Goal: Task Accomplishment & Management: Use online tool/utility

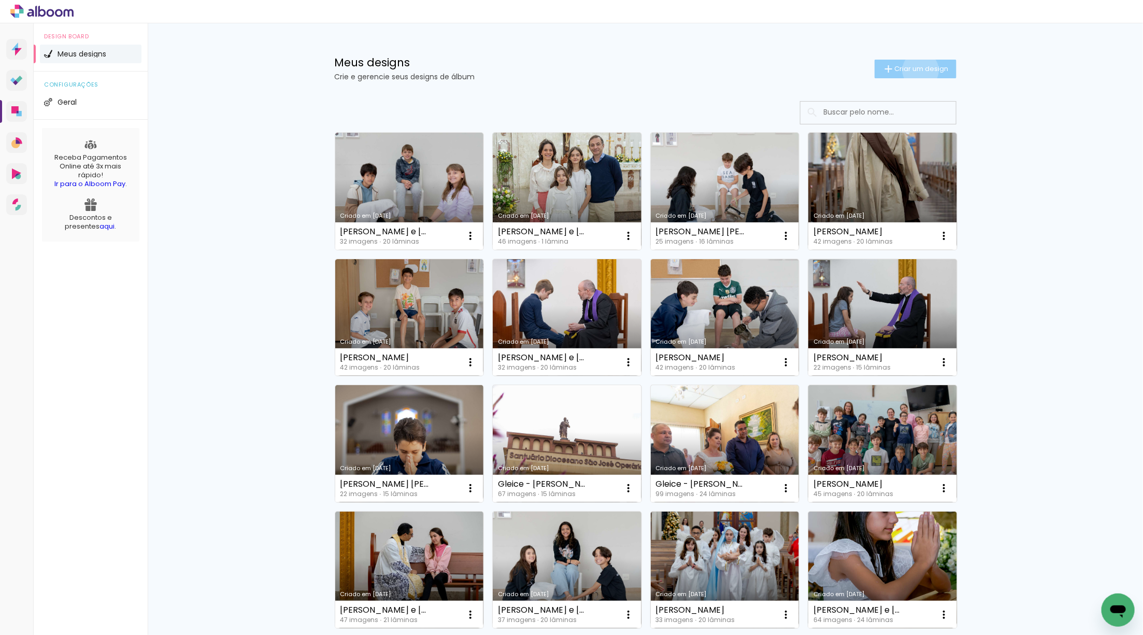
click at [918, 70] on span "Criar um design" at bounding box center [922, 68] width 54 height 7
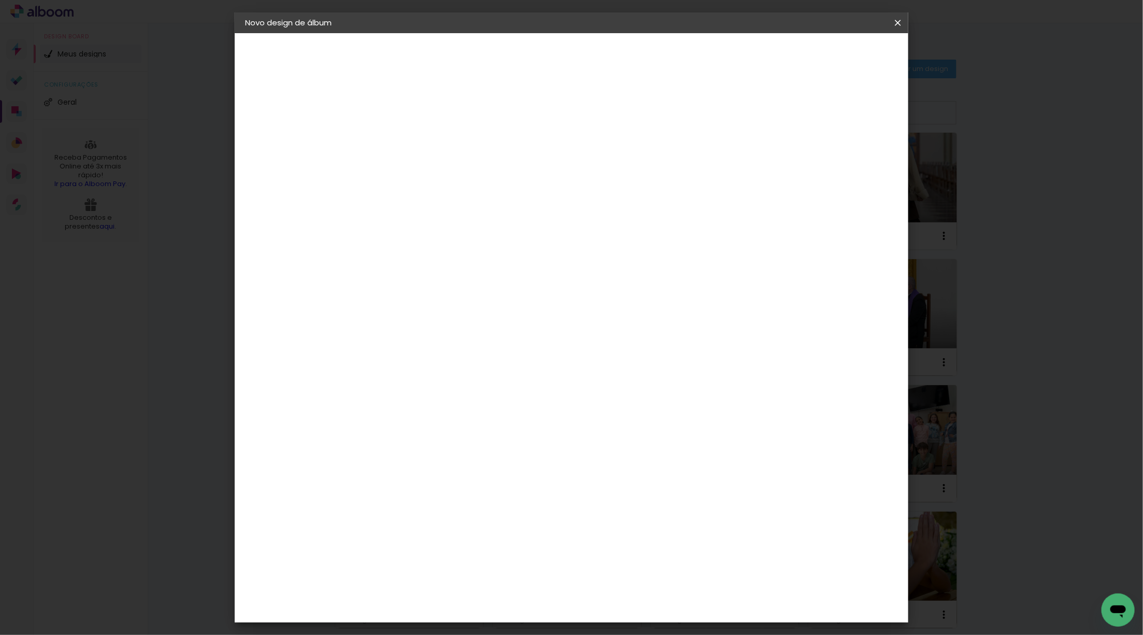
click at [0, 0] on paper-input-container "Título do álbum" at bounding box center [0, 0] width 0 height 0
type input "[PERSON_NAME]"
type paper-input "[PERSON_NAME]"
drag, startPoint x: 884, startPoint y: 53, endPoint x: 889, endPoint y: 56, distance: 6.0
click at [521, 54] on paper-button "Avançar" at bounding box center [495, 55] width 51 height 18
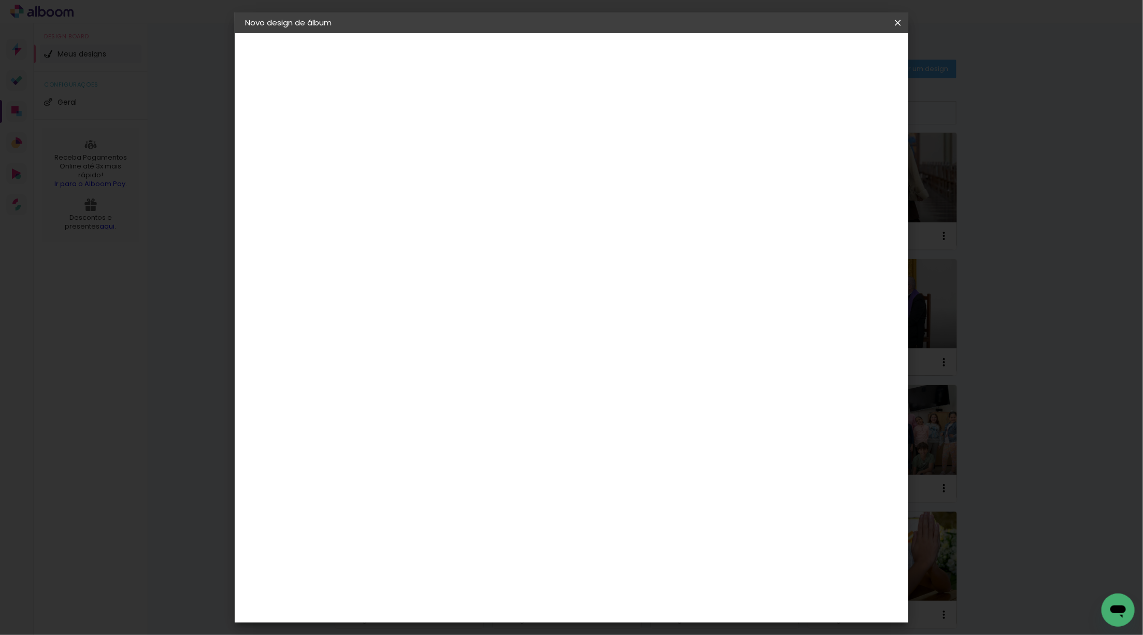
scroll to position [726, 0]
click at [405, 594] on paper-item "Go image" at bounding box center [441, 607] width 112 height 27
click at [0, 0] on slot "Avançar" at bounding box center [0, 0] width 0 height 0
click at [497, 185] on div "Opções disponíveis Acrílico Álbum Baby Time Fastbook Plus Fastbook 400g Fastboo…" at bounding box center [441, 197] width 112 height 194
click at [455, 172] on input "text" at bounding box center [434, 180] width 40 height 16
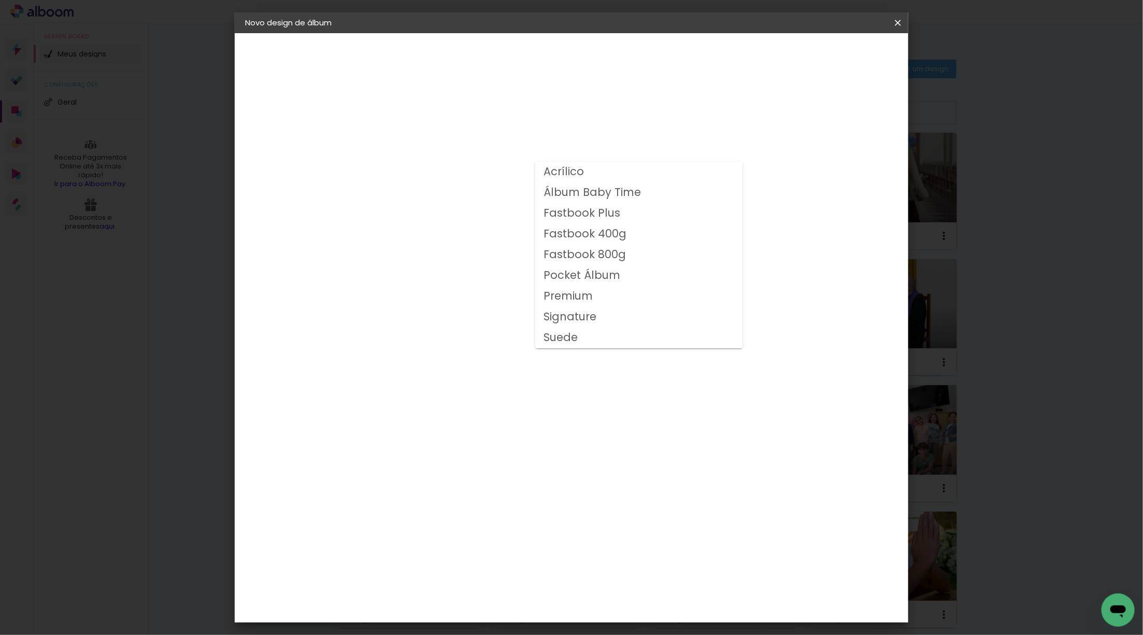
click at [0, 0] on slot "Fastbook 400g" at bounding box center [0, 0] width 0 height 0
type input "Fastbook 400g"
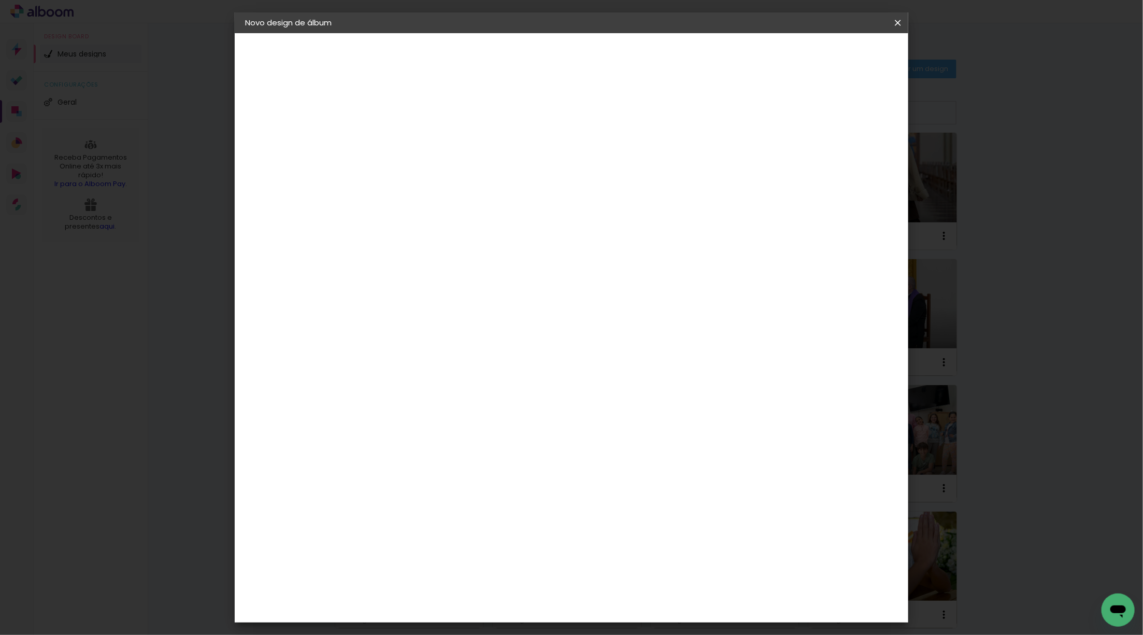
click at [523, 450] on span "15 × 15 cm" at bounding box center [503, 463] width 38 height 27
click at [0, 0] on slot "Avançar" at bounding box center [0, 0] width 0 height 0
click at [841, 59] on span "Iniciar design" at bounding box center [817, 54] width 47 height 7
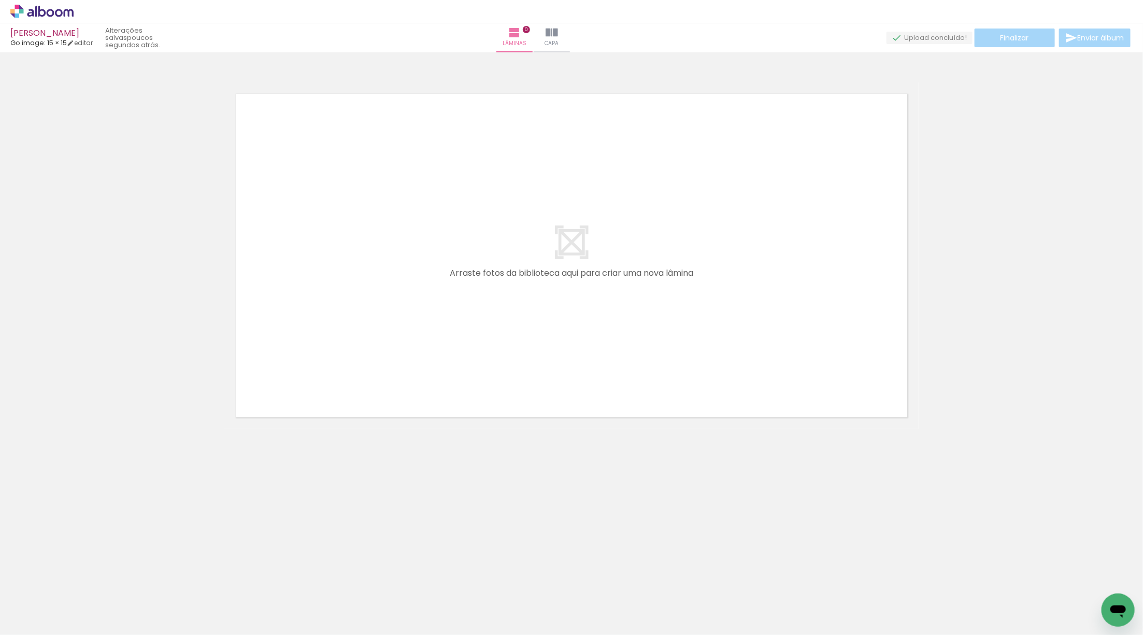
scroll to position [0, 221]
drag, startPoint x: 1082, startPoint y: 596, endPoint x: 574, endPoint y: 283, distance: 597.0
click at [575, 281] on quentale-workspace at bounding box center [571, 317] width 1143 height 635
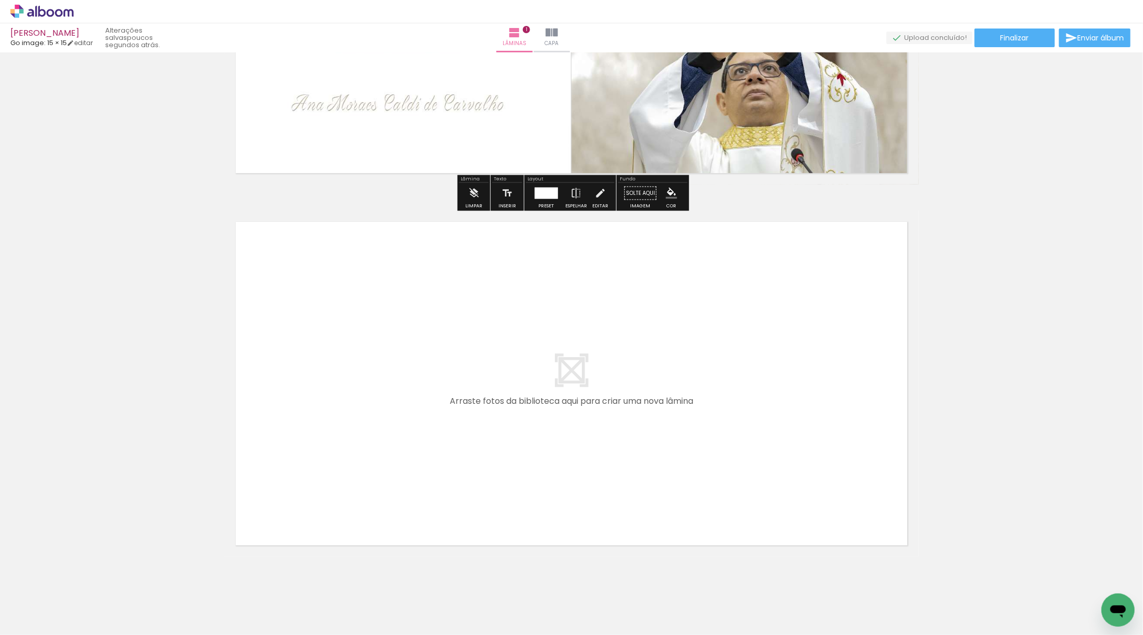
scroll to position [266, 0]
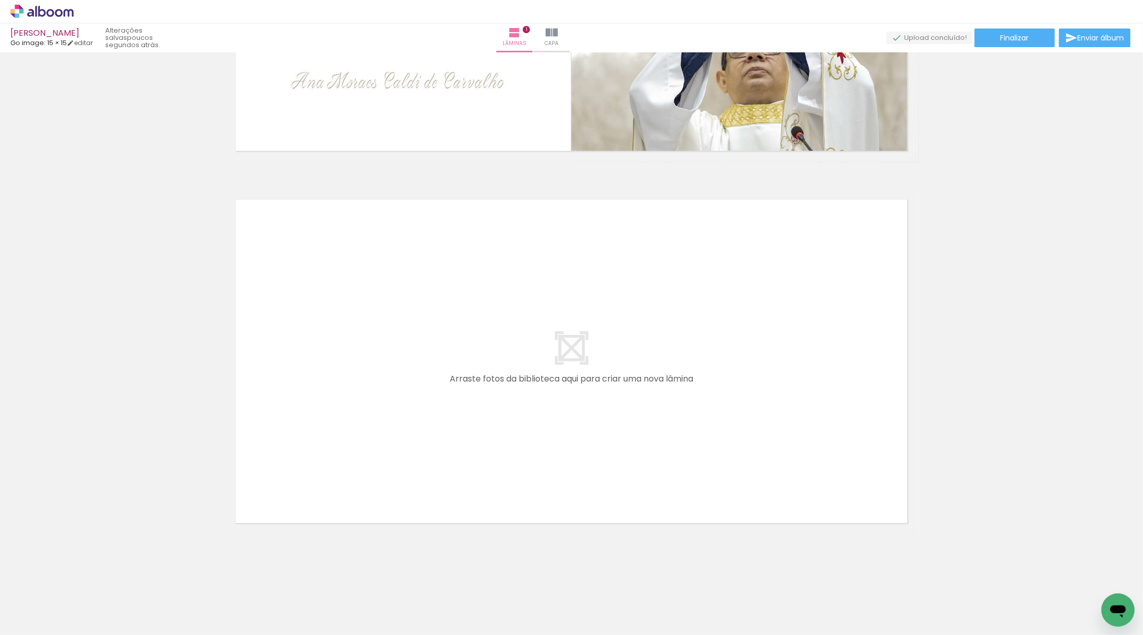
click at [56, 601] on iron-icon at bounding box center [53, 603] width 8 height 8
click at [0, 0] on slot "Não utilizadas" at bounding box center [0, 0] width 0 height 0
type input "Não utilizadas"
click at [458, 479] on quentale-workspace at bounding box center [571, 317] width 1143 height 635
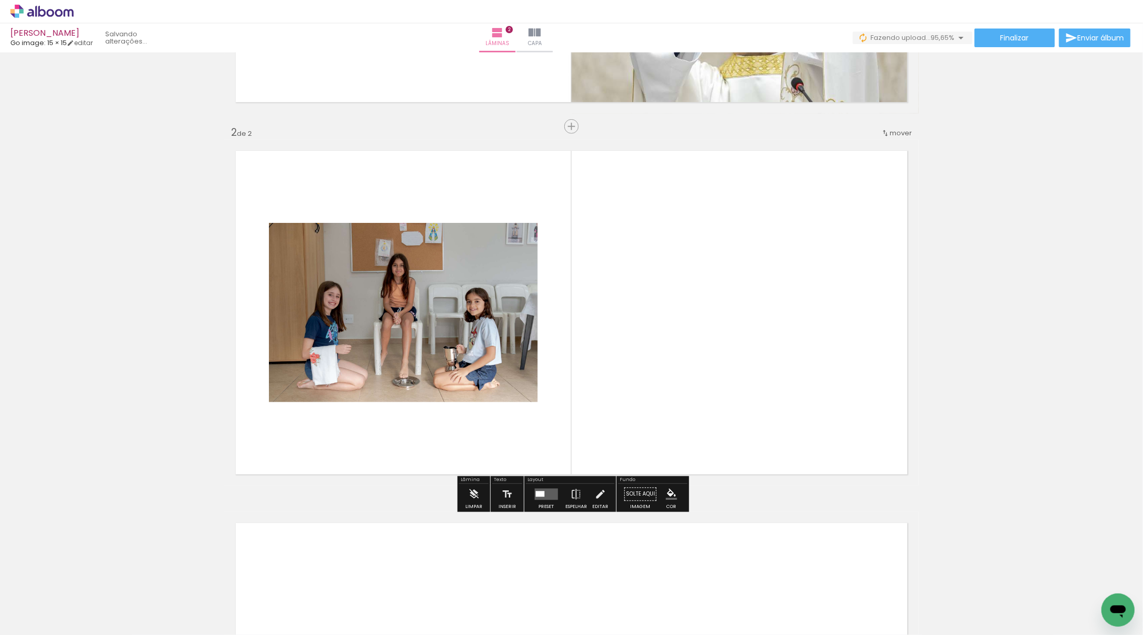
scroll to position [316, 0]
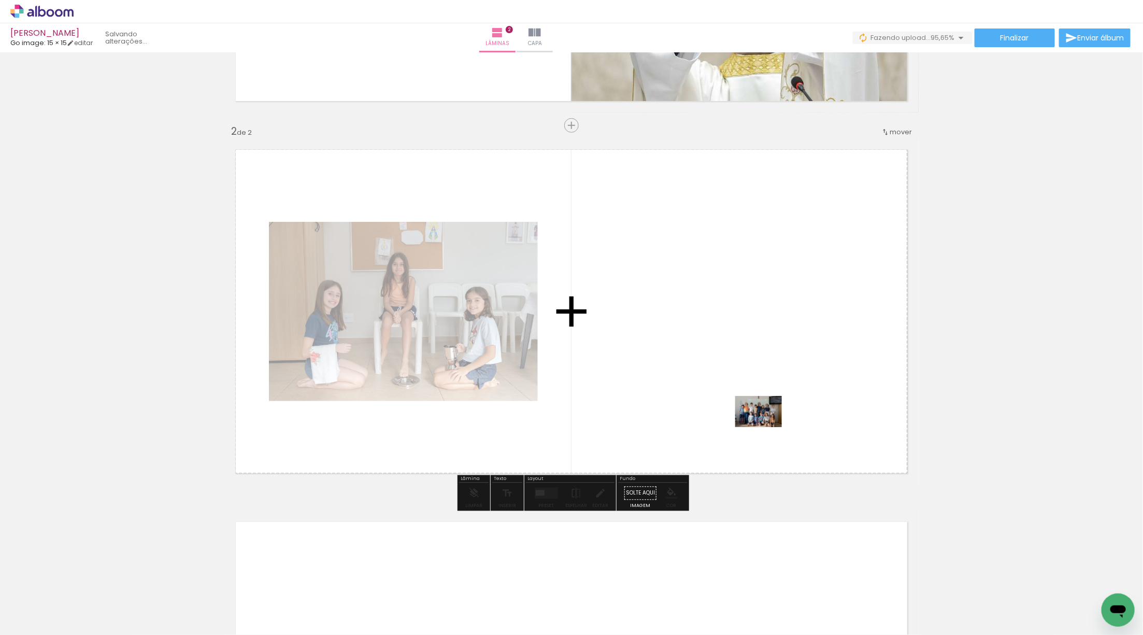
drag, startPoint x: 112, startPoint y: 608, endPoint x: 767, endPoint y: 373, distance: 695.5
click at [767, 373] on quentale-workspace at bounding box center [571, 317] width 1143 height 635
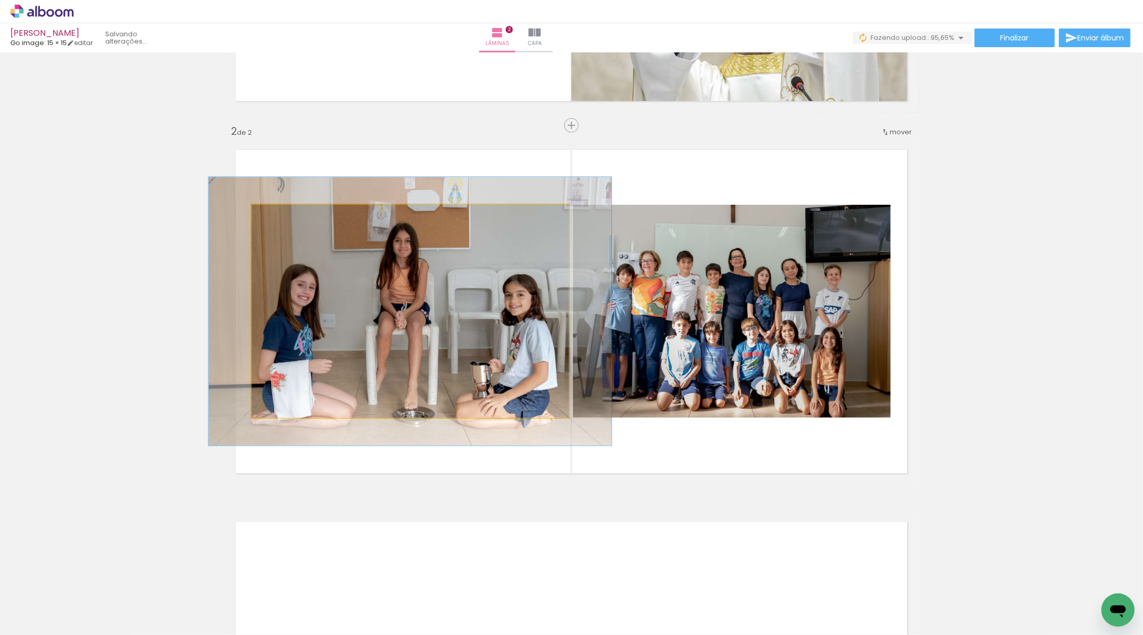
drag, startPoint x: 281, startPoint y: 213, endPoint x: 290, endPoint y: 213, distance: 9.3
type paper-slider "126"
click at [290, 213] on div at bounding box center [285, 215] width 17 height 17
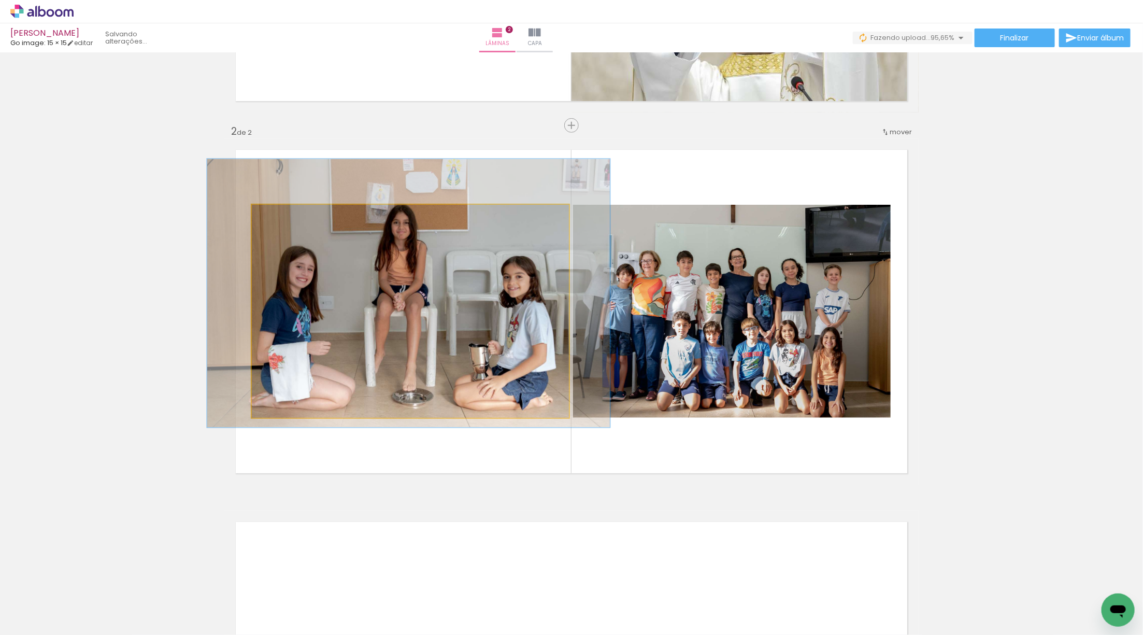
drag, startPoint x: 414, startPoint y: 302, endPoint x: 413, endPoint y: 284, distance: 18.2
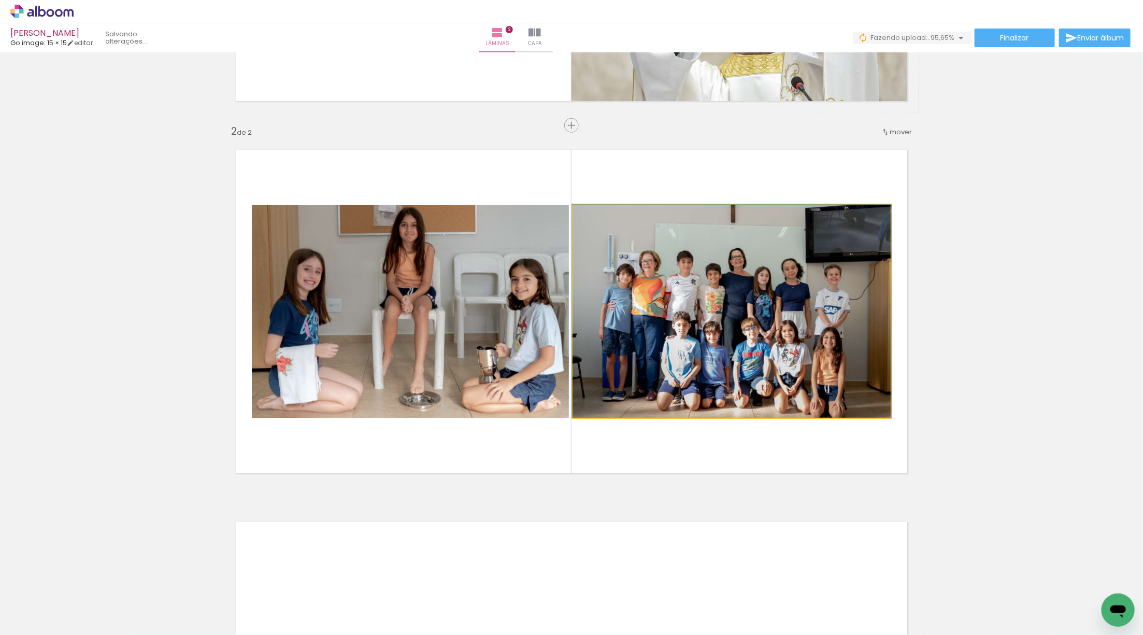
click at [743, 288] on quentale-photo at bounding box center [732, 311] width 318 height 213
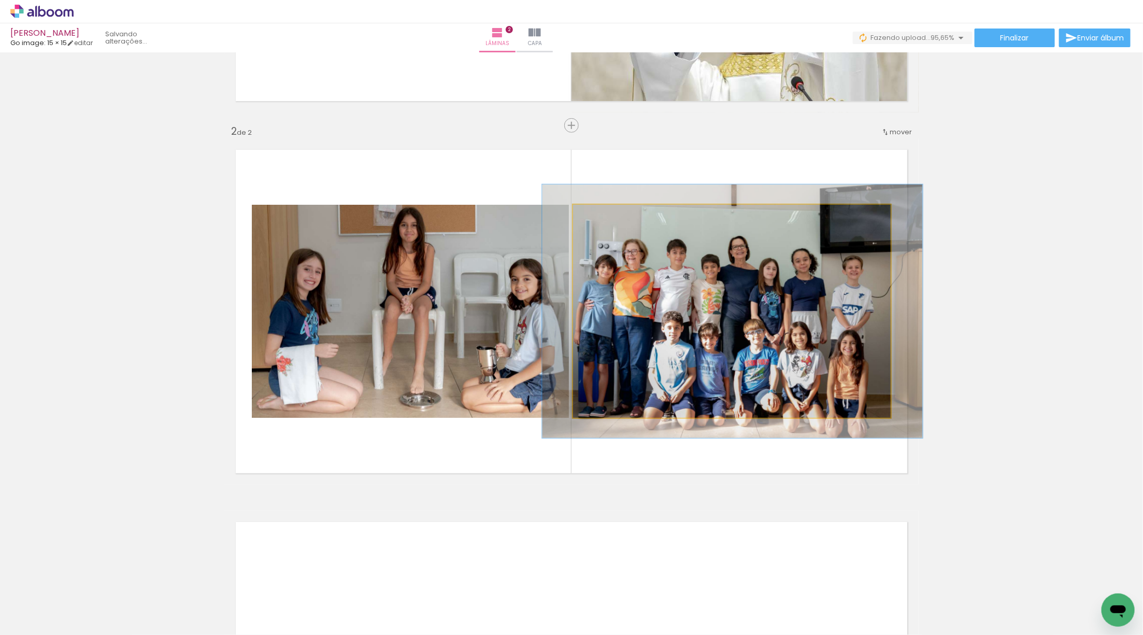
drag, startPoint x: 597, startPoint y: 219, endPoint x: 603, endPoint y: 217, distance: 6.9
click at [603, 217] on div at bounding box center [604, 215] width 17 height 17
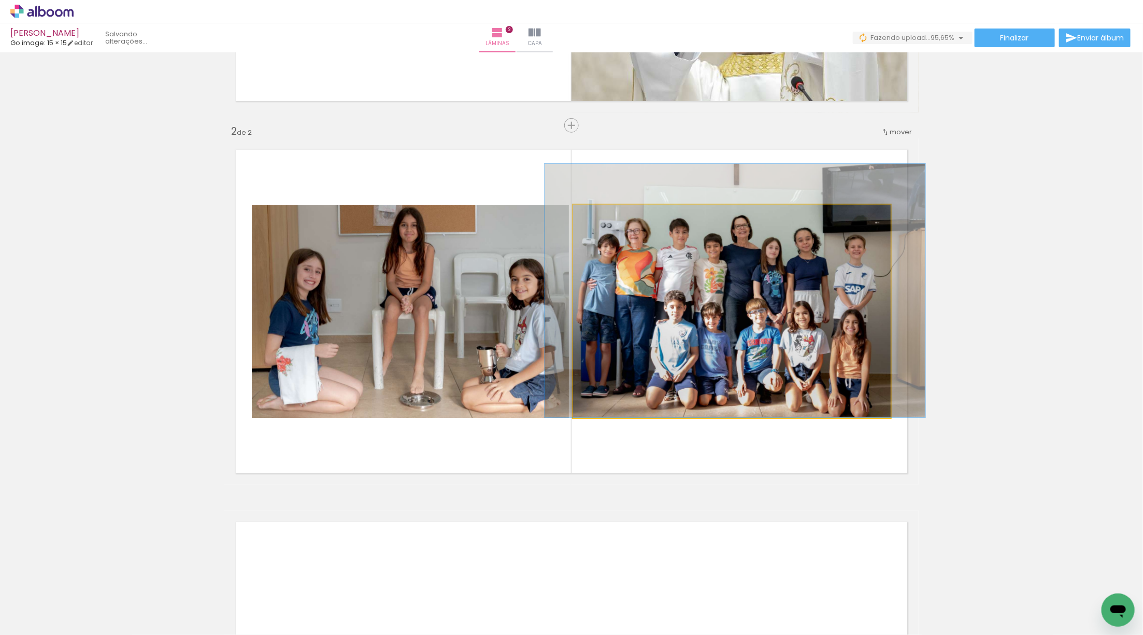
drag, startPoint x: 781, startPoint y: 353, endPoint x: 783, endPoint y: 329, distance: 24.0
click at [783, 329] on div at bounding box center [734, 290] width 380 height 253
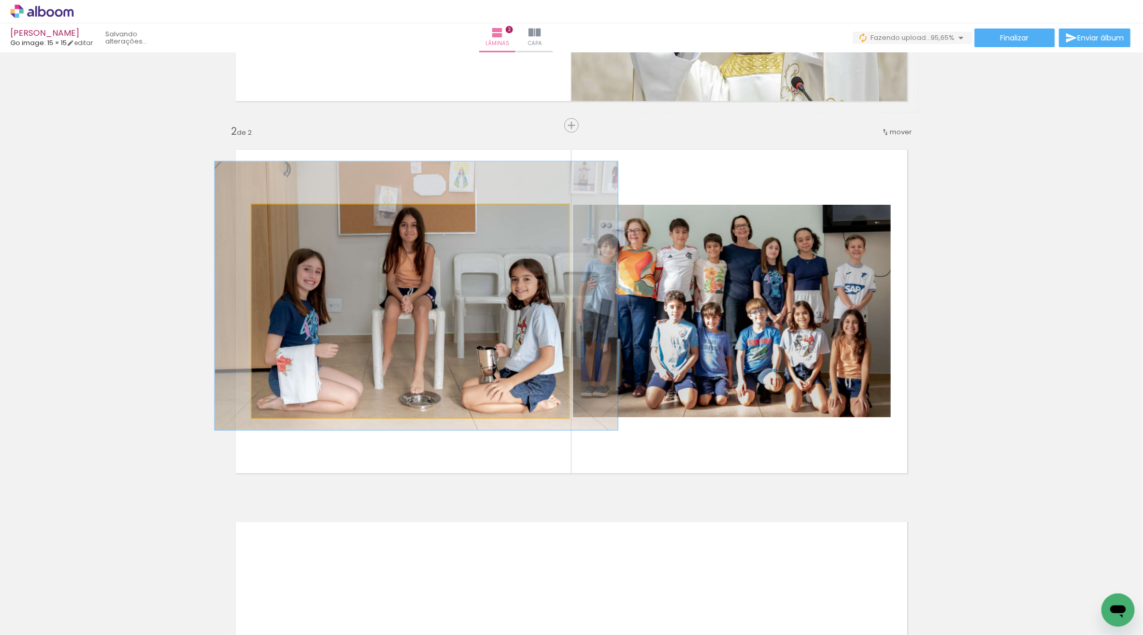
click at [392, 341] on quentale-photo at bounding box center [410, 311] width 317 height 213
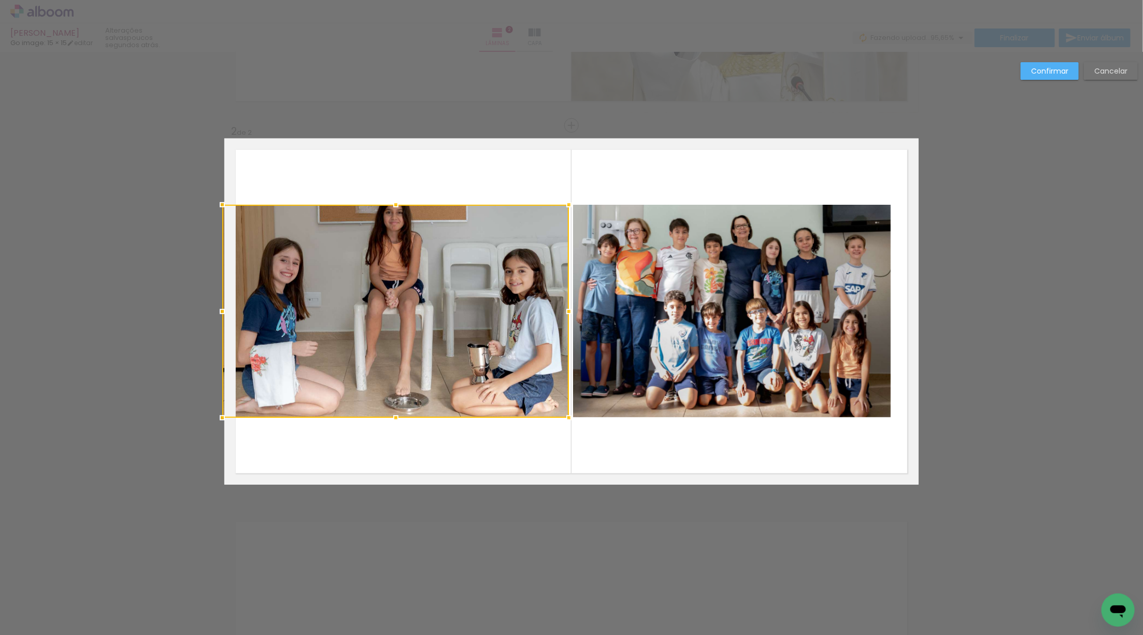
drag, startPoint x: 252, startPoint y: 311, endPoint x: 228, endPoint y: 311, distance: 23.8
click at [228, 311] on div at bounding box center [222, 311] width 21 height 21
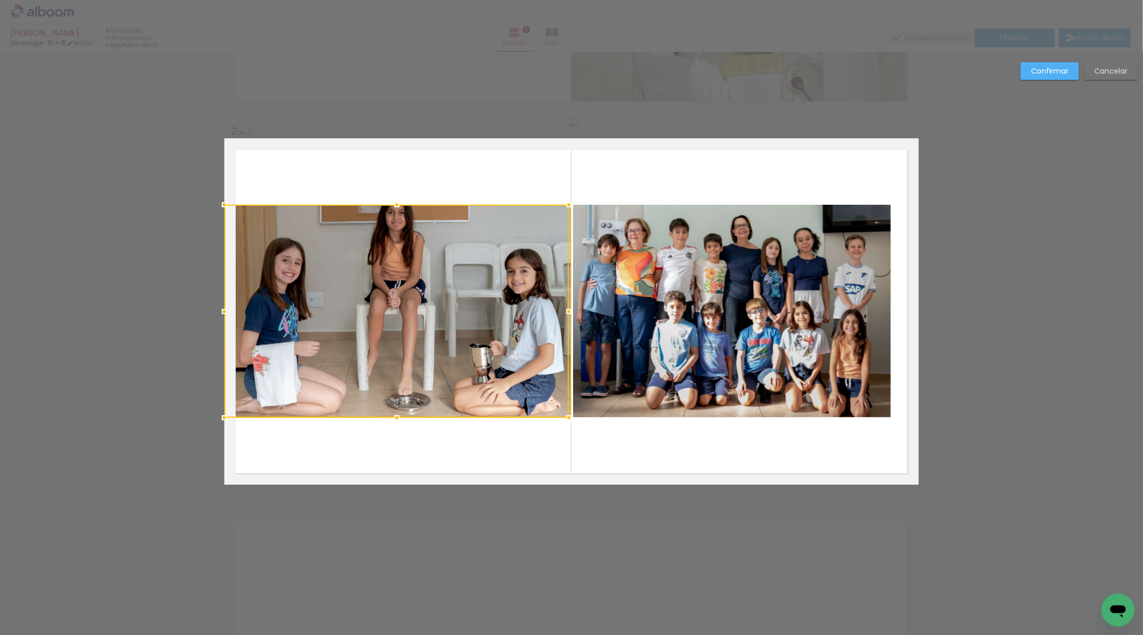
click at [393, 336] on div at bounding box center [396, 311] width 344 height 213
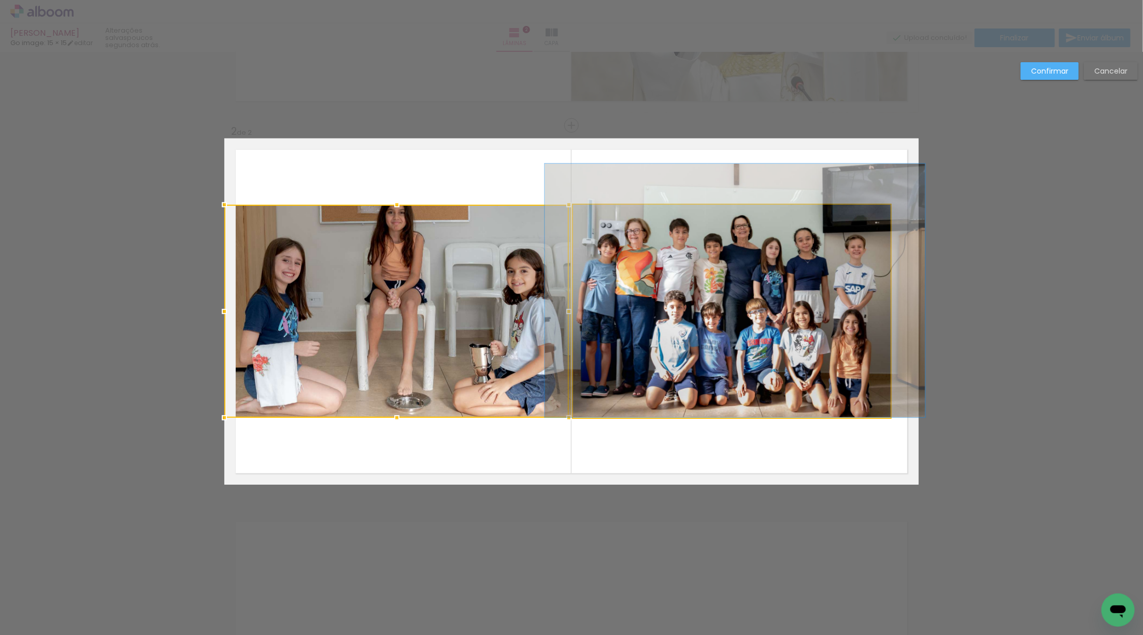
drag, startPoint x: 762, startPoint y: 371, endPoint x: 747, endPoint y: 370, distance: 14.5
click at [761, 371] on quentale-photo at bounding box center [732, 311] width 318 height 213
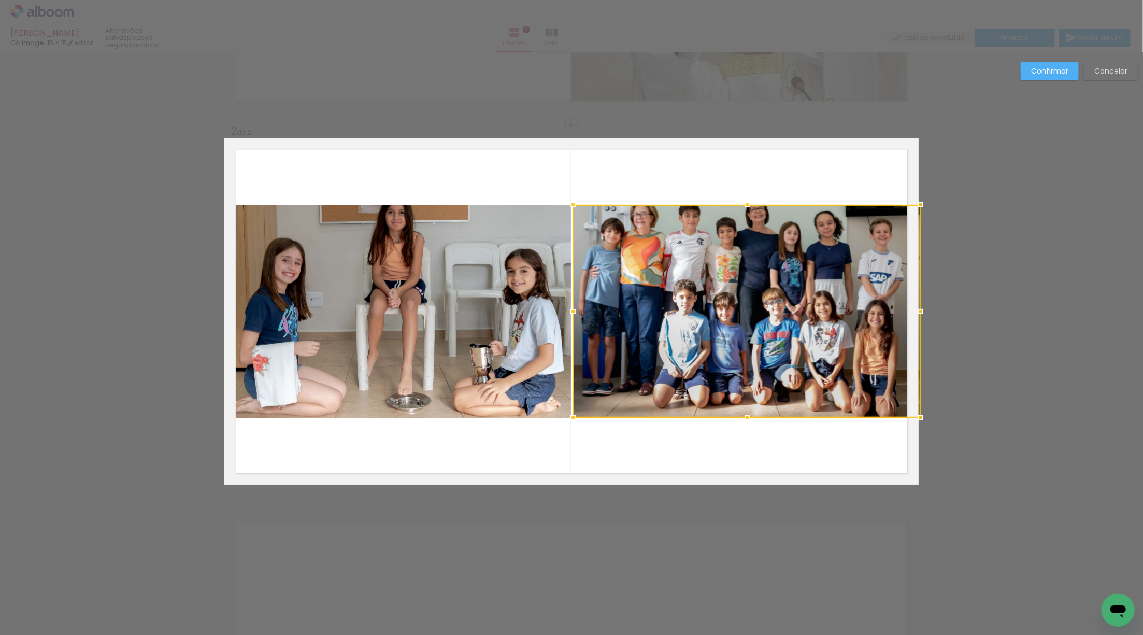
drag, startPoint x: 892, startPoint y: 309, endPoint x: 914, endPoint y: 312, distance: 21.9
click at [914, 312] on div at bounding box center [920, 311] width 21 height 21
click at [1015, 376] on div "Confirmar Cancelar" at bounding box center [571, 306] width 1143 height 1141
click at [765, 461] on quentale-layouter at bounding box center [571, 311] width 694 height 346
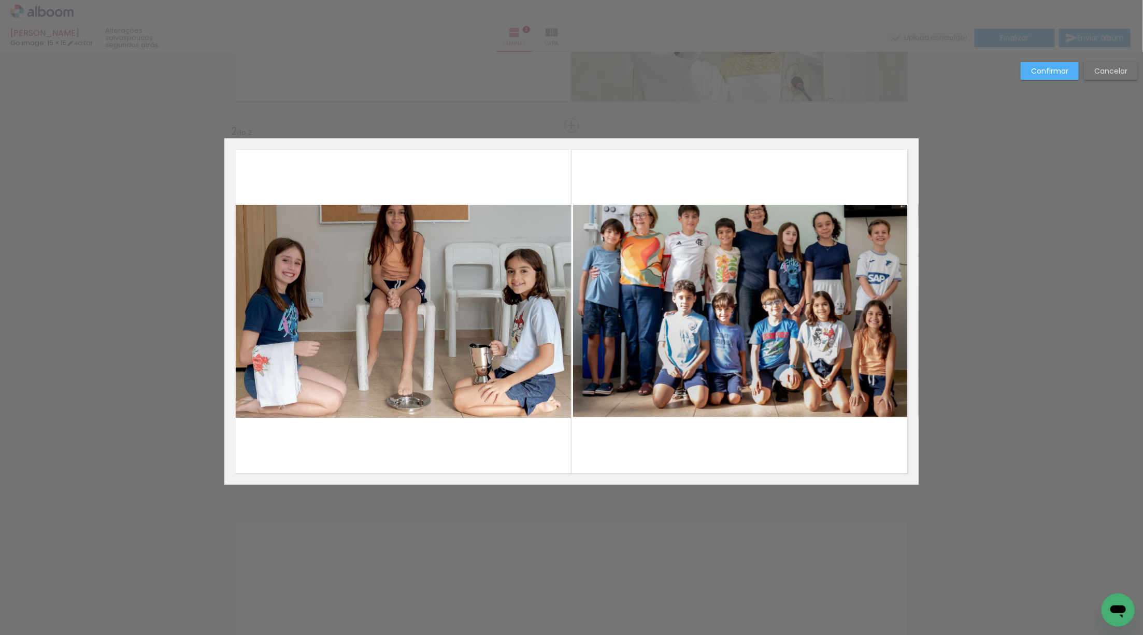
click at [0, 0] on slot "Confirmar" at bounding box center [0, 0] width 0 height 0
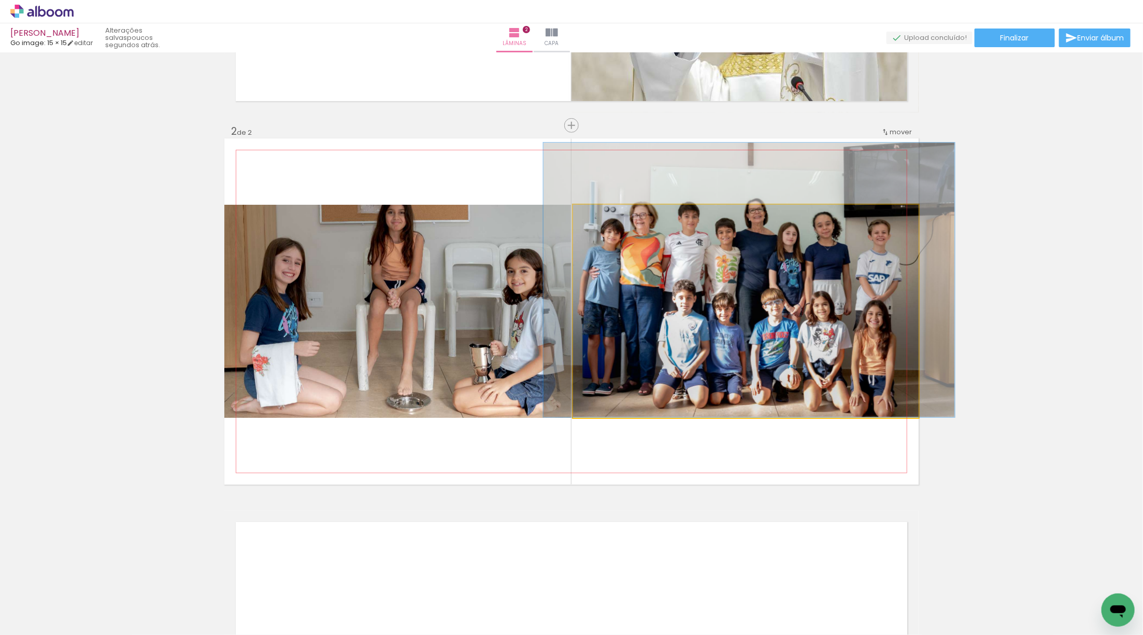
click at [705, 333] on quentale-photo at bounding box center [746, 311] width 346 height 213
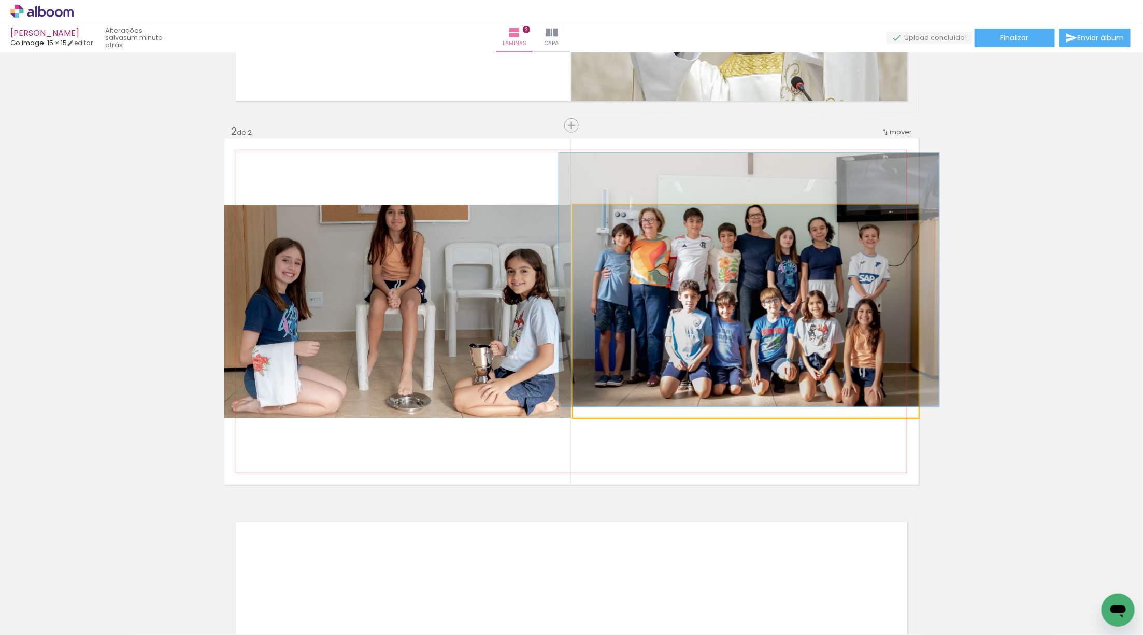
type paper-slider "110"
click at [603, 221] on div at bounding box center [601, 215] width 17 height 17
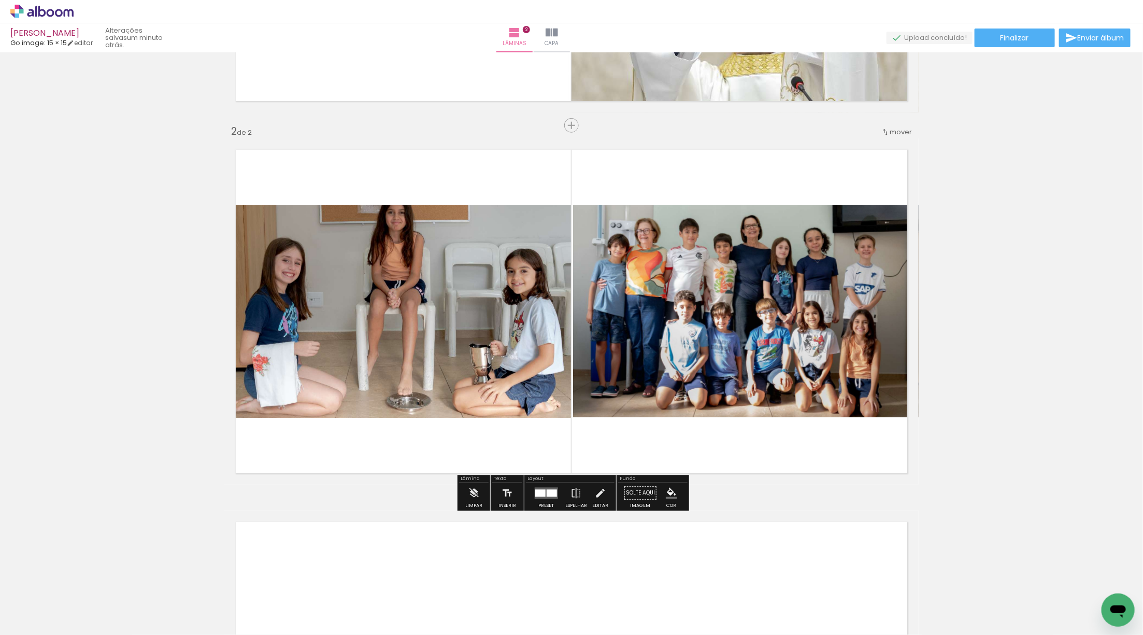
click at [423, 244] on quentale-photo at bounding box center [397, 311] width 347 height 213
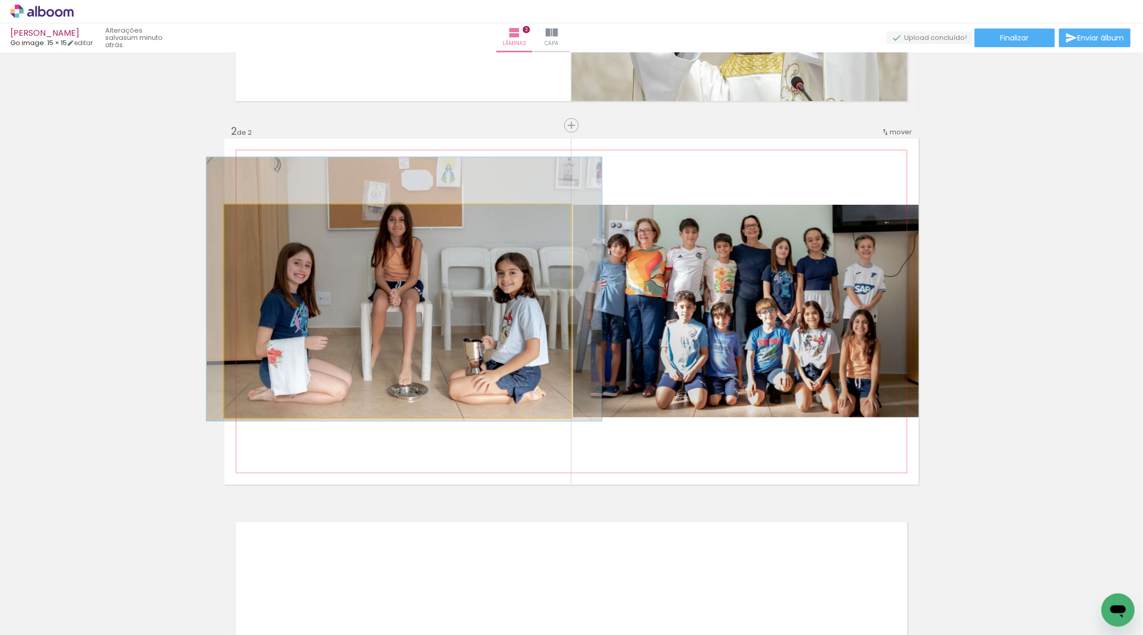
type paper-slider "114"
click at [253, 218] on div at bounding box center [254, 215] width 9 height 9
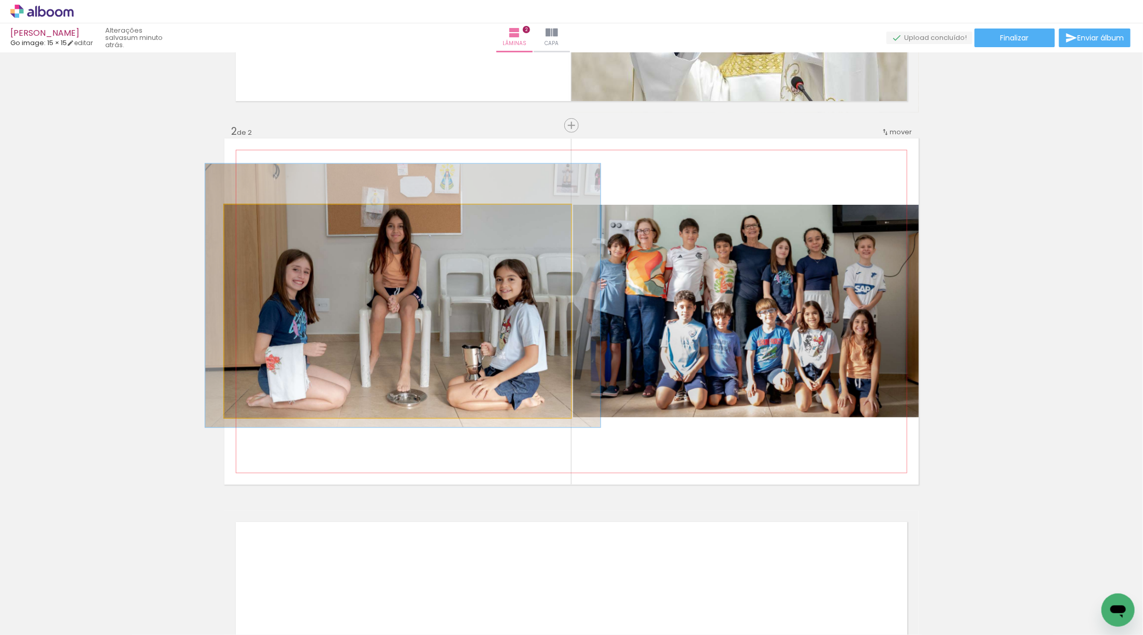
drag, startPoint x: 418, startPoint y: 338, endPoint x: 416, endPoint y: 343, distance: 5.3
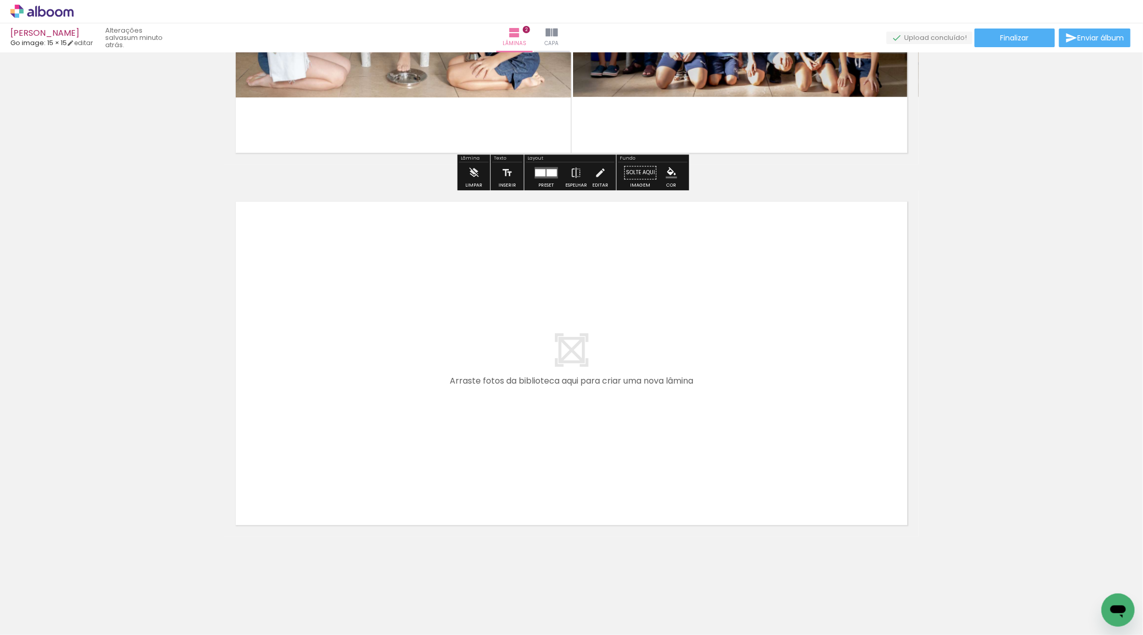
scroll to position [638, 0]
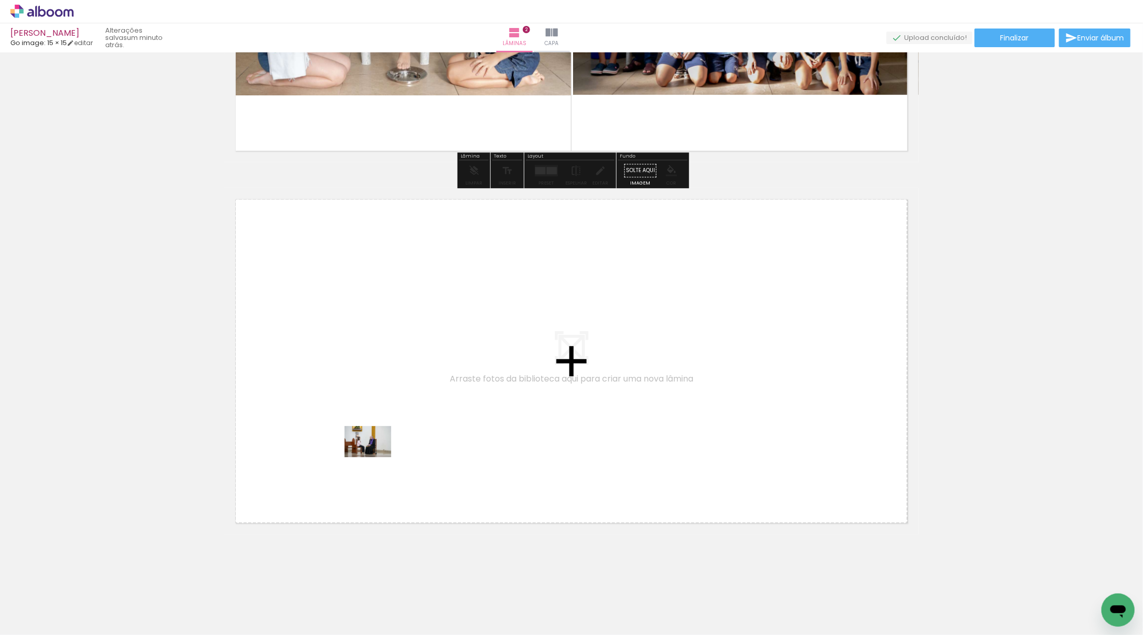
click at [378, 453] on quentale-workspace at bounding box center [571, 317] width 1143 height 635
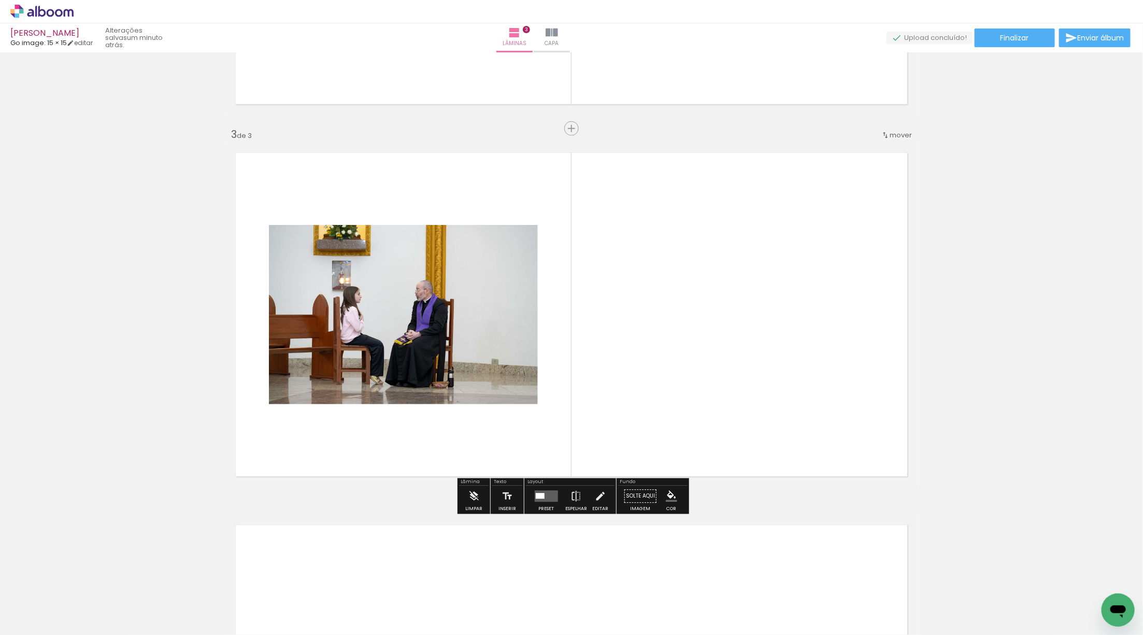
scroll to position [688, 0]
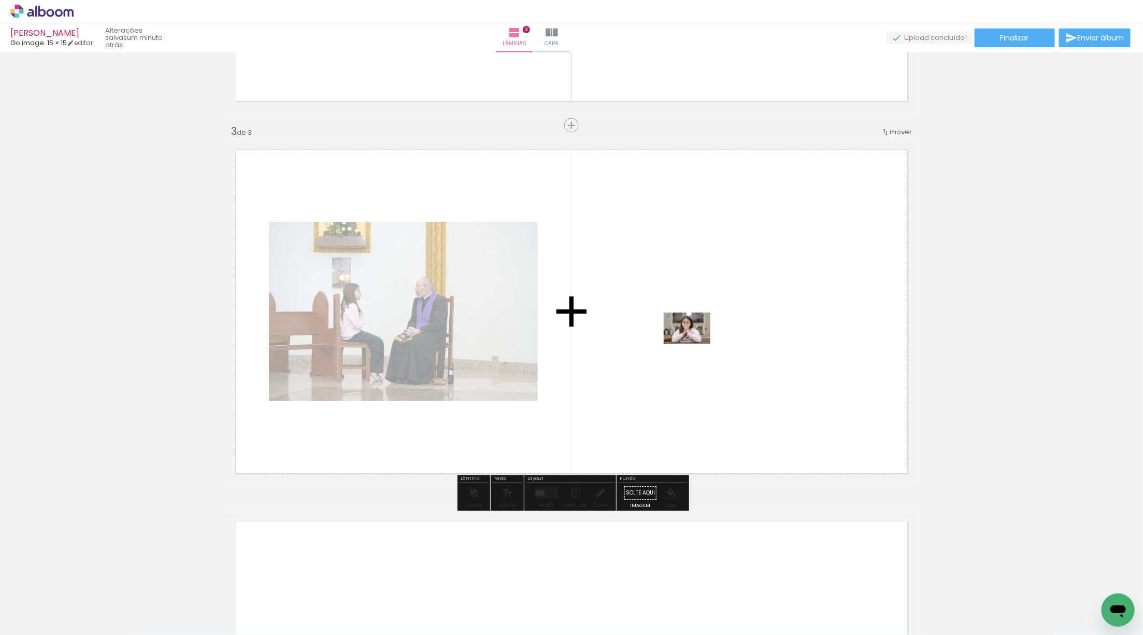
drag, startPoint x: 170, startPoint y: 572, endPoint x: 695, endPoint y: 343, distance: 572.3
click at [695, 343] on quentale-workspace at bounding box center [571, 317] width 1143 height 635
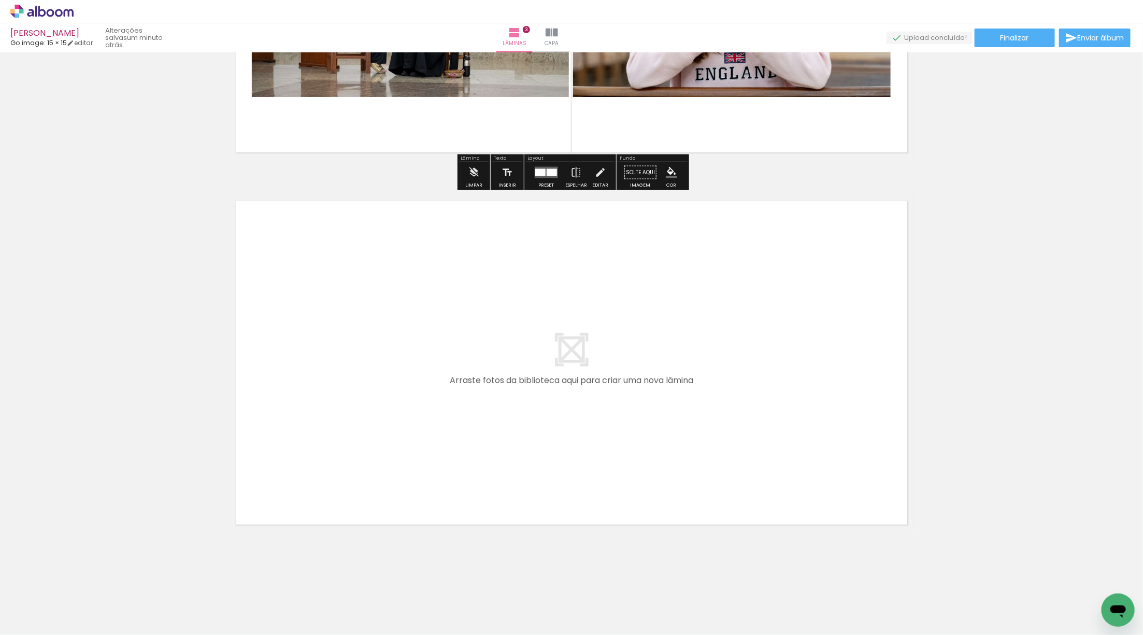
scroll to position [1010, 0]
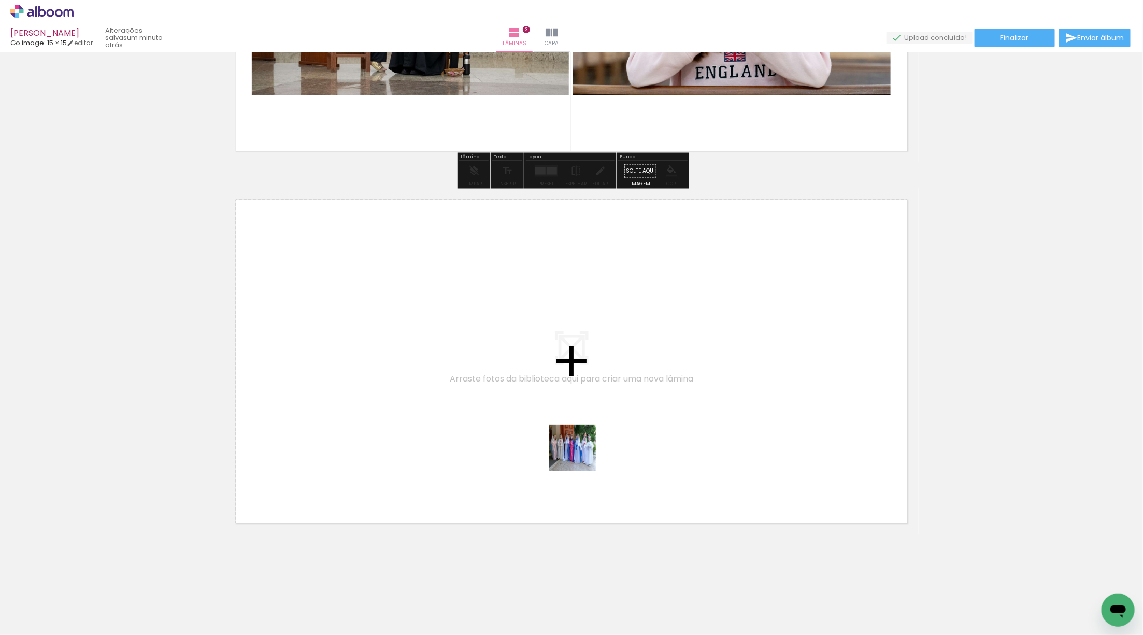
drag, startPoint x: 412, startPoint y: 495, endPoint x: 600, endPoint y: 446, distance: 194.2
click at [600, 446] on quentale-workspace at bounding box center [571, 317] width 1143 height 635
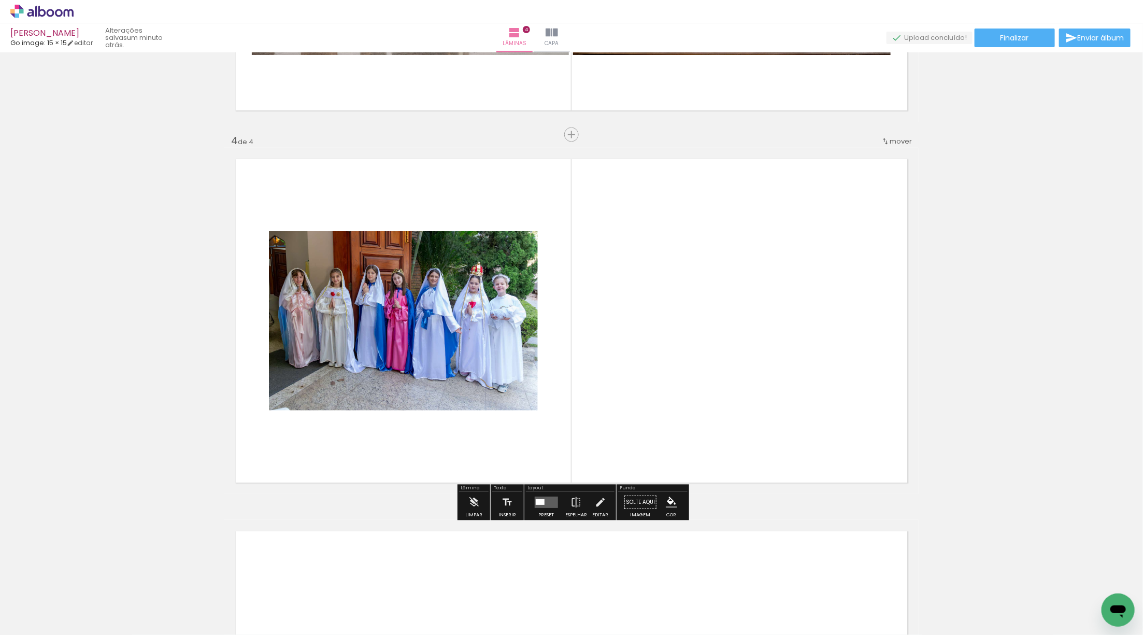
scroll to position [1060, 0]
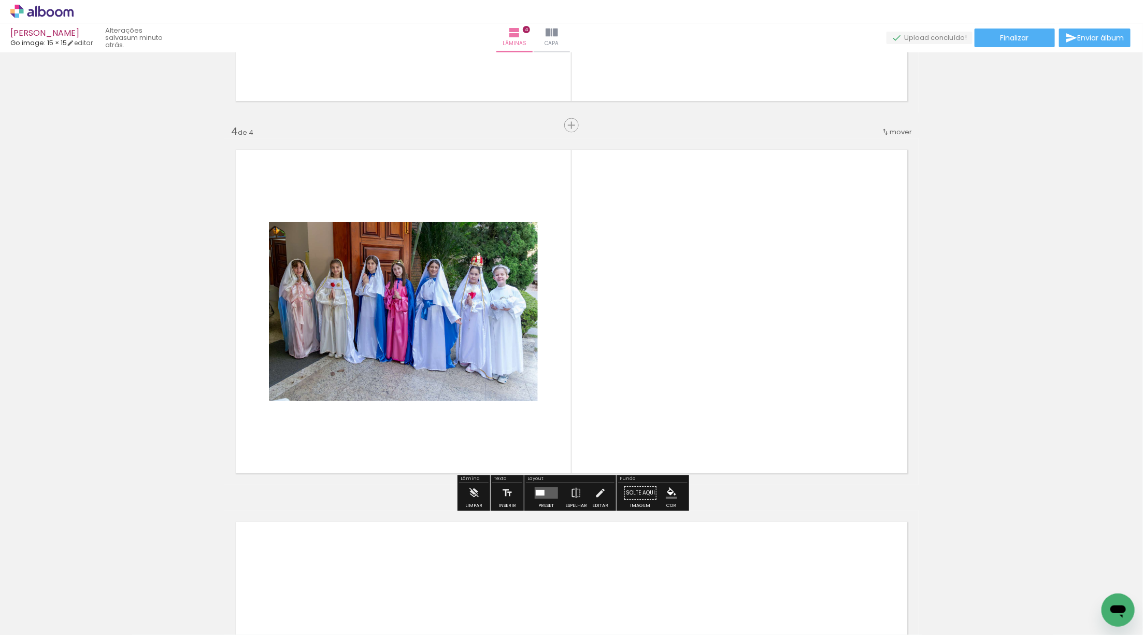
drag, startPoint x: 545, startPoint y: 494, endPoint x: 580, endPoint y: 492, distance: 34.7
click at [545, 494] on quentale-layouter at bounding box center [545, 492] width 23 height 11
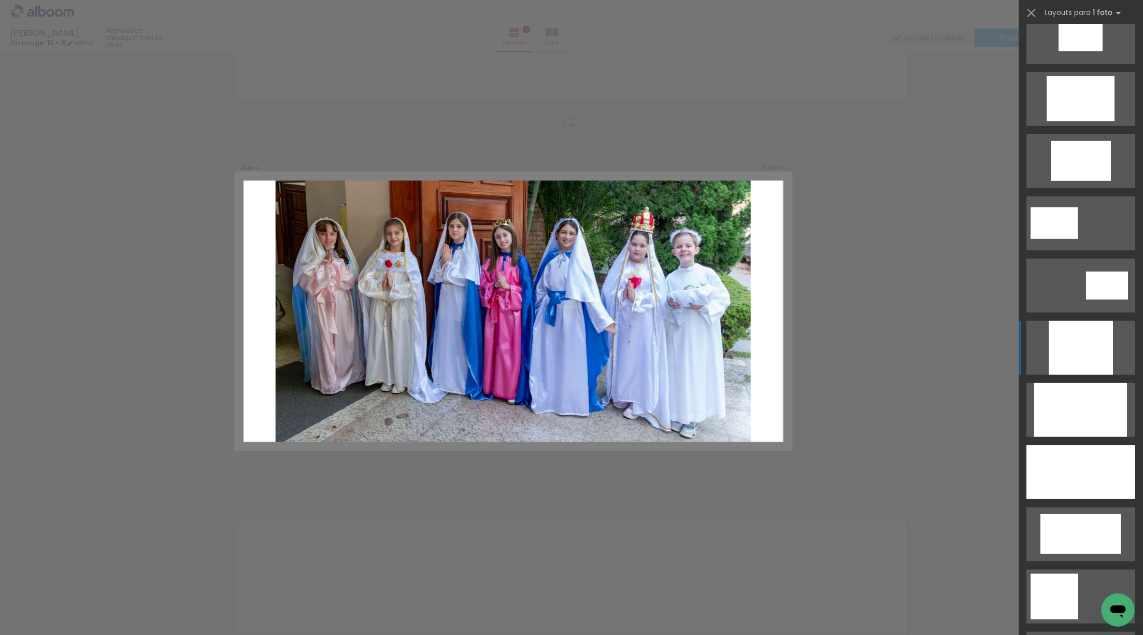
scroll to position [337, 0]
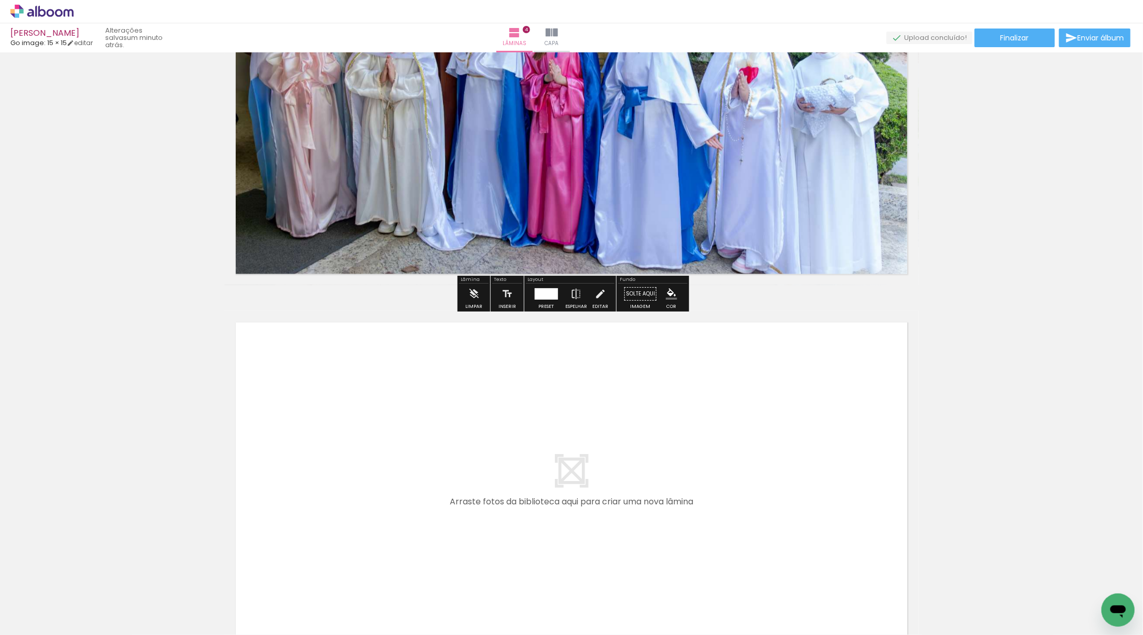
scroll to position [1262, 0]
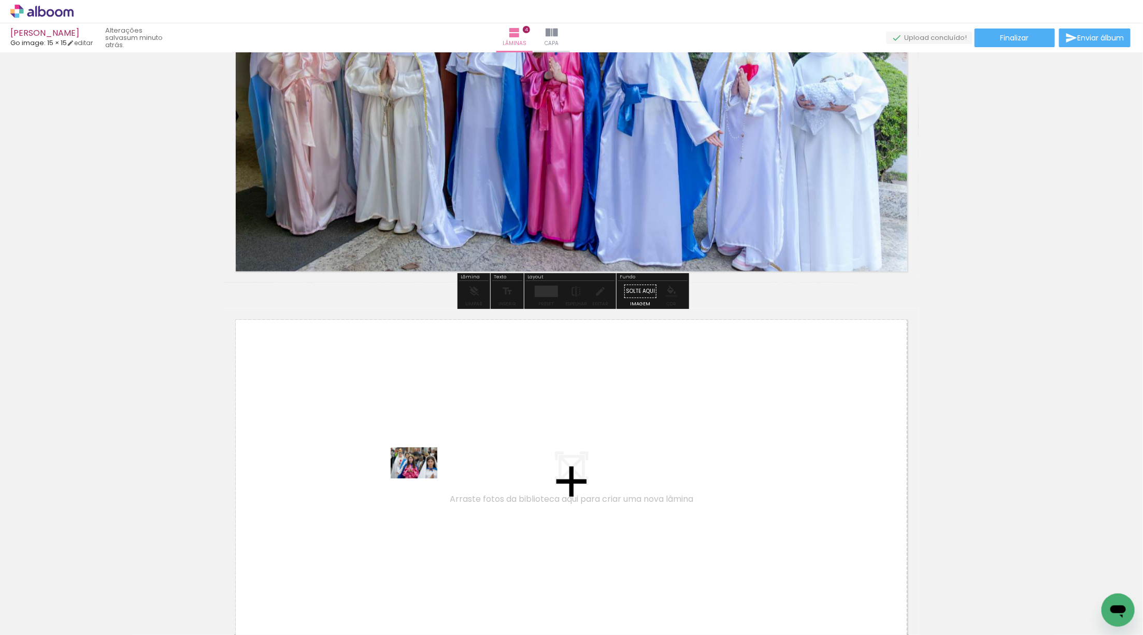
drag, startPoint x: 124, startPoint y: 610, endPoint x: 508, endPoint y: 441, distance: 419.1
click at [508, 441] on quentale-workspace at bounding box center [571, 317] width 1143 height 635
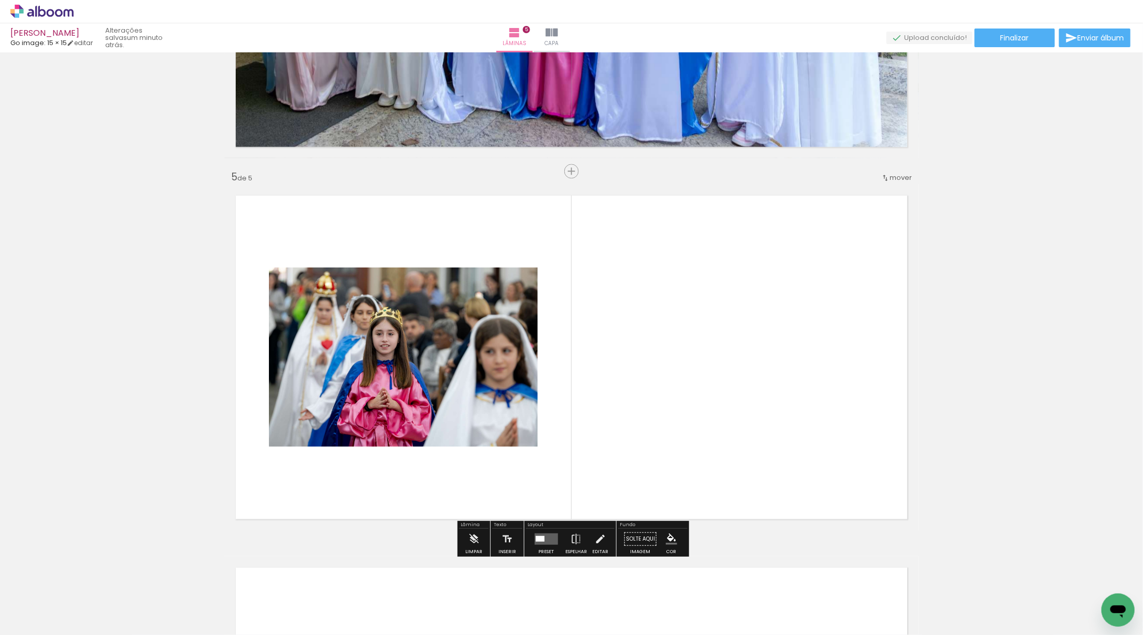
scroll to position [1432, 0]
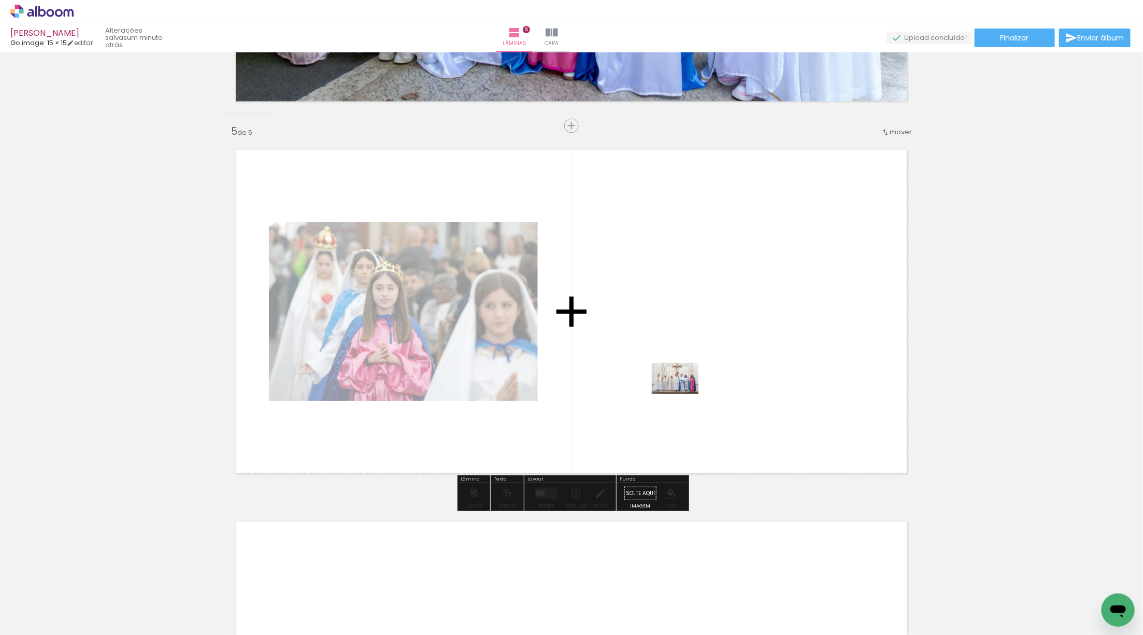
drag, startPoint x: 106, startPoint y: 594, endPoint x: 701, endPoint y: 370, distance: 636.3
click at [701, 370] on quentale-workspace at bounding box center [571, 317] width 1143 height 635
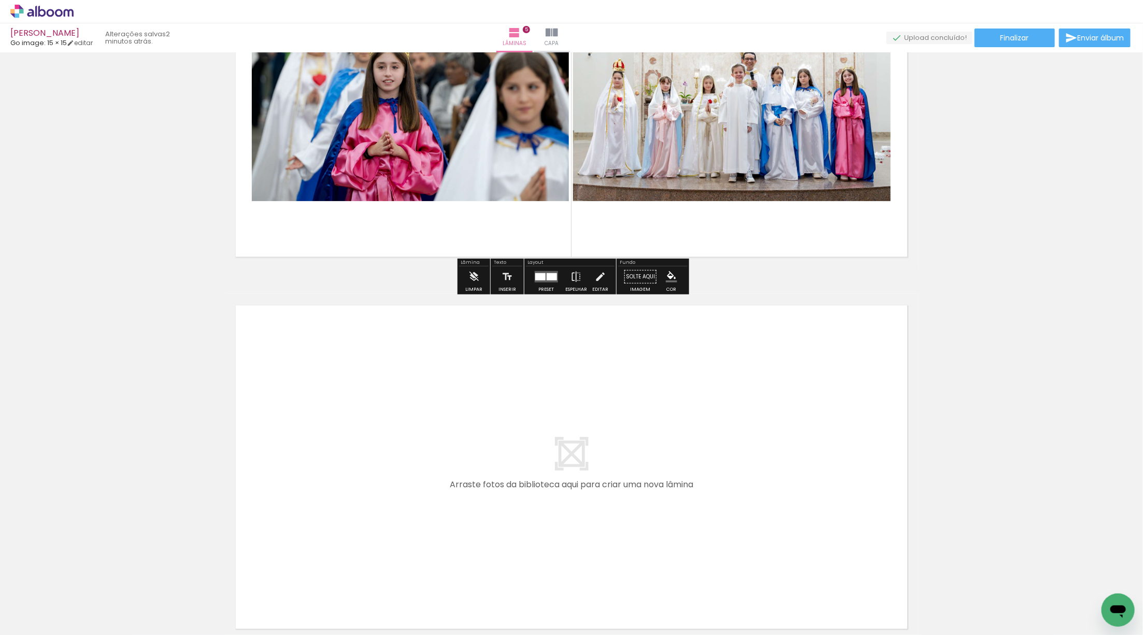
scroll to position [1754, 0]
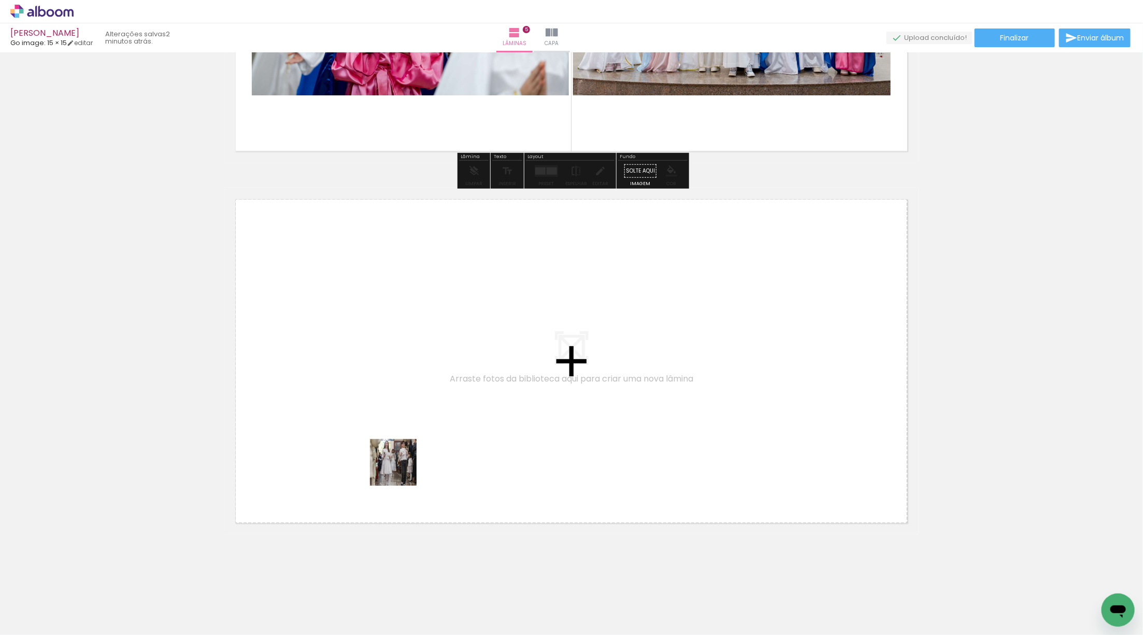
click at [413, 458] on quentale-workspace at bounding box center [571, 317] width 1143 height 635
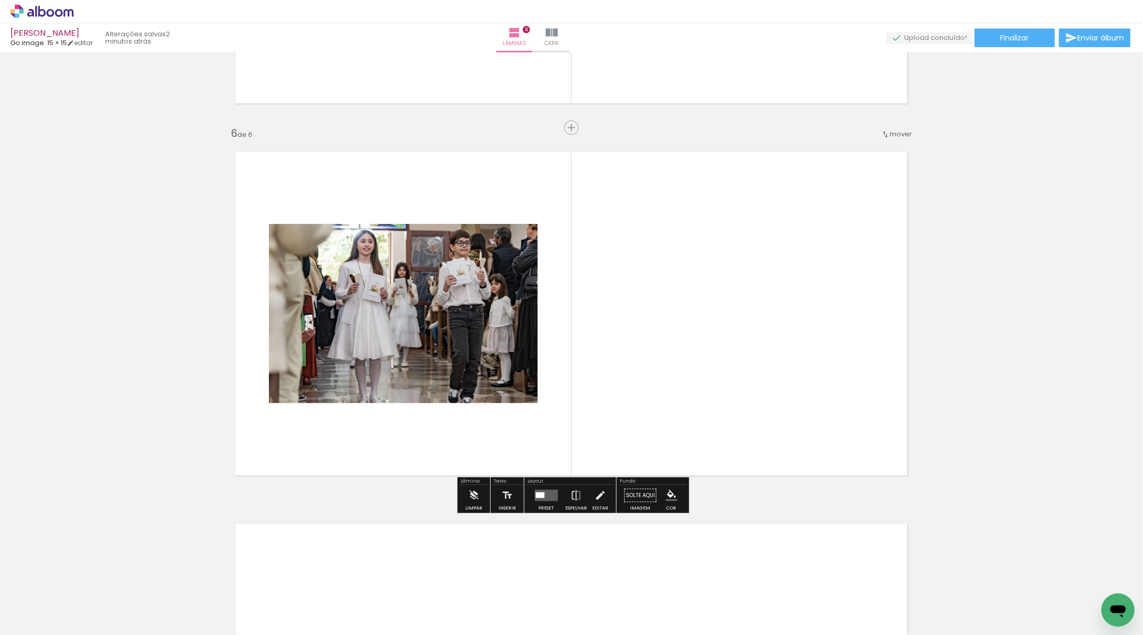
scroll to position [1804, 0]
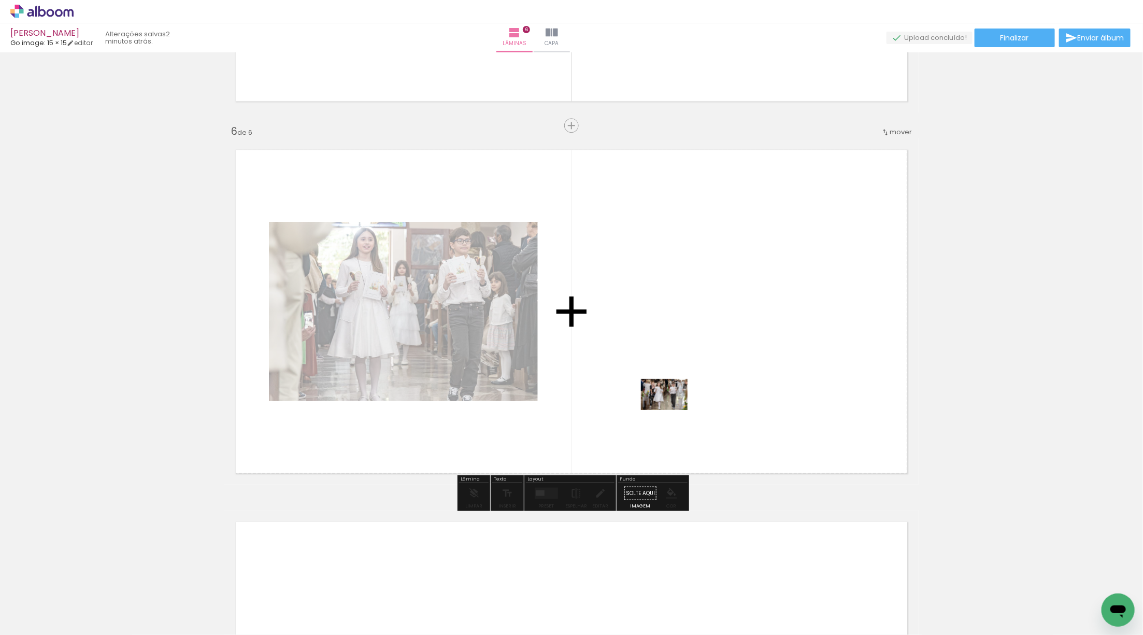
drag, startPoint x: 125, startPoint y: 593, endPoint x: 678, endPoint y: 403, distance: 584.5
click at [678, 403] on quentale-workspace at bounding box center [571, 317] width 1143 height 635
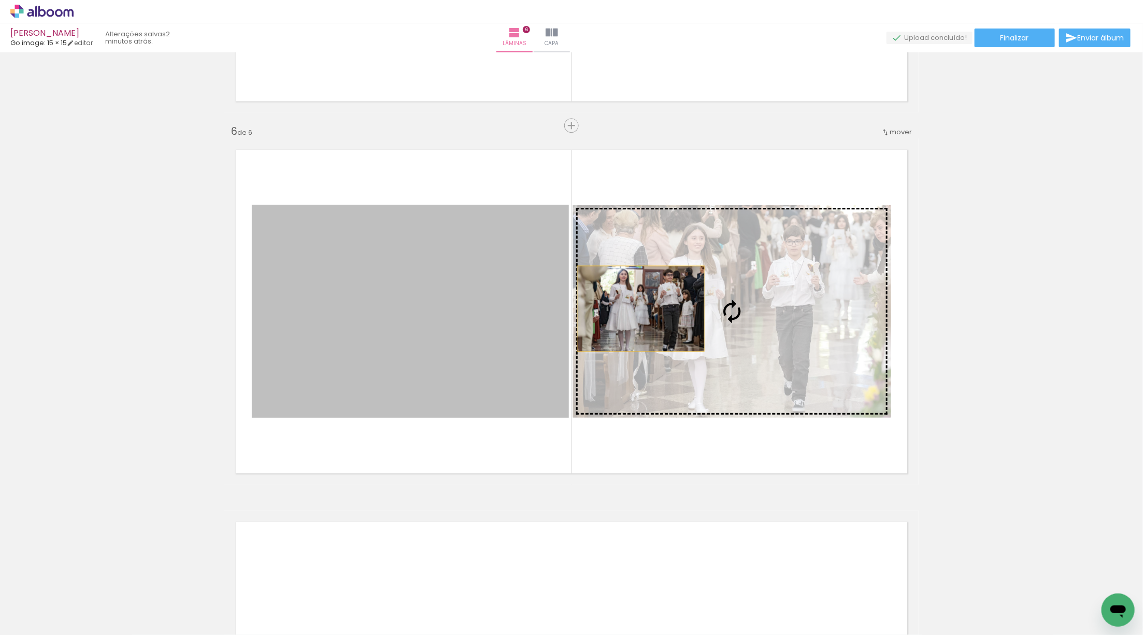
drag, startPoint x: 405, startPoint y: 303, endPoint x: 656, endPoint y: 309, distance: 251.3
click at [0, 0] on slot at bounding box center [0, 0] width 0 height 0
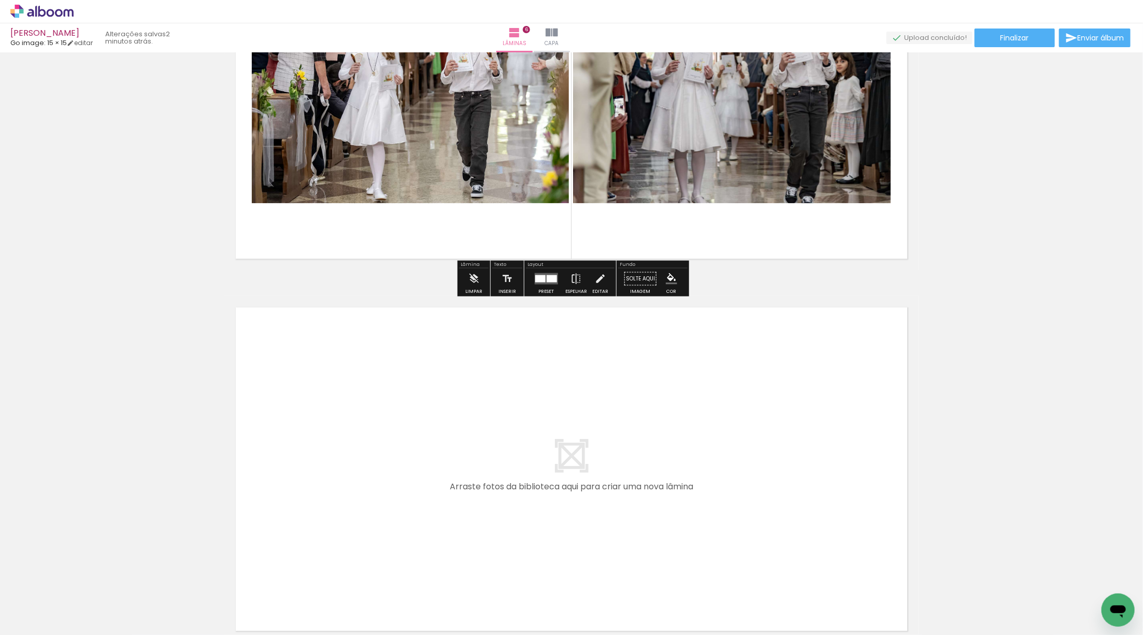
scroll to position [2015, 0]
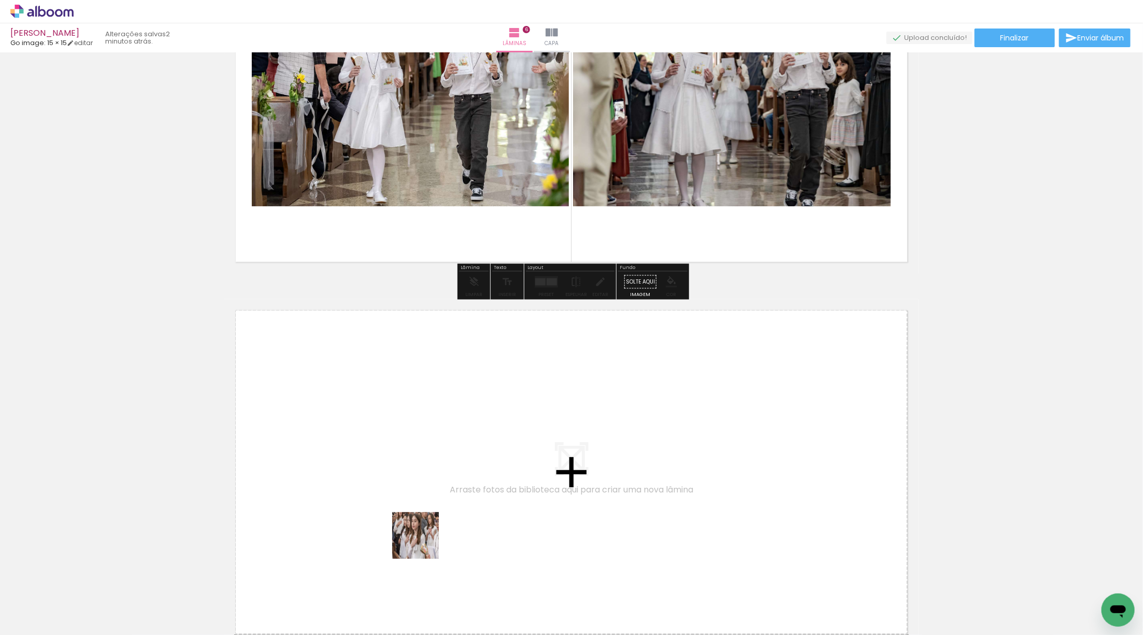
drag, startPoint x: 199, startPoint y: 588, endPoint x: 558, endPoint y: 514, distance: 366.0
click at [558, 514] on quentale-workspace at bounding box center [571, 317] width 1143 height 635
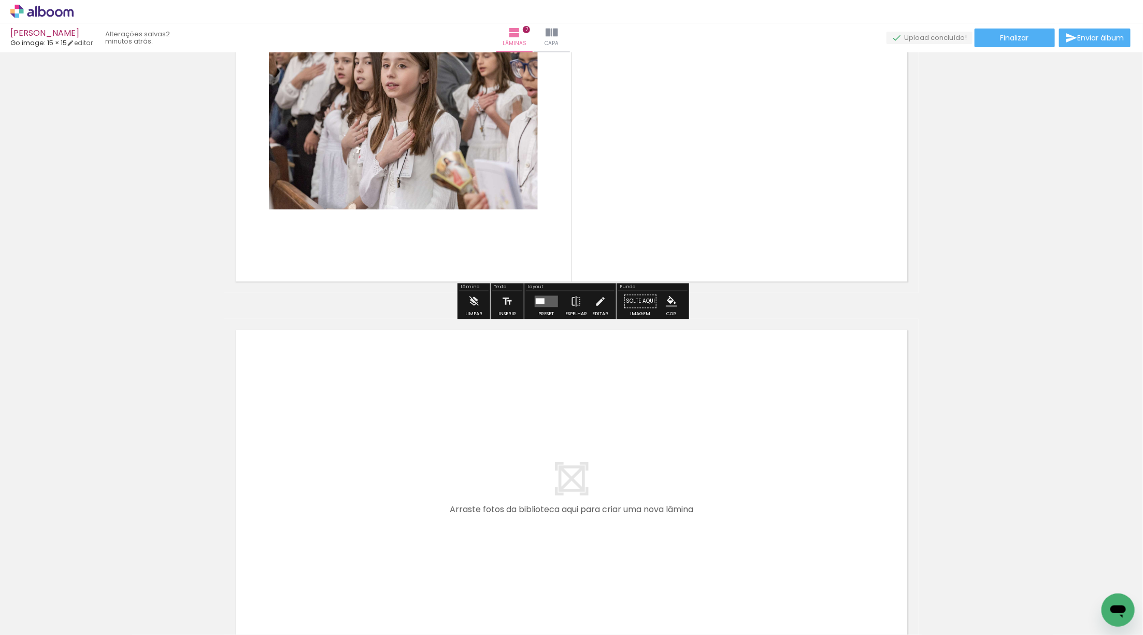
scroll to position [2399, 0]
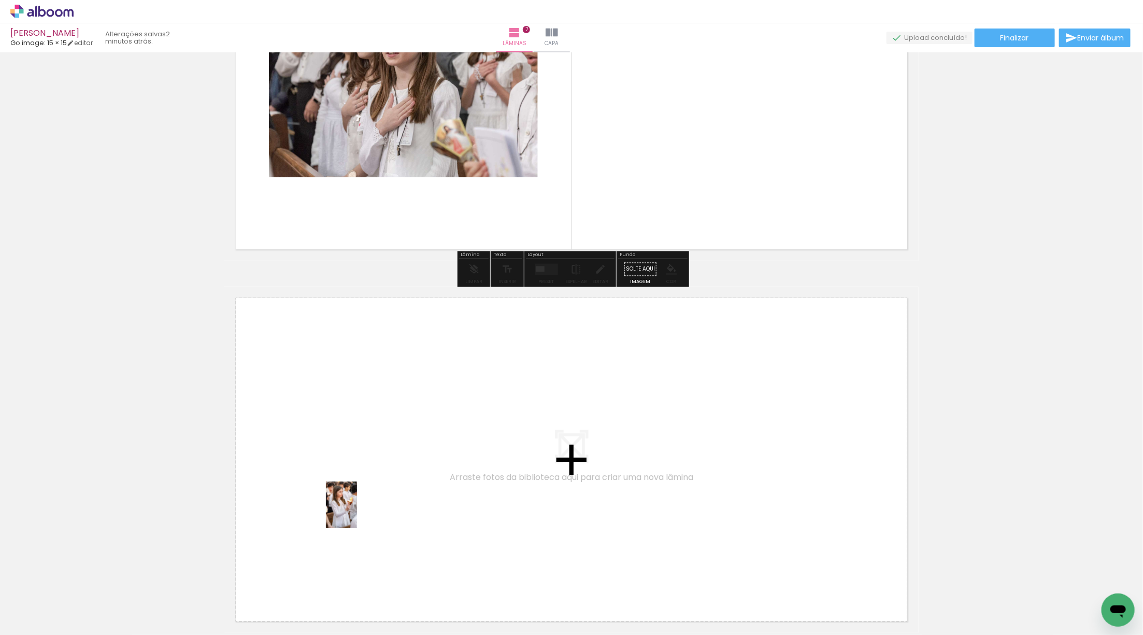
drag, startPoint x: 105, startPoint y: 595, endPoint x: 363, endPoint y: 507, distance: 272.7
click at [363, 507] on quentale-workspace at bounding box center [571, 317] width 1143 height 635
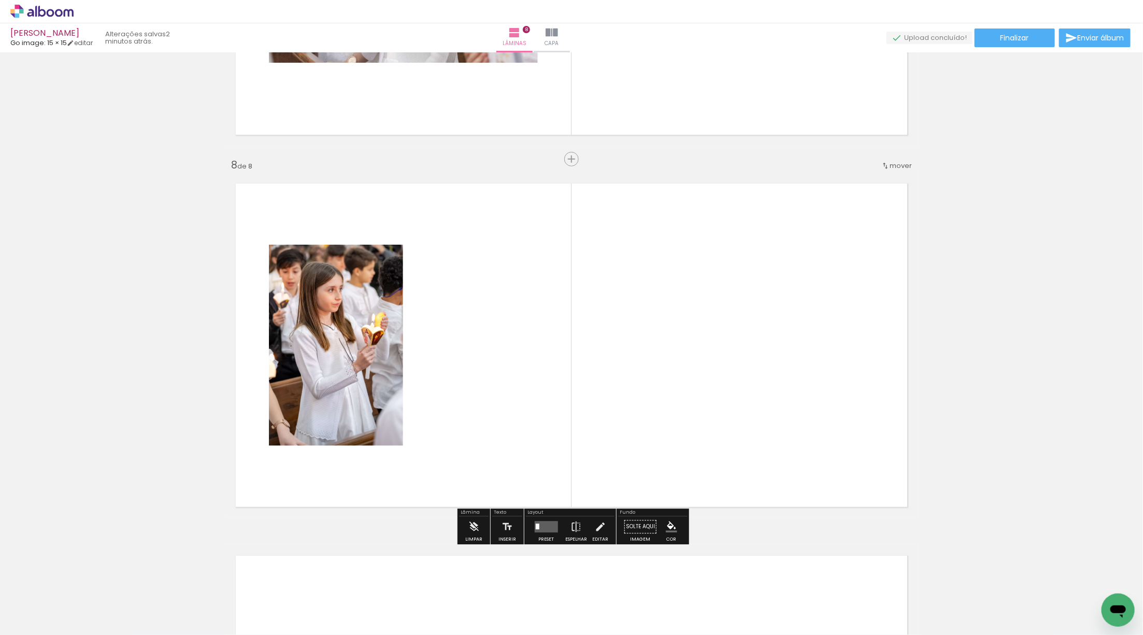
scroll to position [2547, 0]
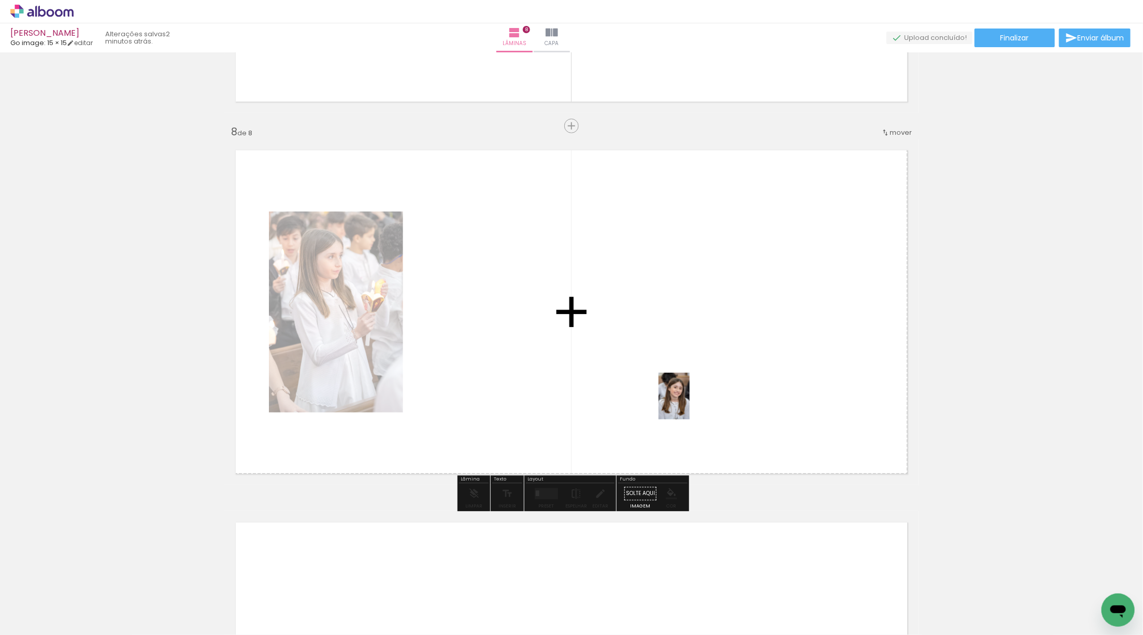
drag, startPoint x: 233, startPoint y: 548, endPoint x: 690, endPoint y: 403, distance: 479.3
click at [690, 403] on quentale-workspace at bounding box center [571, 317] width 1143 height 635
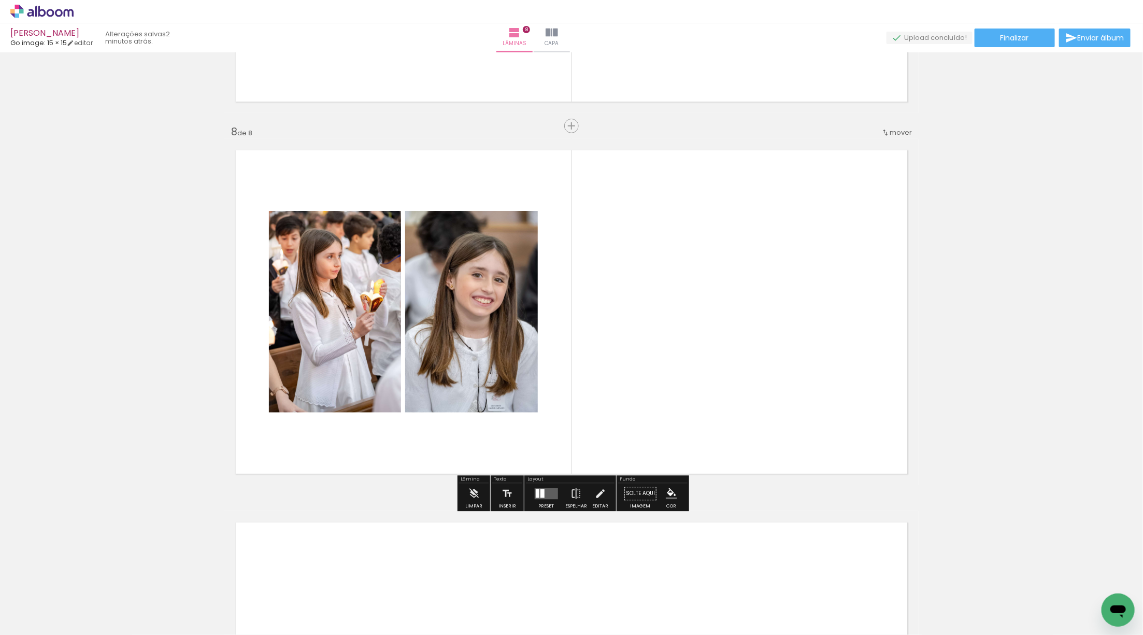
click at [542, 491] on quentale-layouter at bounding box center [545, 493] width 23 height 11
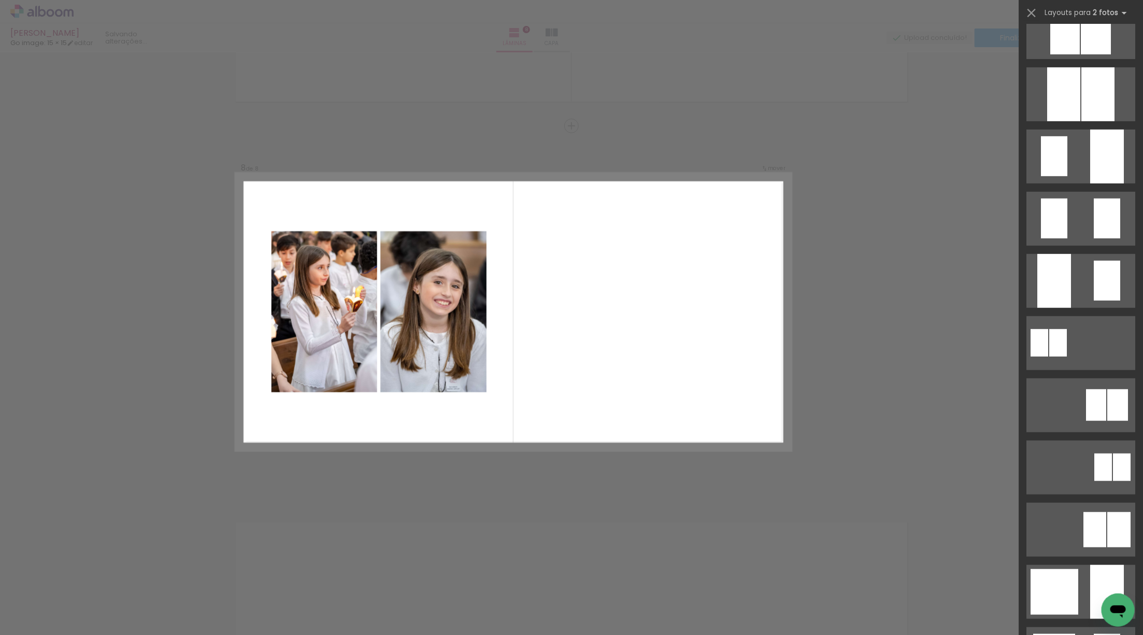
scroll to position [0, 0]
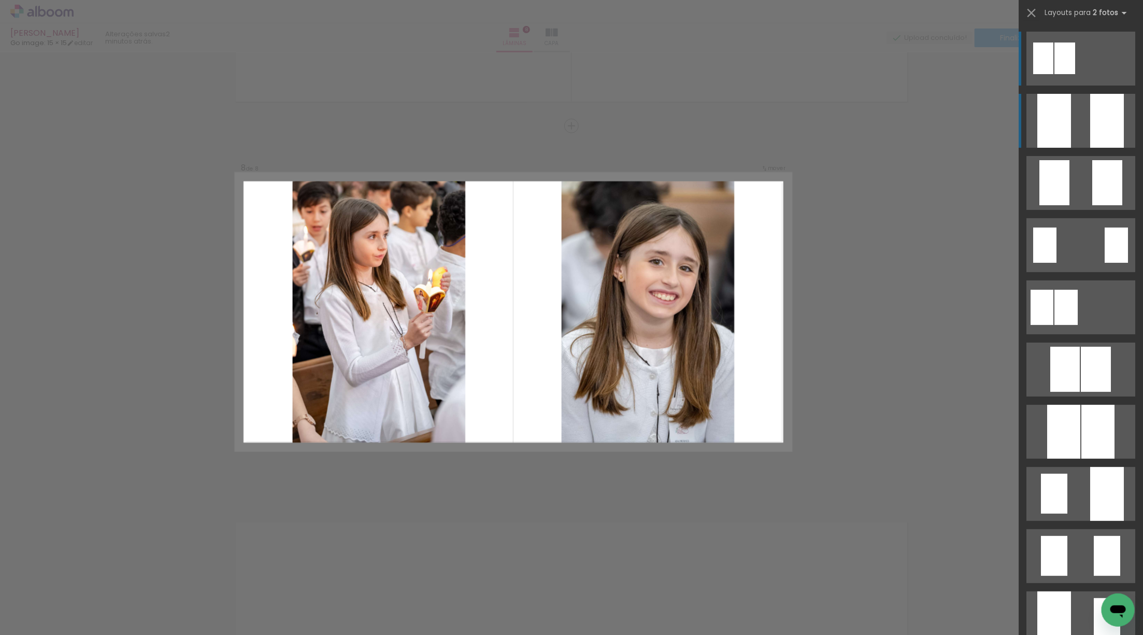
click at [1048, 124] on div at bounding box center [1054, 121] width 34 height 54
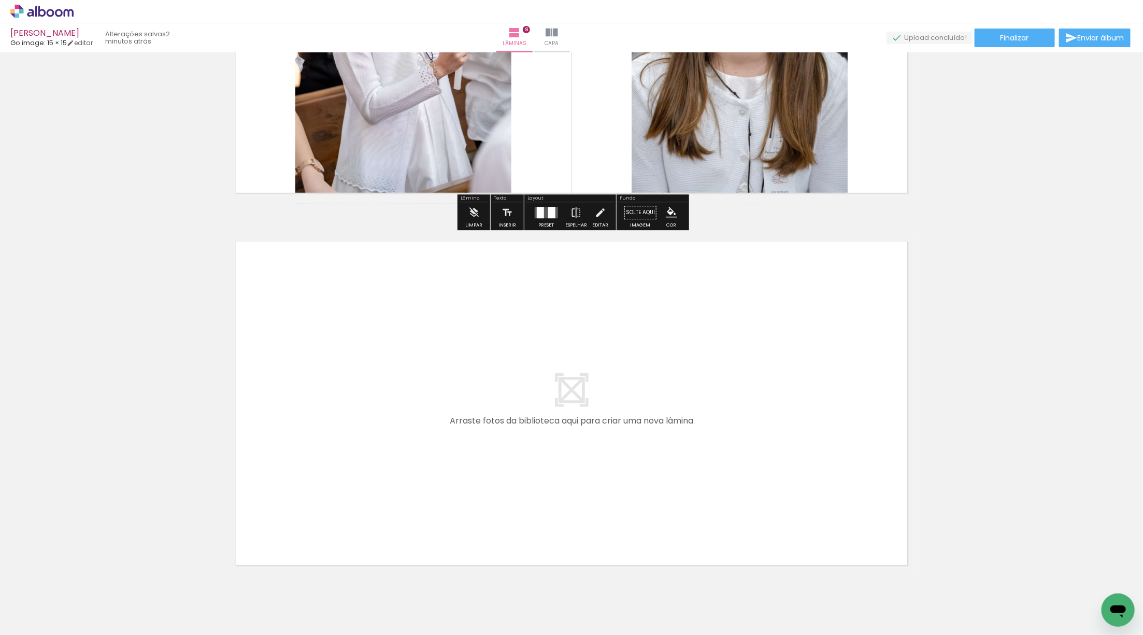
scroll to position [2830, 0]
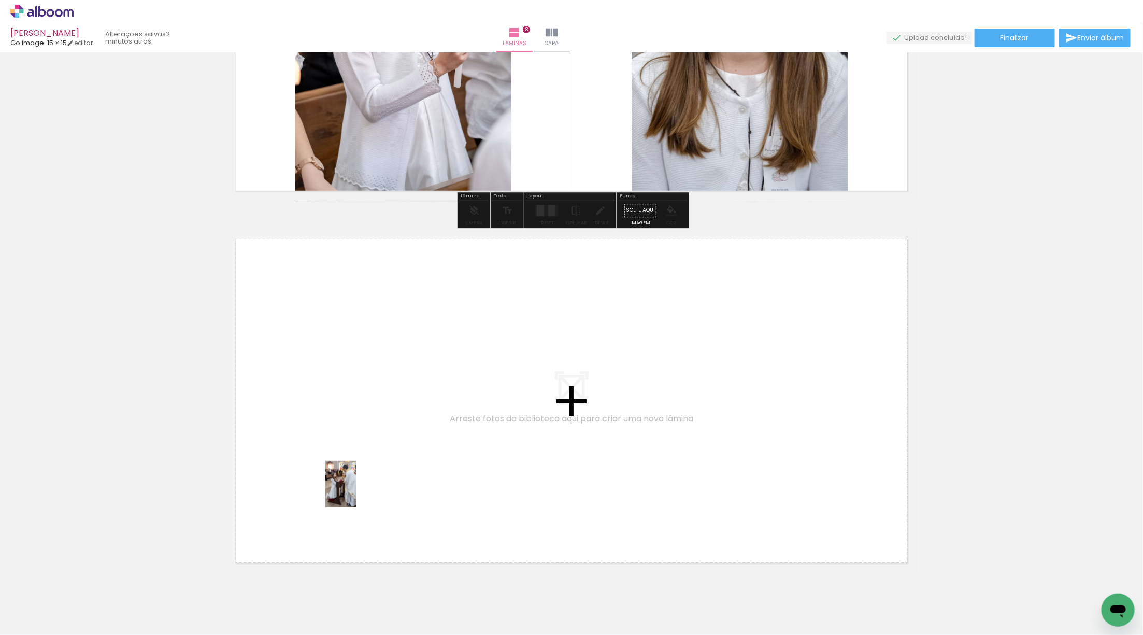
click at [356, 492] on quentale-workspace at bounding box center [571, 317] width 1143 height 635
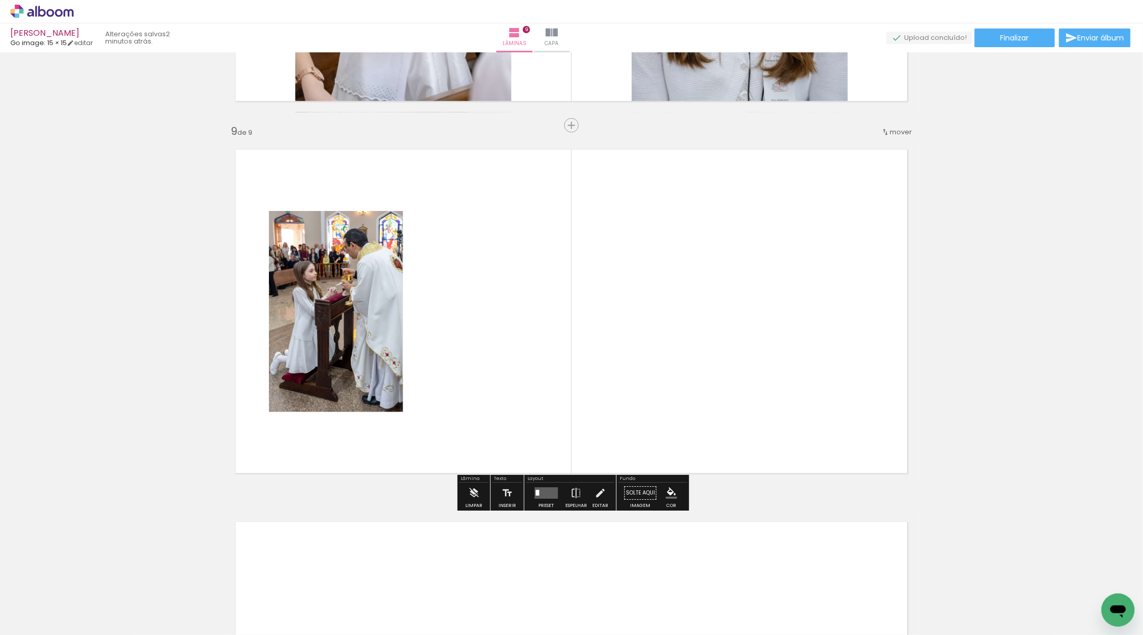
scroll to position [2919, 0]
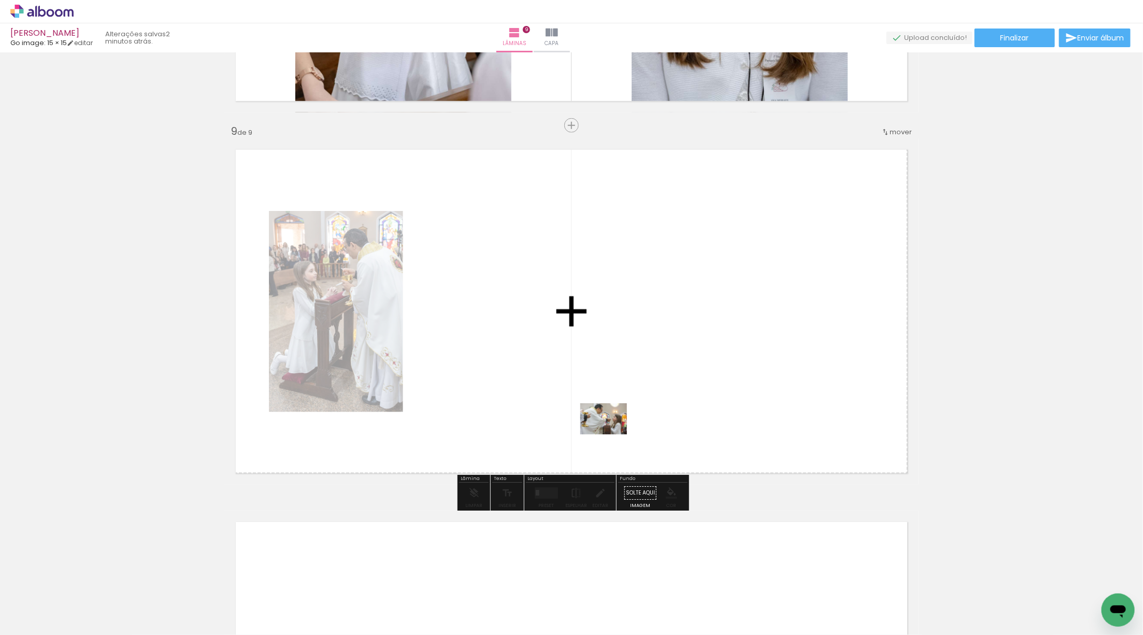
drag, startPoint x: 116, startPoint y: 608, endPoint x: 612, endPoint y: 434, distance: 525.7
click at [612, 434] on quentale-workspace at bounding box center [571, 317] width 1143 height 635
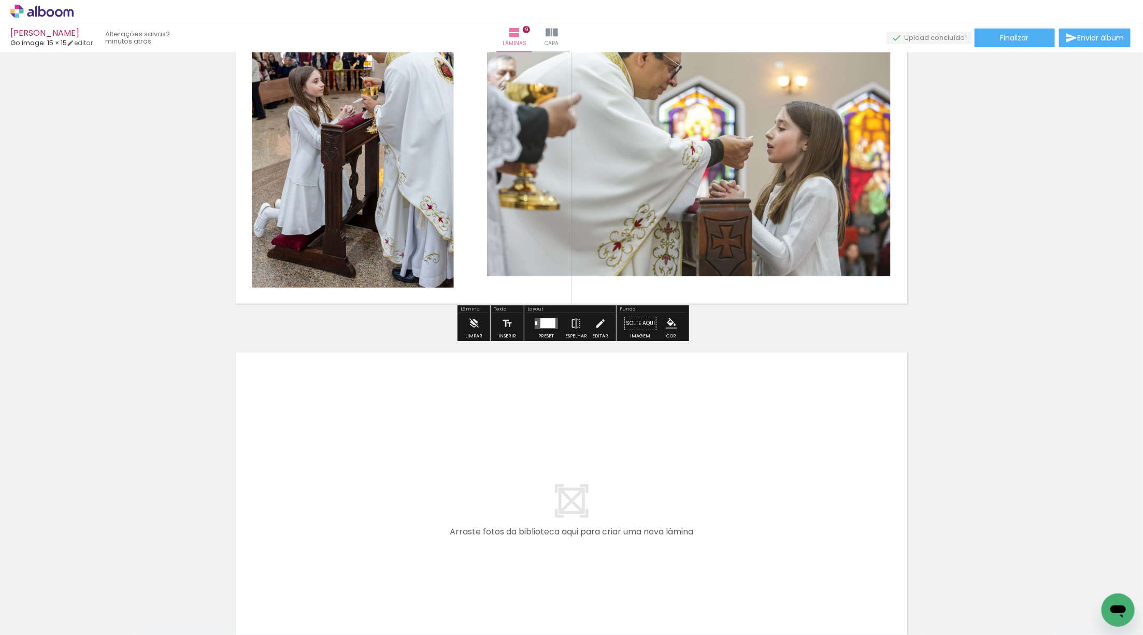
scroll to position [3100, 0]
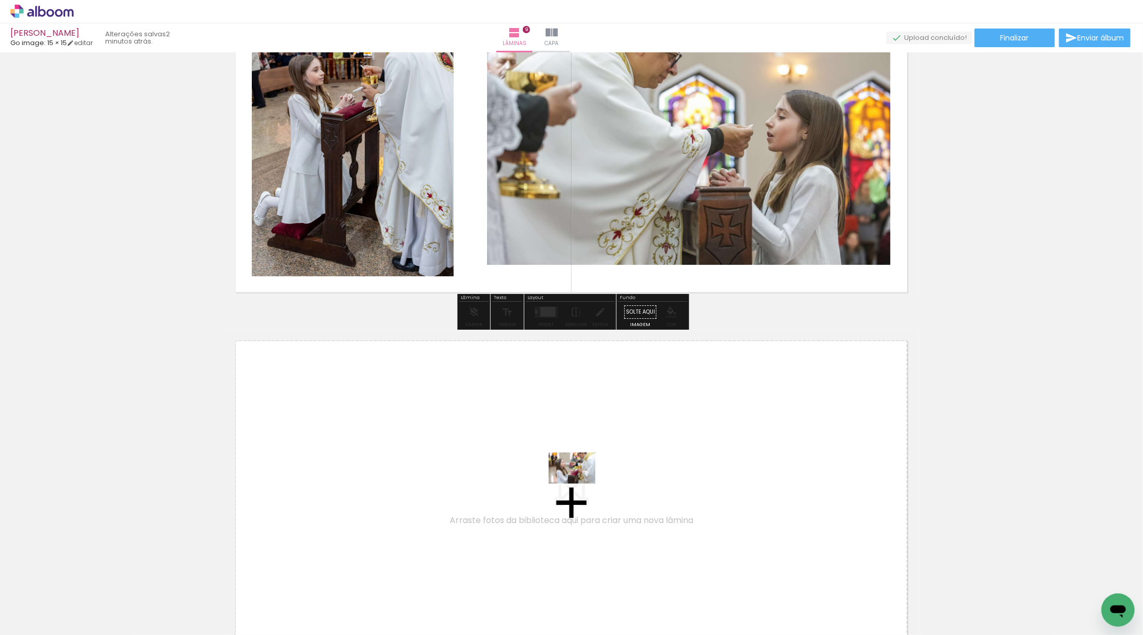
click at [598, 476] on quentale-workspace at bounding box center [571, 317] width 1143 height 635
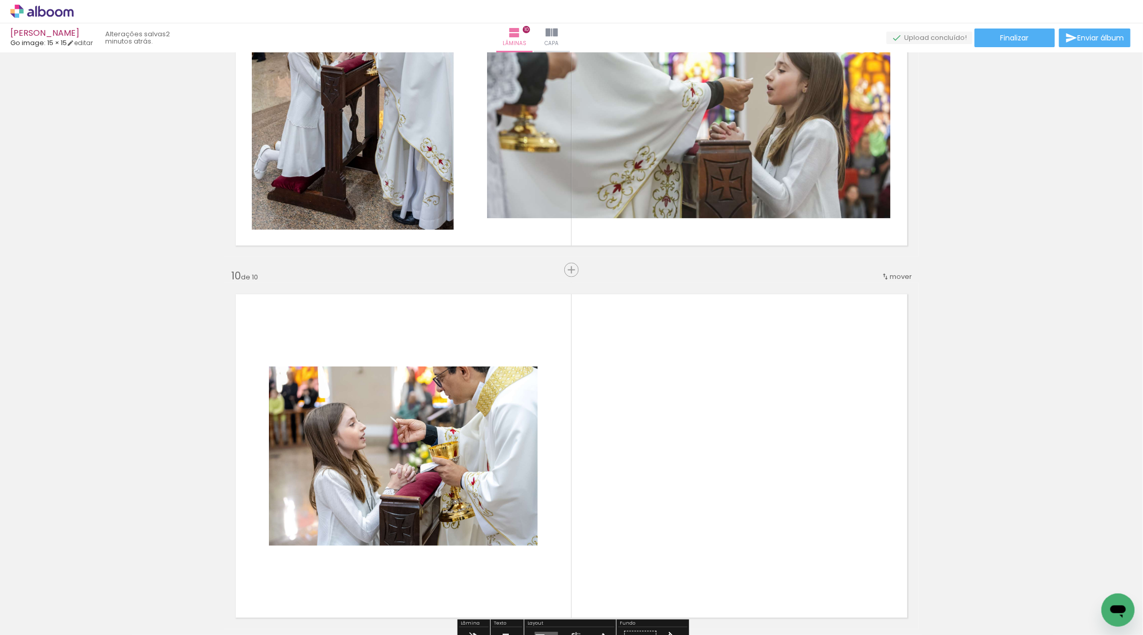
scroll to position [3059, 0]
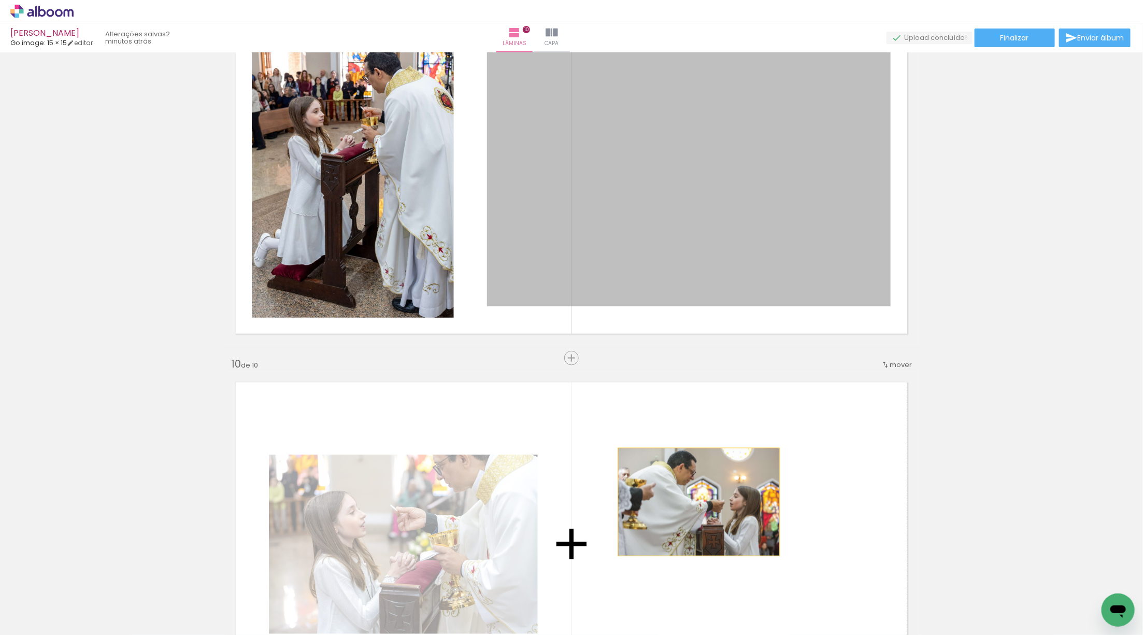
drag, startPoint x: 742, startPoint y: 248, endPoint x: 699, endPoint y: 501, distance: 257.0
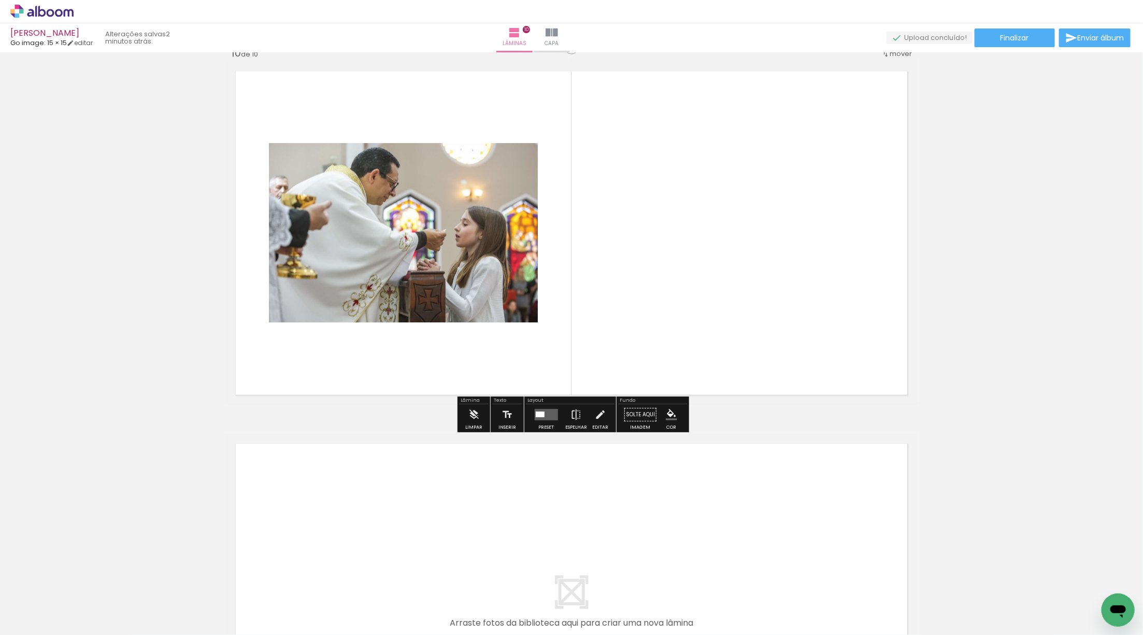
scroll to position [3399, 0]
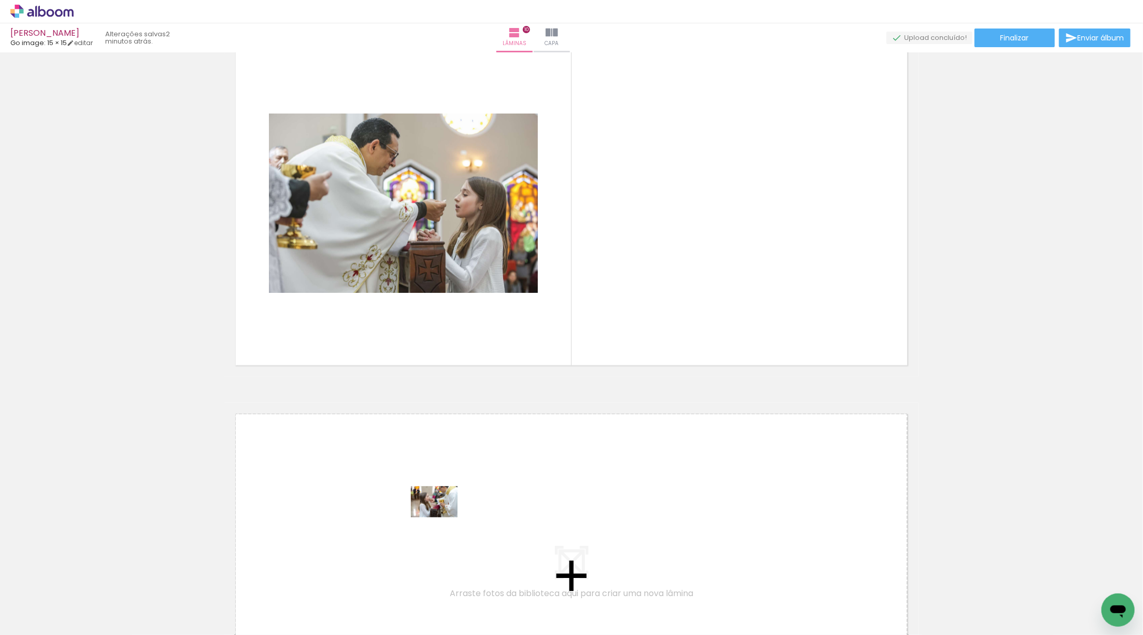
drag, startPoint x: 109, startPoint y: 599, endPoint x: 442, endPoint y: 517, distance: 342.6
click at [442, 517] on quentale-workspace at bounding box center [571, 317] width 1143 height 635
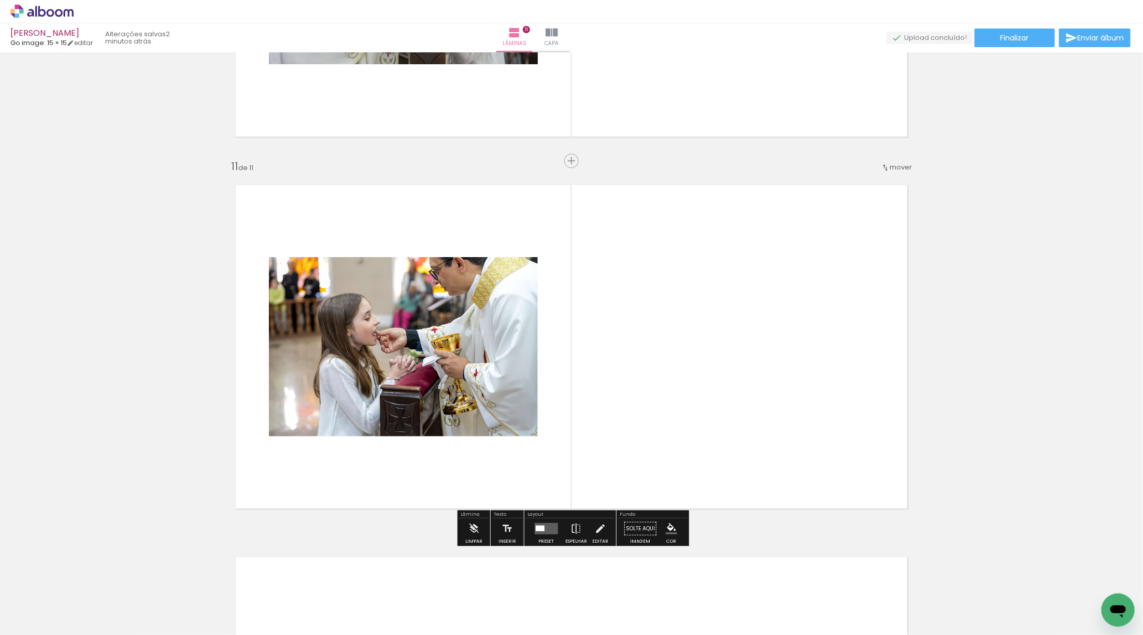
scroll to position [3679, 0]
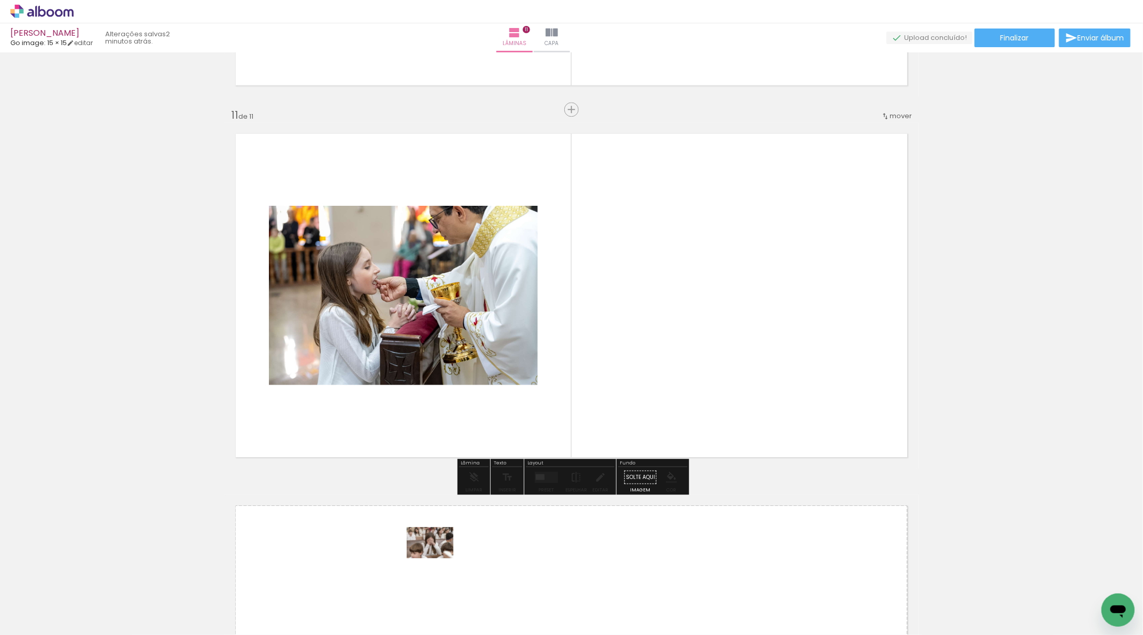
drag, startPoint x: 102, startPoint y: 595, endPoint x: 441, endPoint y: 557, distance: 340.8
click at [441, 557] on quentale-workspace at bounding box center [571, 317] width 1143 height 635
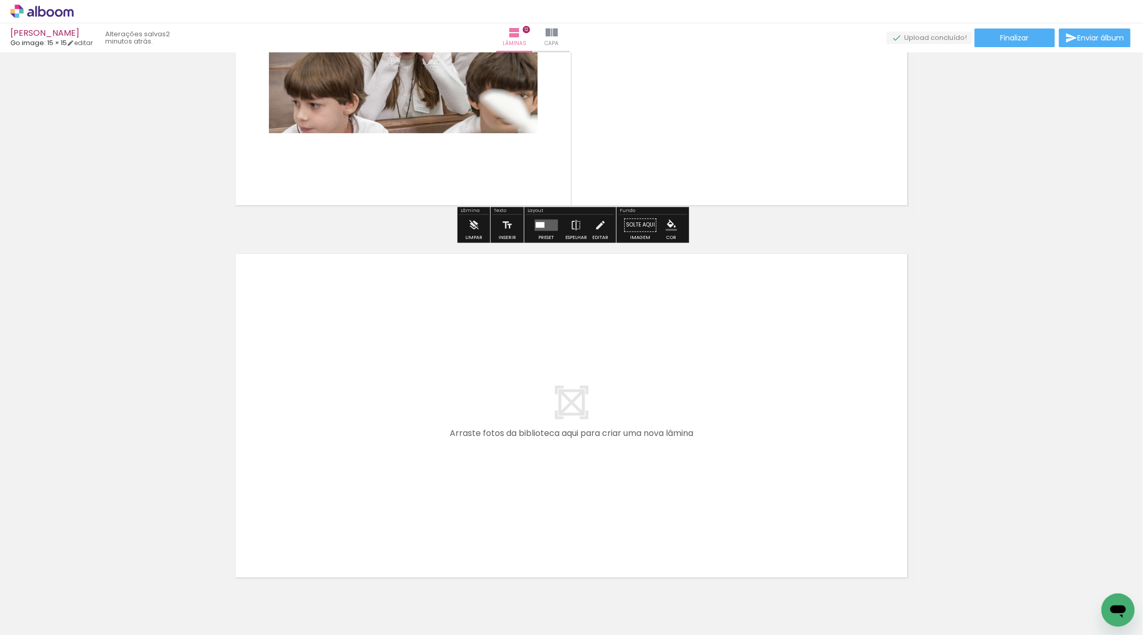
scroll to position [4326, 0]
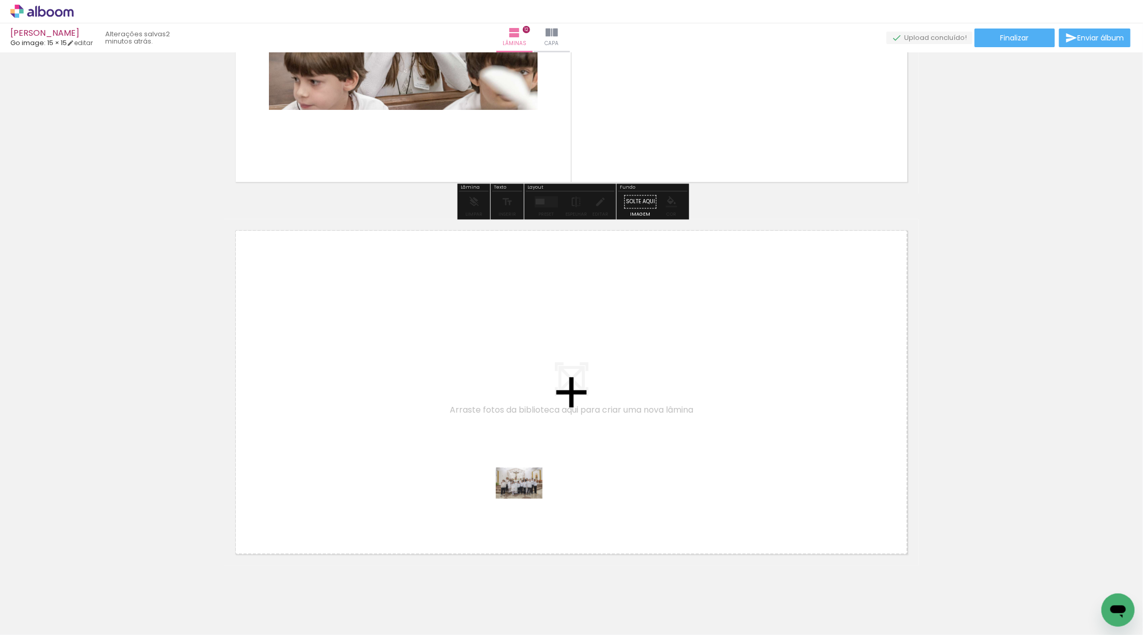
click at [573, 486] on quentale-workspace at bounding box center [571, 317] width 1143 height 635
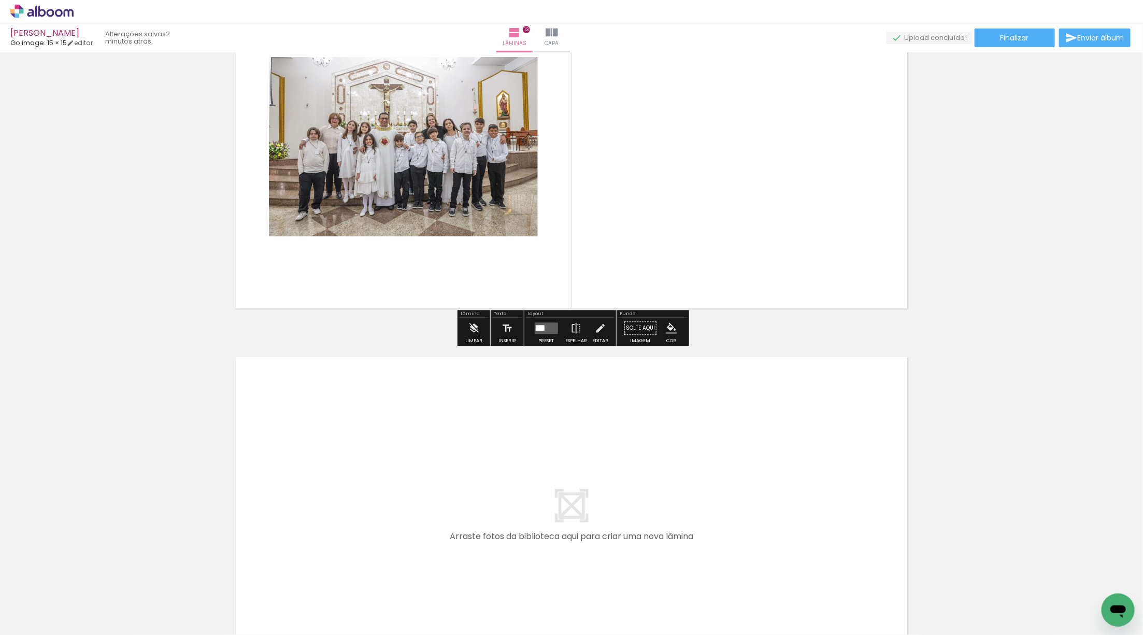
scroll to position [4583, 0]
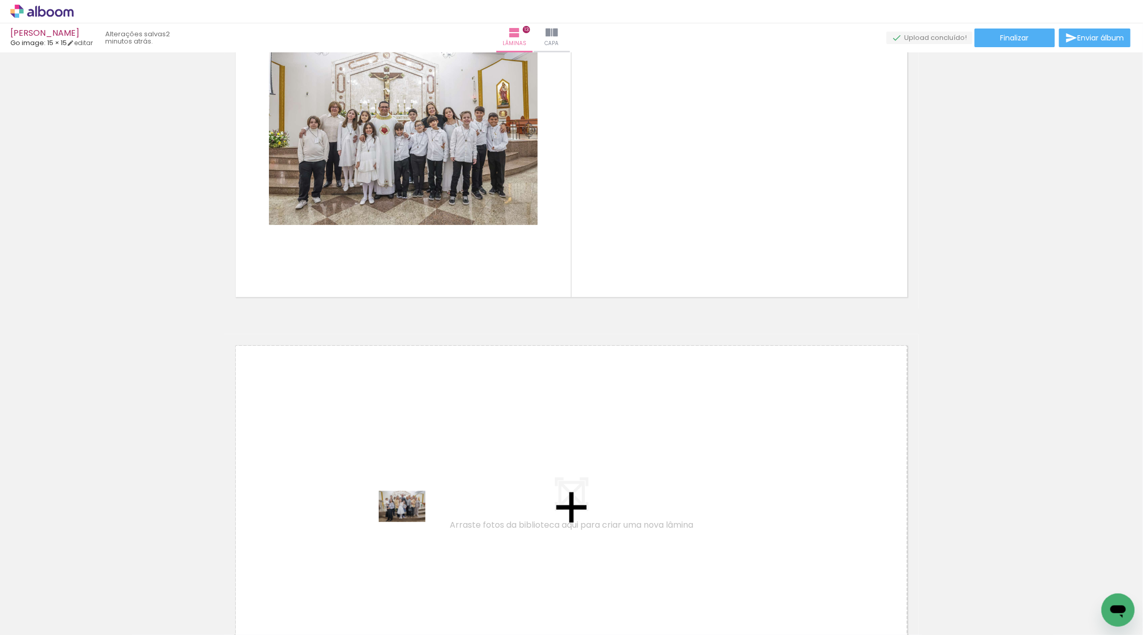
drag, startPoint x: 154, startPoint y: 577, endPoint x: 410, endPoint y: 522, distance: 261.3
click at [410, 522] on quentale-workspace at bounding box center [571, 317] width 1143 height 635
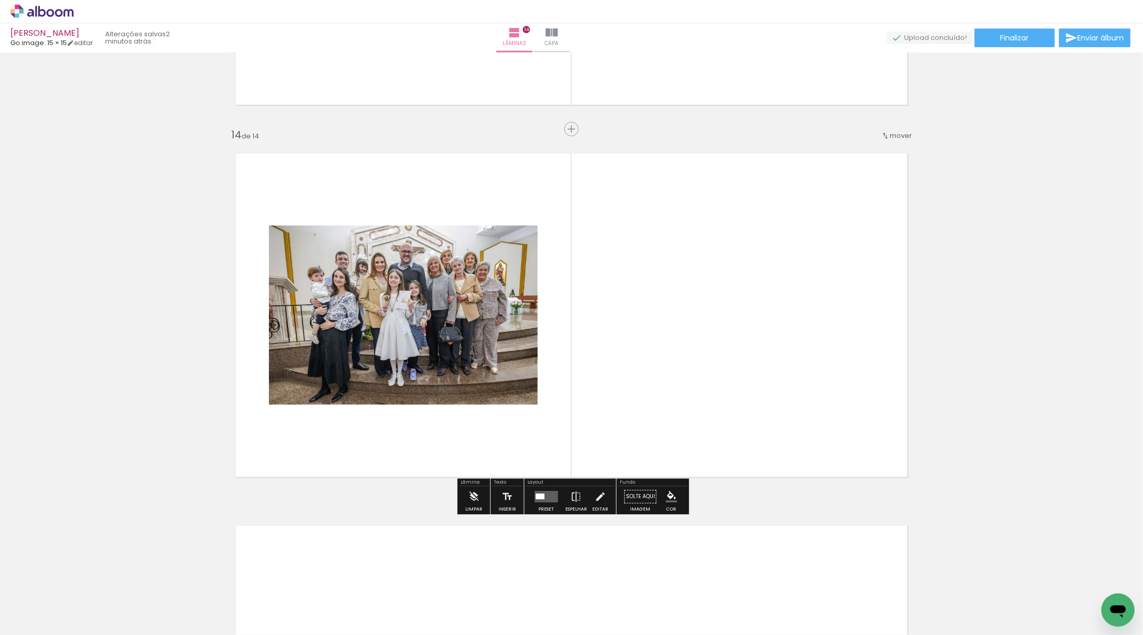
scroll to position [4779, 0]
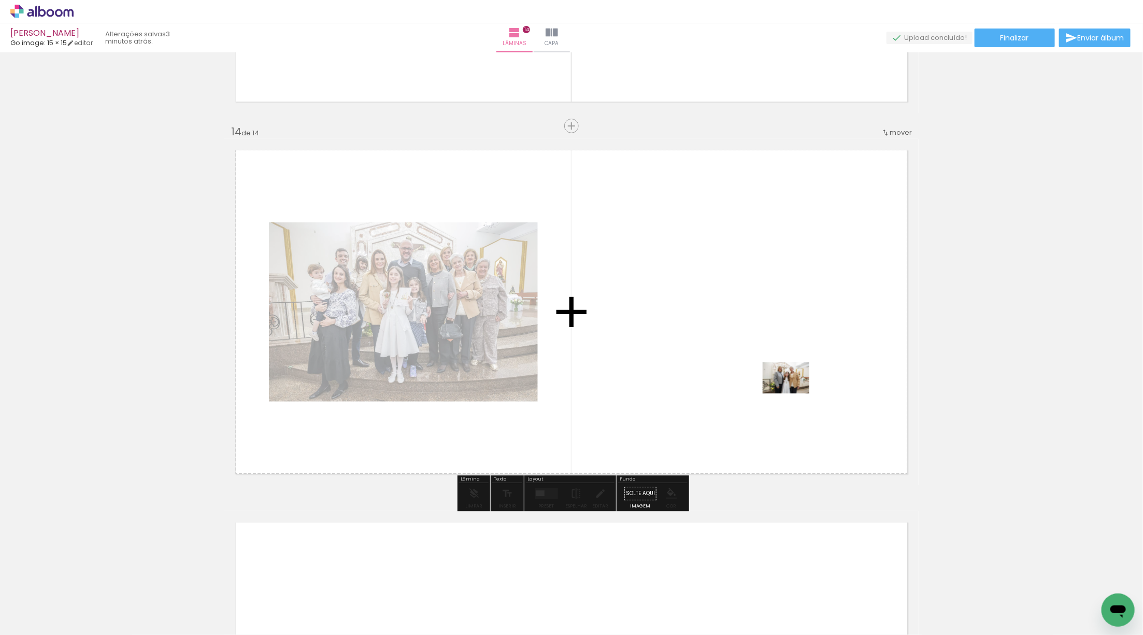
drag, startPoint x: 181, startPoint y: 593, endPoint x: 793, endPoint y: 393, distance: 644.3
click at [793, 393] on quentale-workspace at bounding box center [571, 317] width 1143 height 635
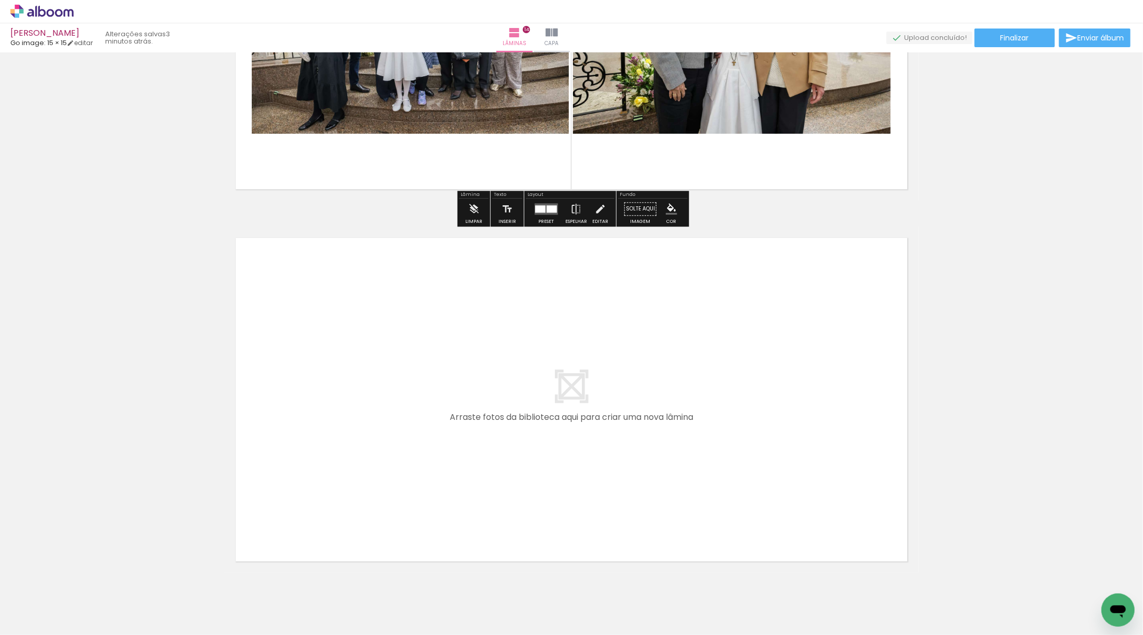
scroll to position [5101, 0]
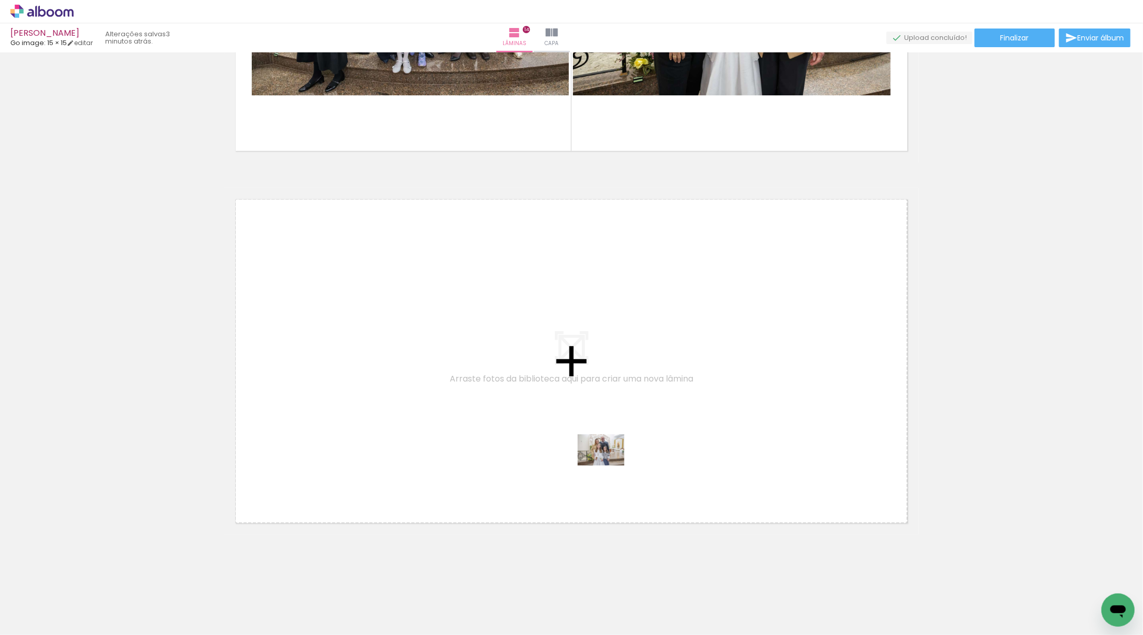
click at [635, 453] on quentale-workspace at bounding box center [571, 317] width 1143 height 635
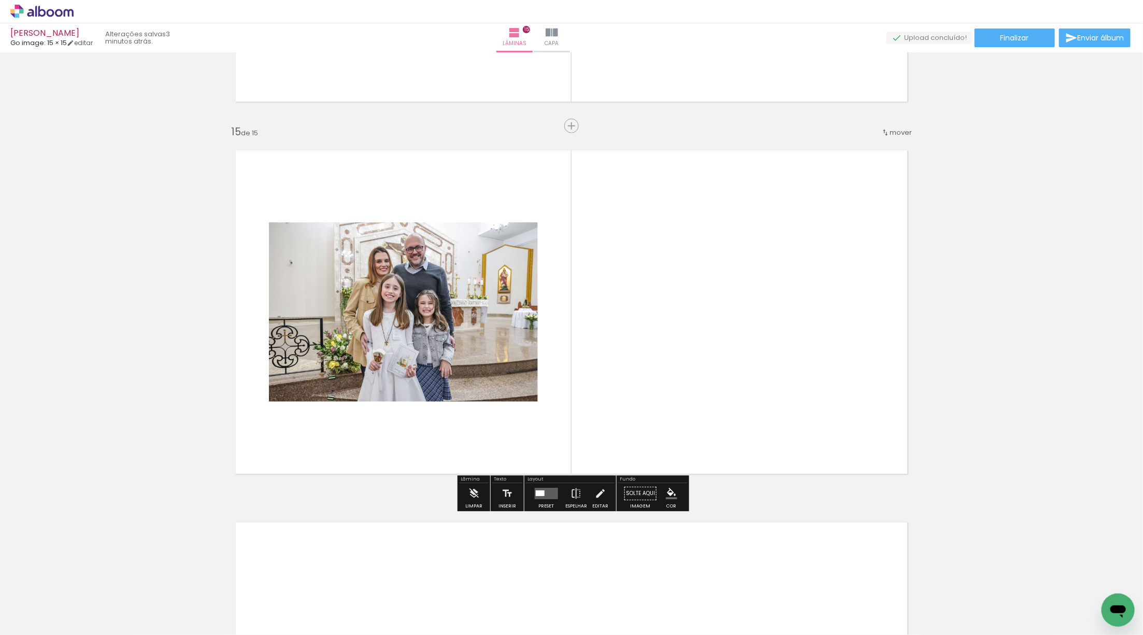
scroll to position [5151, 0]
click at [534, 488] on quentale-layouter at bounding box center [545, 492] width 23 height 11
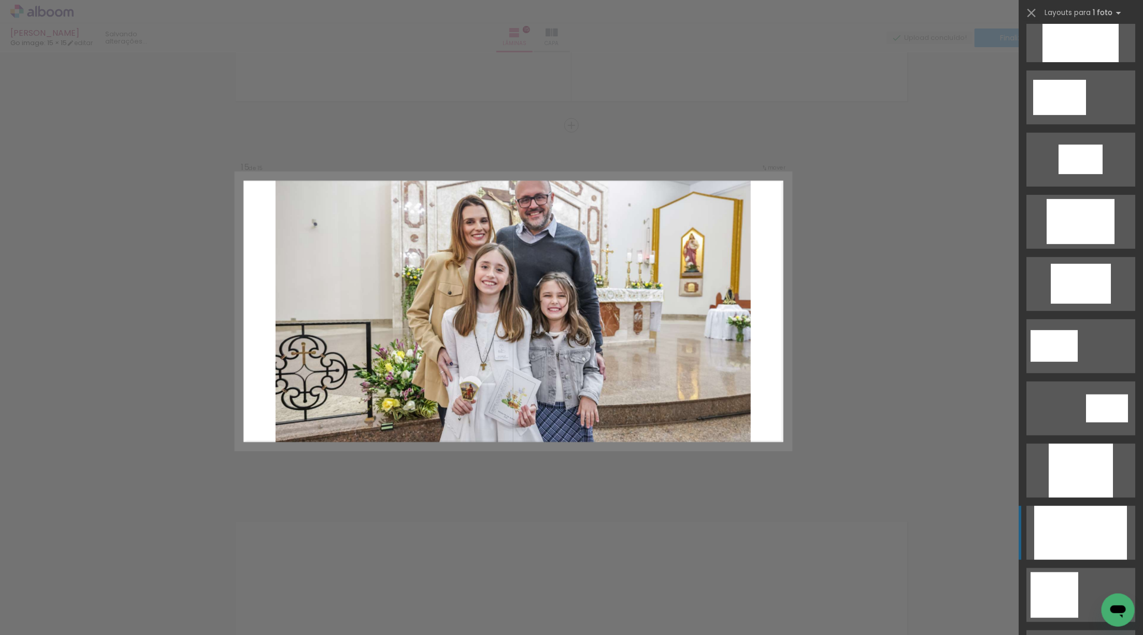
scroll to position [210, 0]
click at [1076, 62] on div at bounding box center [1080, 35] width 76 height 54
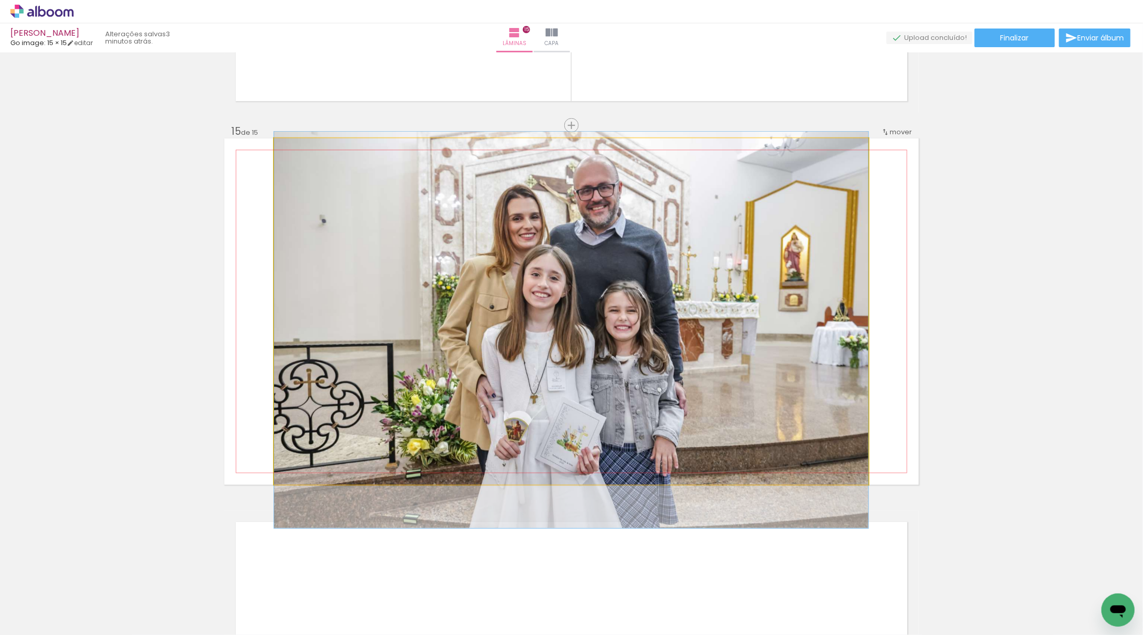
drag, startPoint x: 699, startPoint y: 335, endPoint x: 691, endPoint y: 354, distance: 20.2
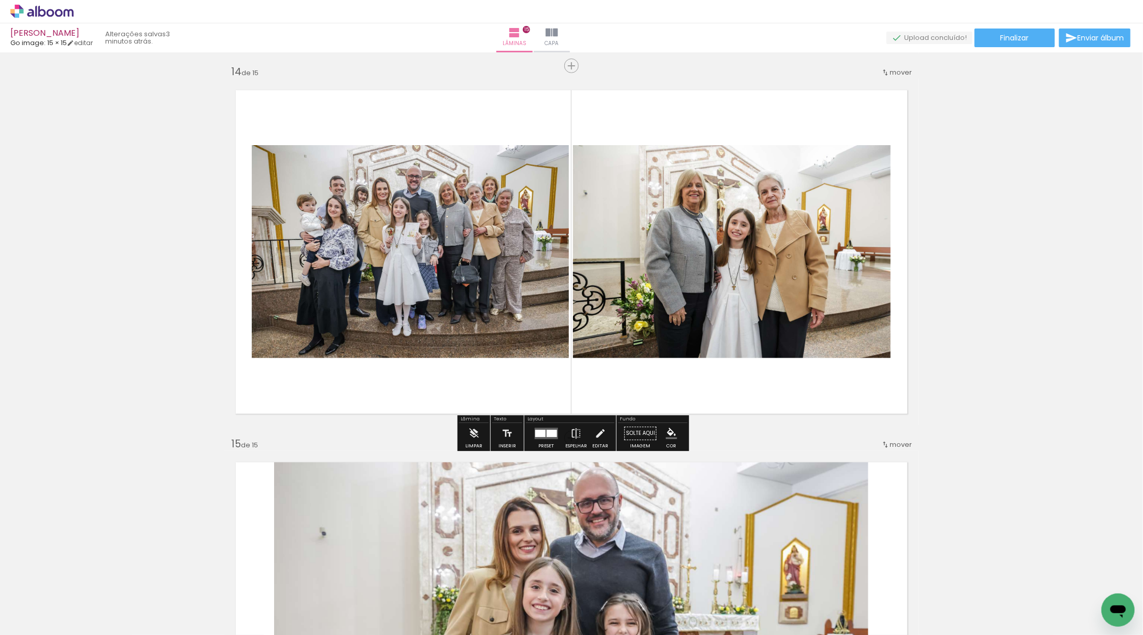
scroll to position [4835, 0]
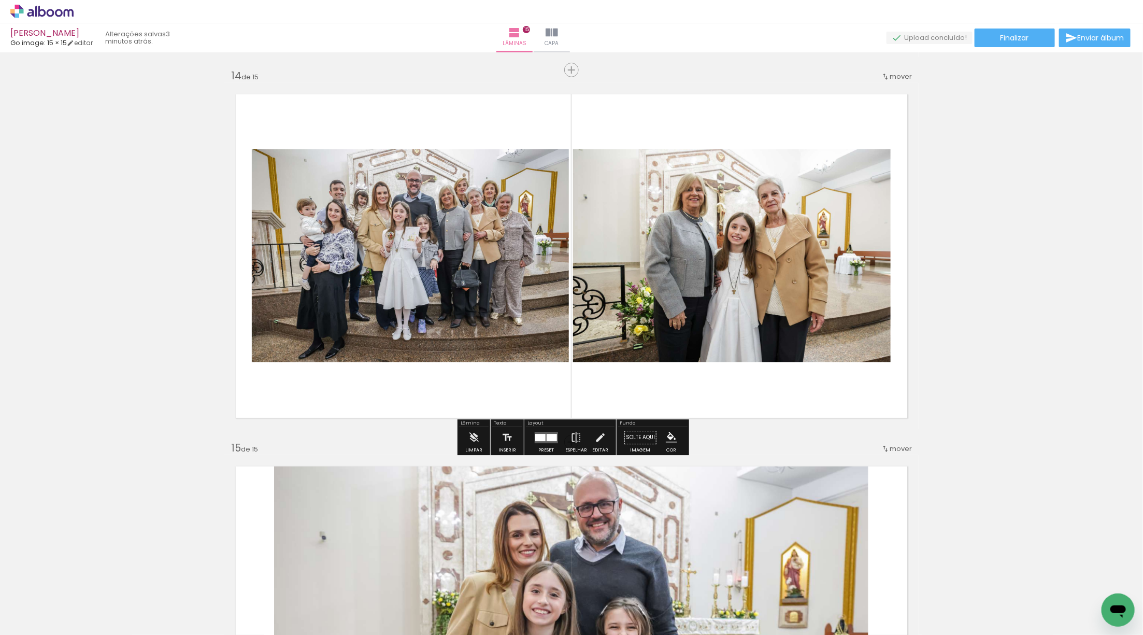
click at [549, 431] on quentale-layouter at bounding box center [545, 436] width 23 height 11
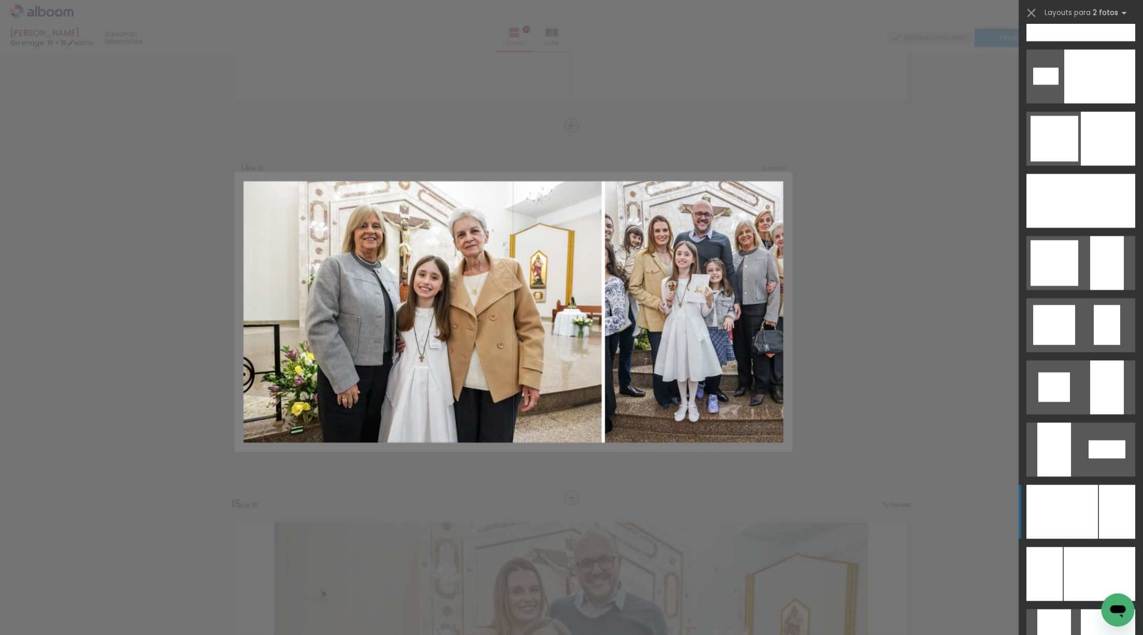
scroll to position [3405, 0]
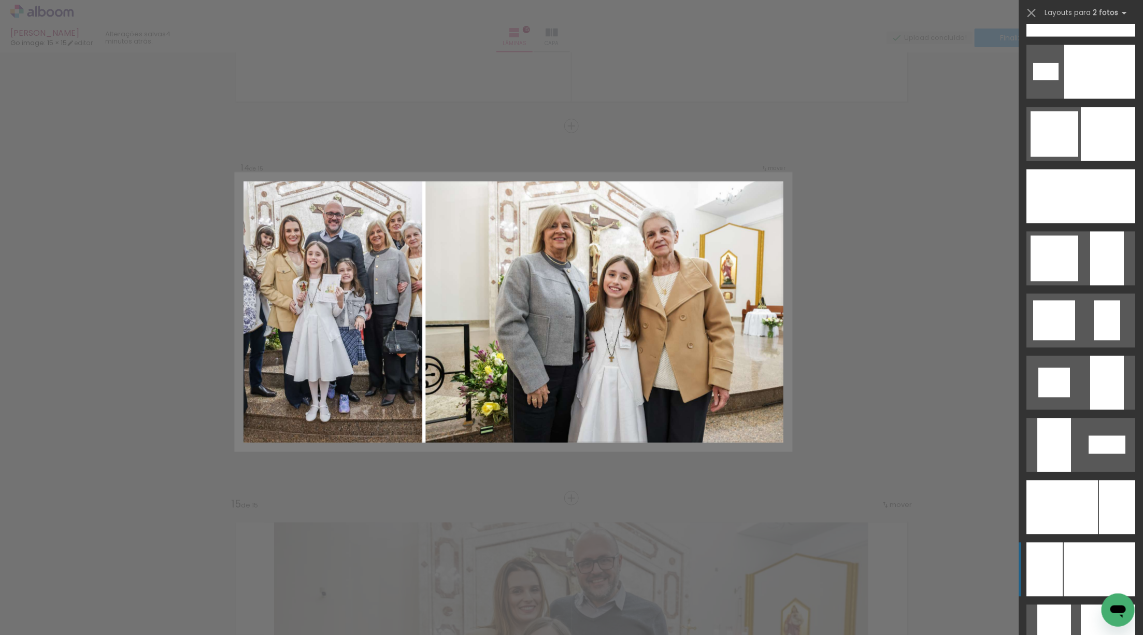
click at [1081, 99] on div at bounding box center [1099, 72] width 71 height 54
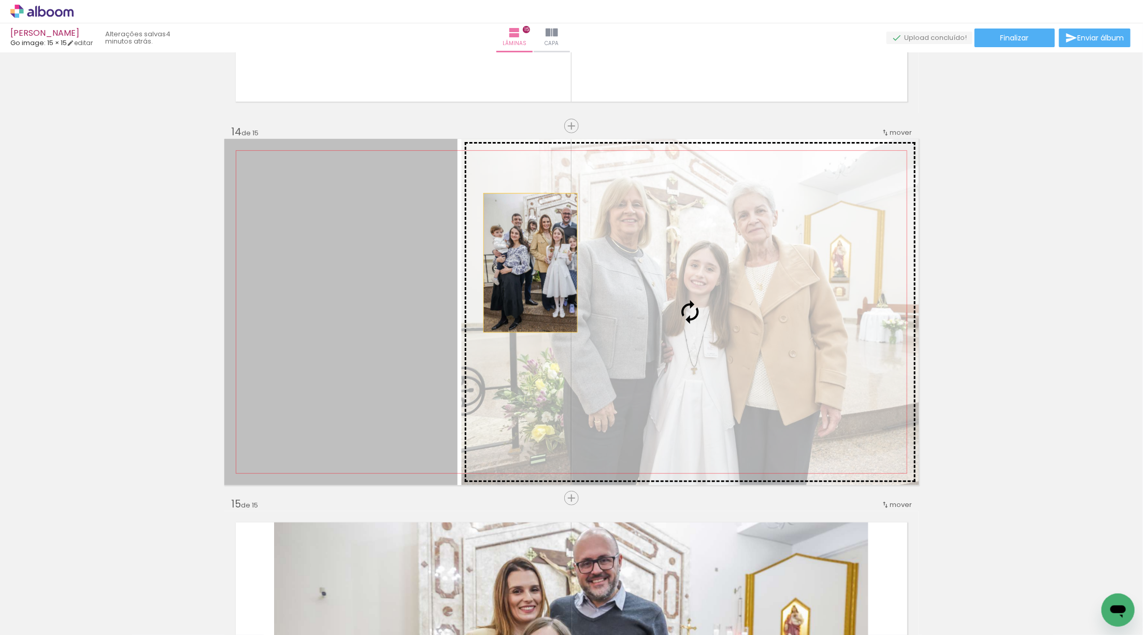
drag, startPoint x: 370, startPoint y: 256, endPoint x: 610, endPoint y: 268, distance: 239.6
click at [0, 0] on slot at bounding box center [0, 0] width 0 height 0
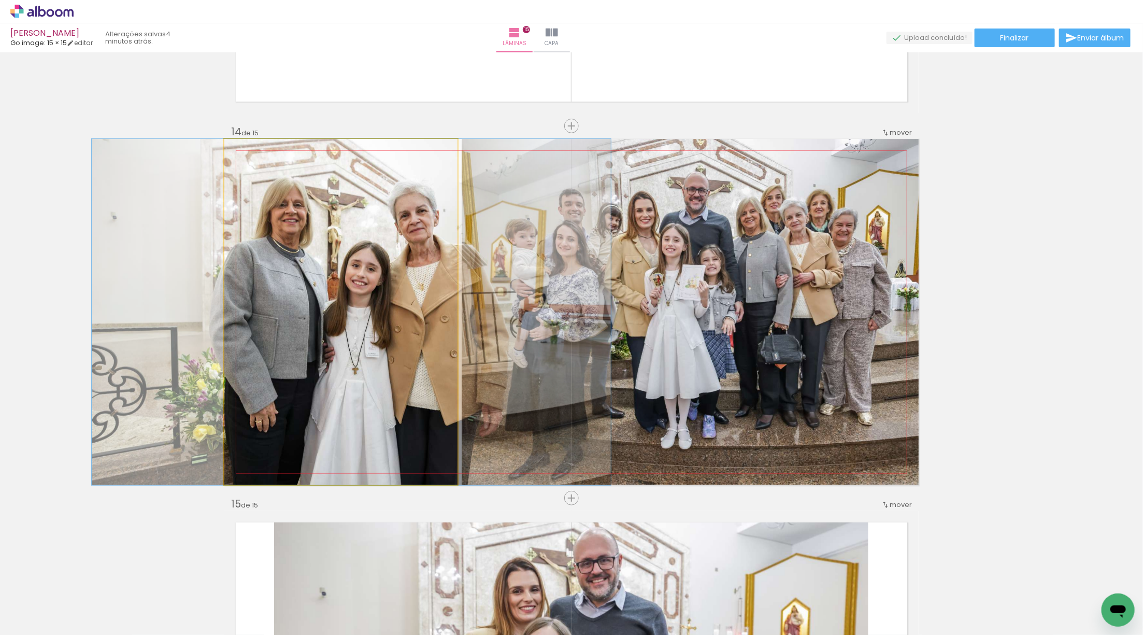
drag, startPoint x: 399, startPoint y: 295, endPoint x: 409, endPoint y: 294, distance: 10.4
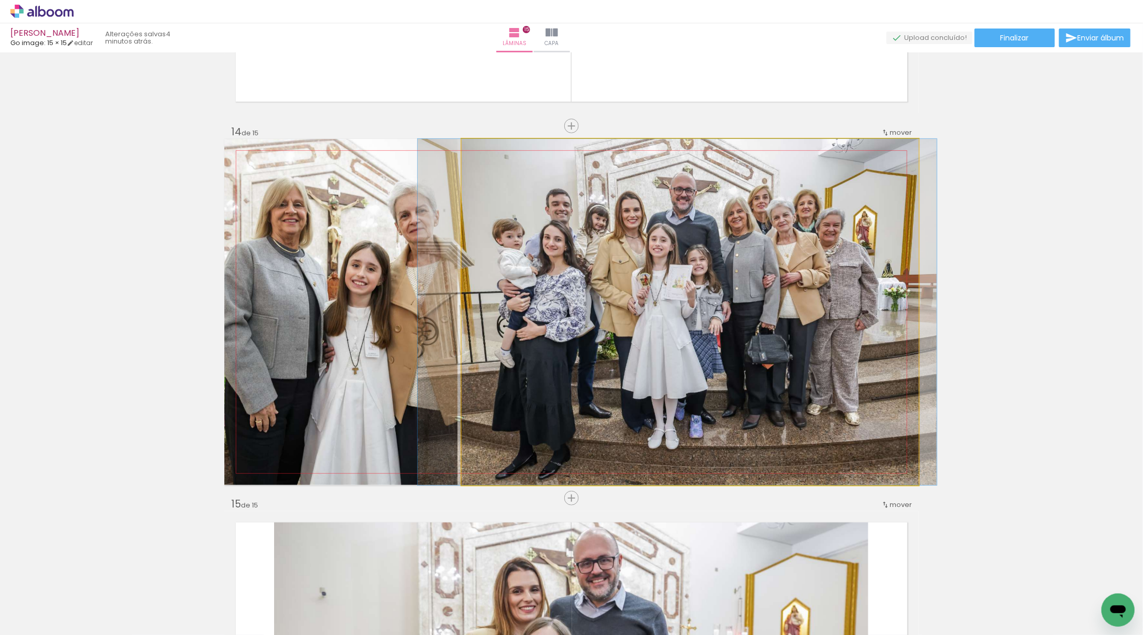
drag, startPoint x: 735, startPoint y: 315, endPoint x: 722, endPoint y: 304, distance: 17.3
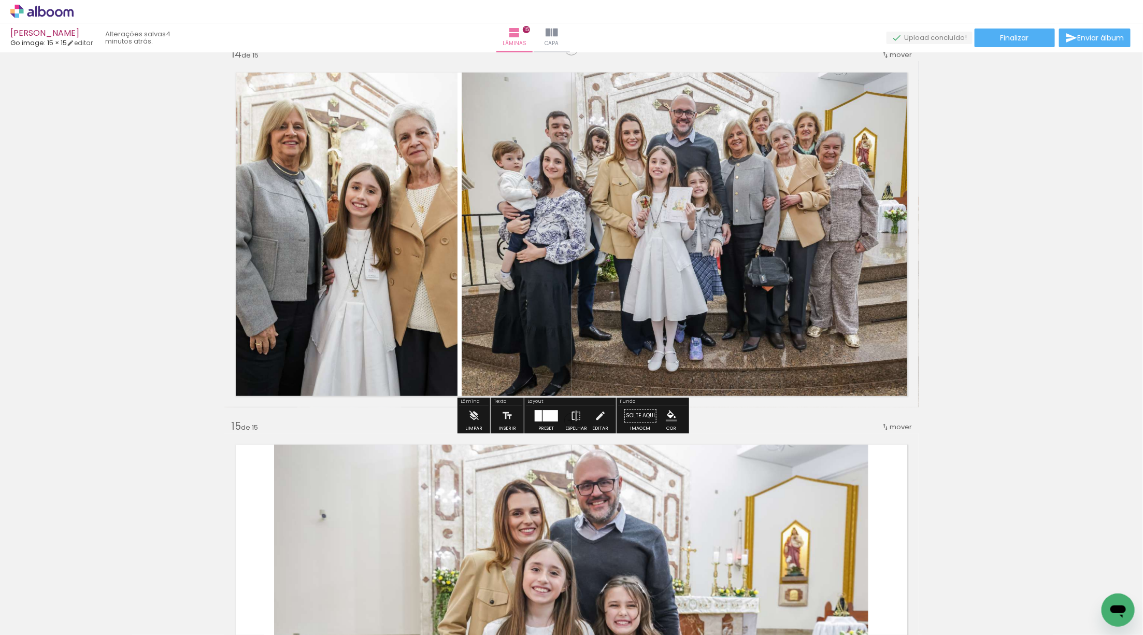
scroll to position [4855, 0]
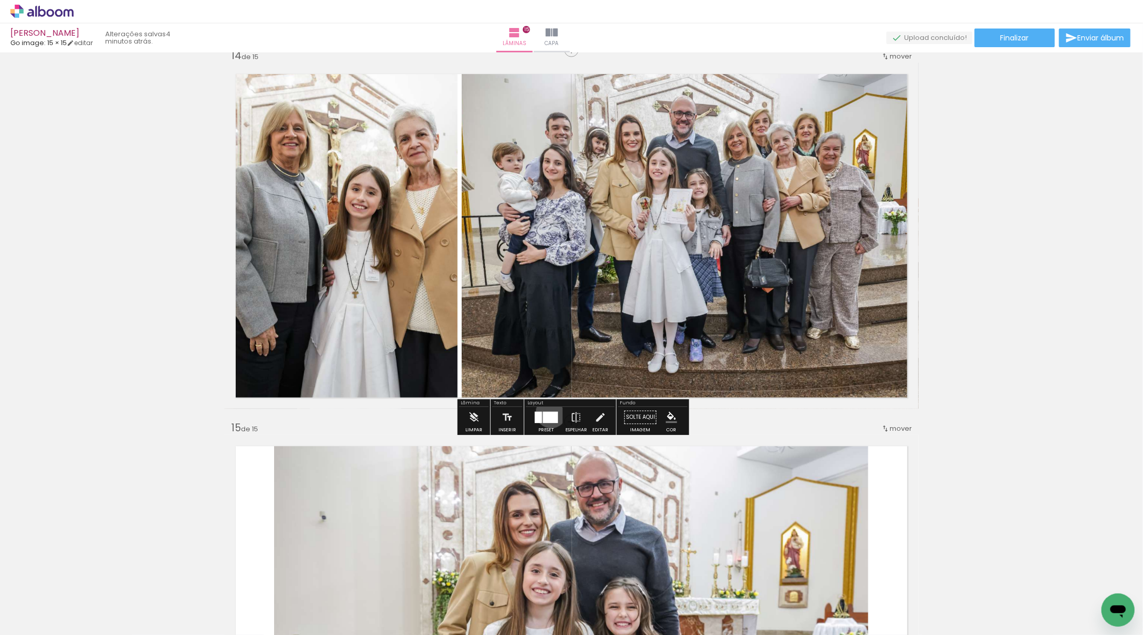
click at [549, 412] on div at bounding box center [549, 416] width 15 height 11
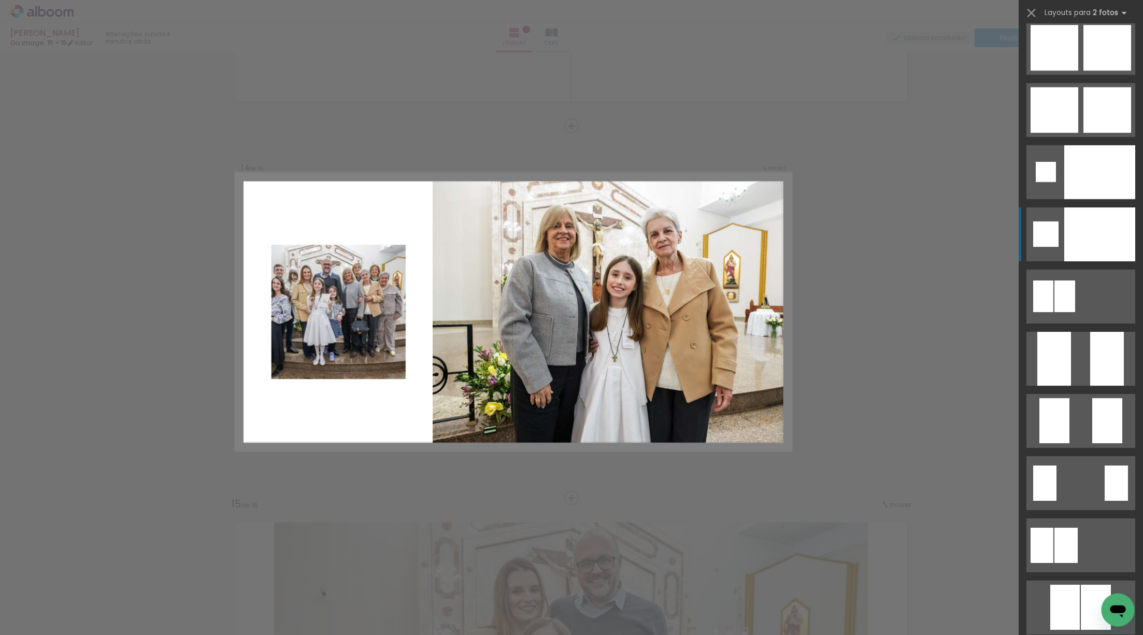
scroll to position [4057, 0]
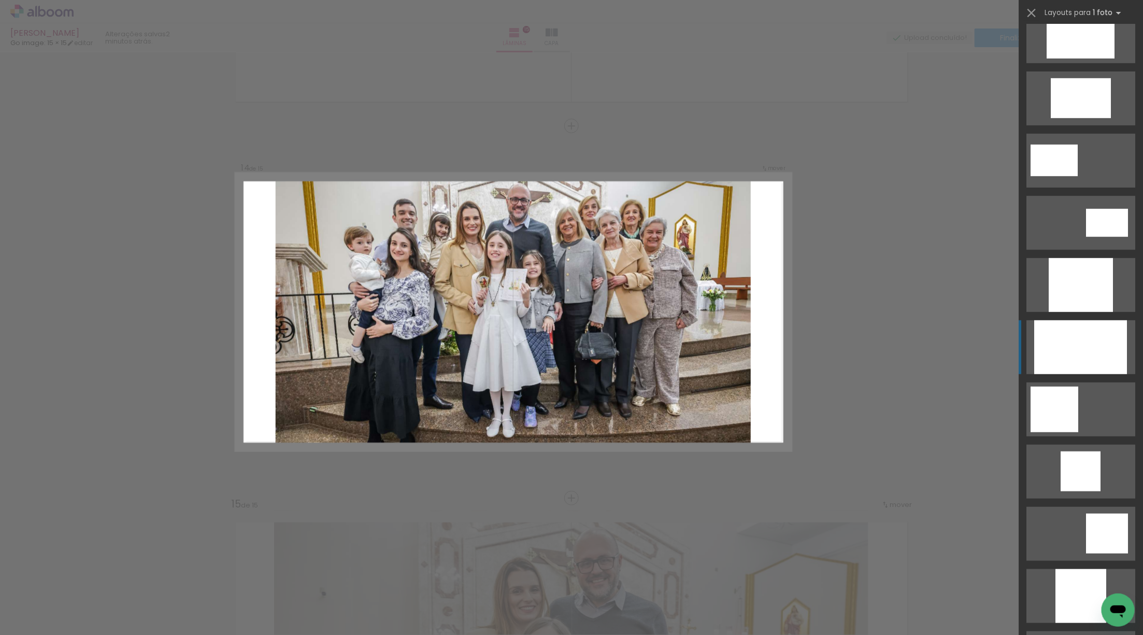
scroll to position [397, 0]
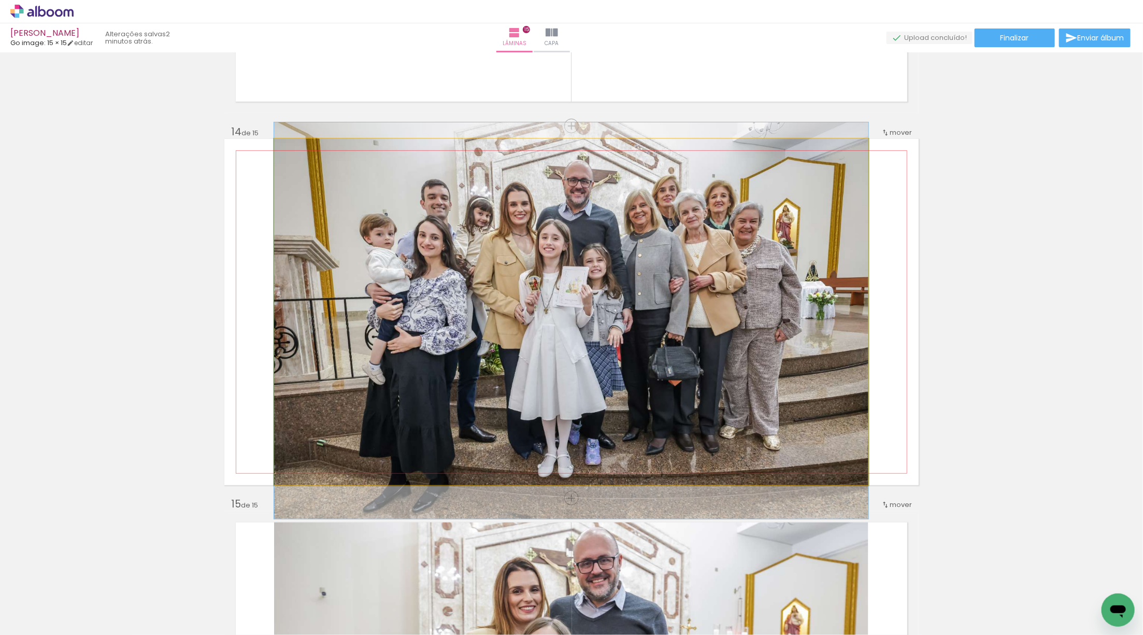
drag, startPoint x: 723, startPoint y: 341, endPoint x: 715, endPoint y: 350, distance: 11.7
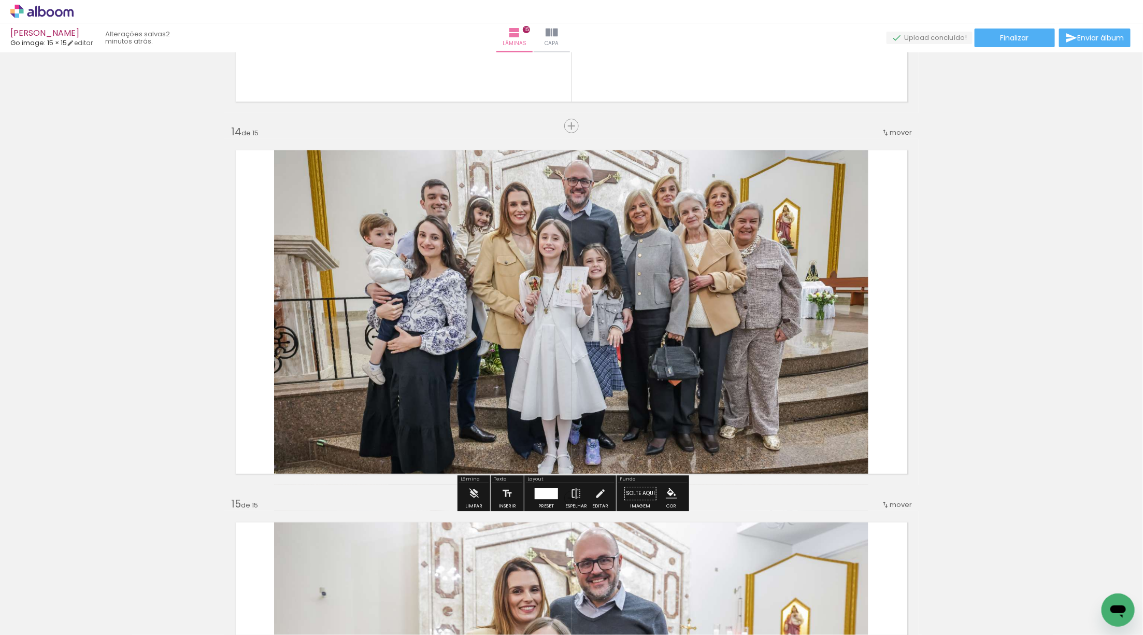
scroll to position [4780, 0]
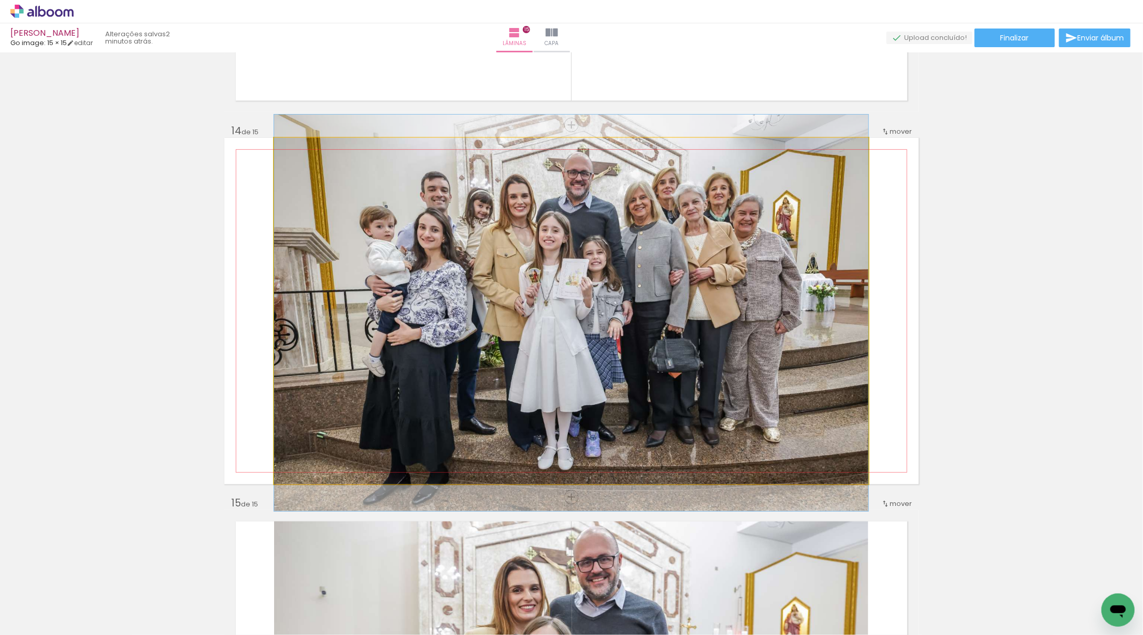
drag, startPoint x: 743, startPoint y: 337, endPoint x: 729, endPoint y: 330, distance: 16.0
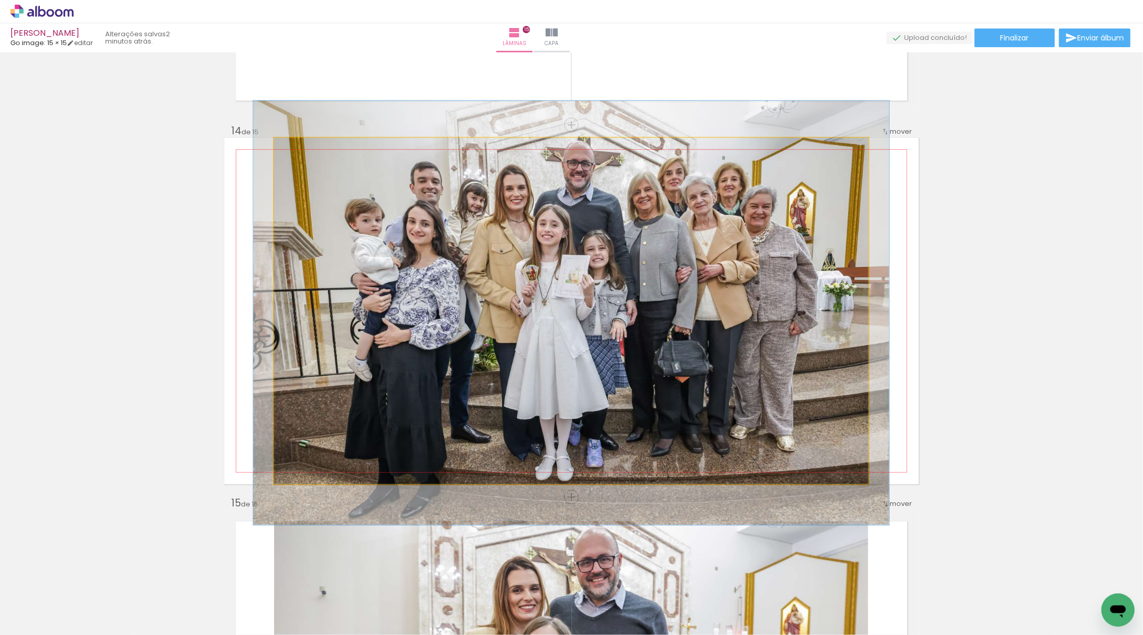
type paper-slider "107"
click at [308, 148] on div at bounding box center [301, 148] width 17 height 17
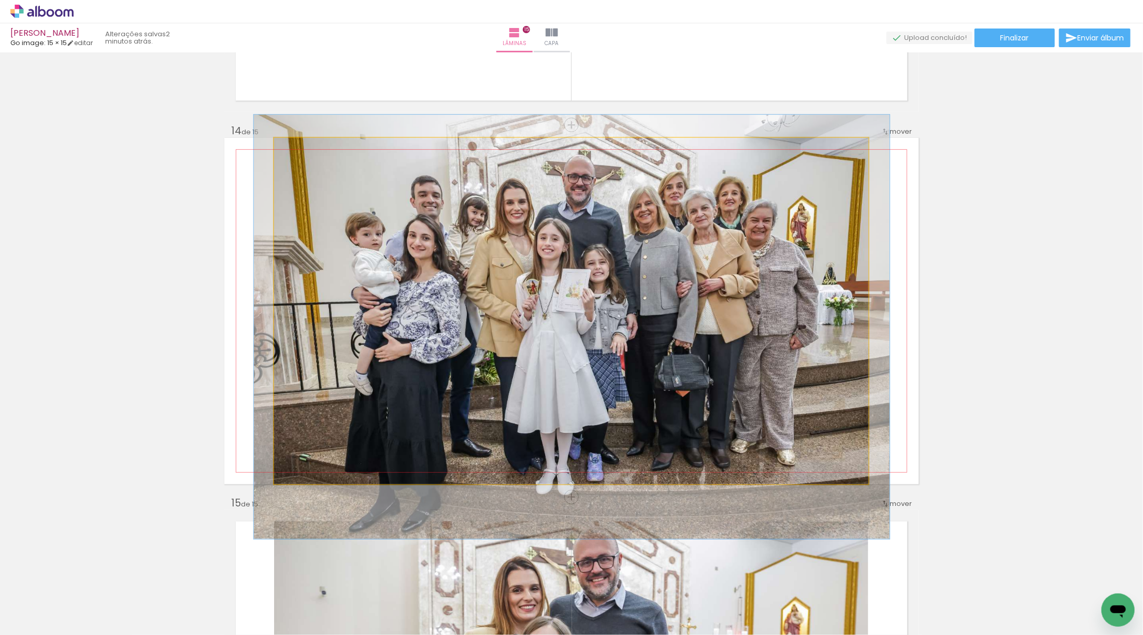
drag, startPoint x: 580, startPoint y: 300, endPoint x: 583, endPoint y: 311, distance: 11.5
click at [582, 311] on div at bounding box center [572, 326] width 636 height 424
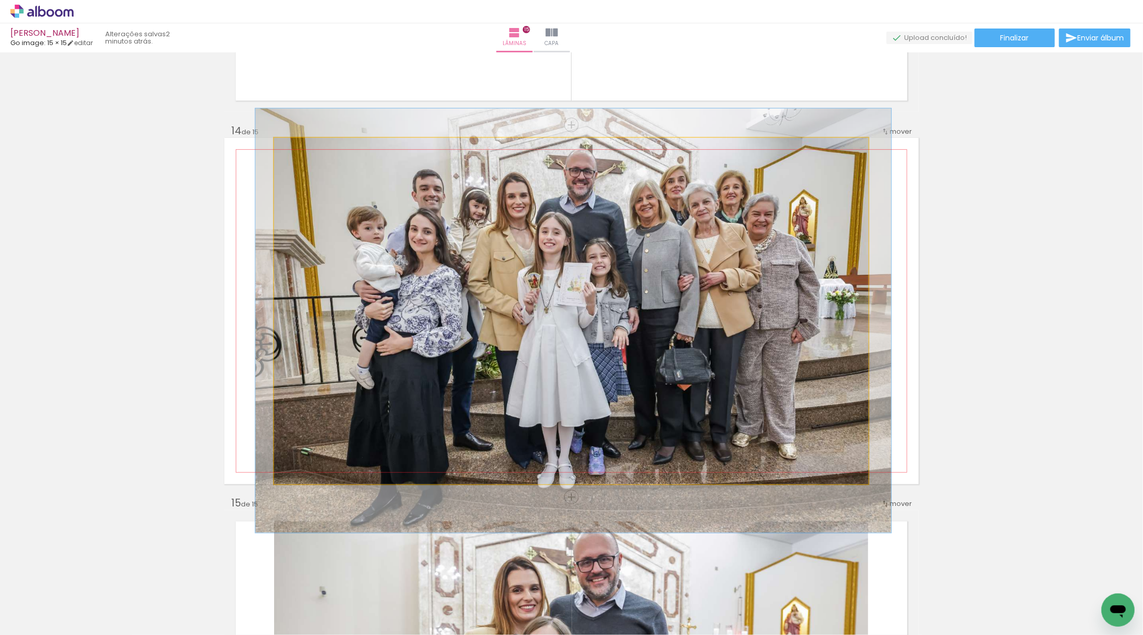
drag, startPoint x: 707, startPoint y: 291, endPoint x: 707, endPoint y: 285, distance: 5.7
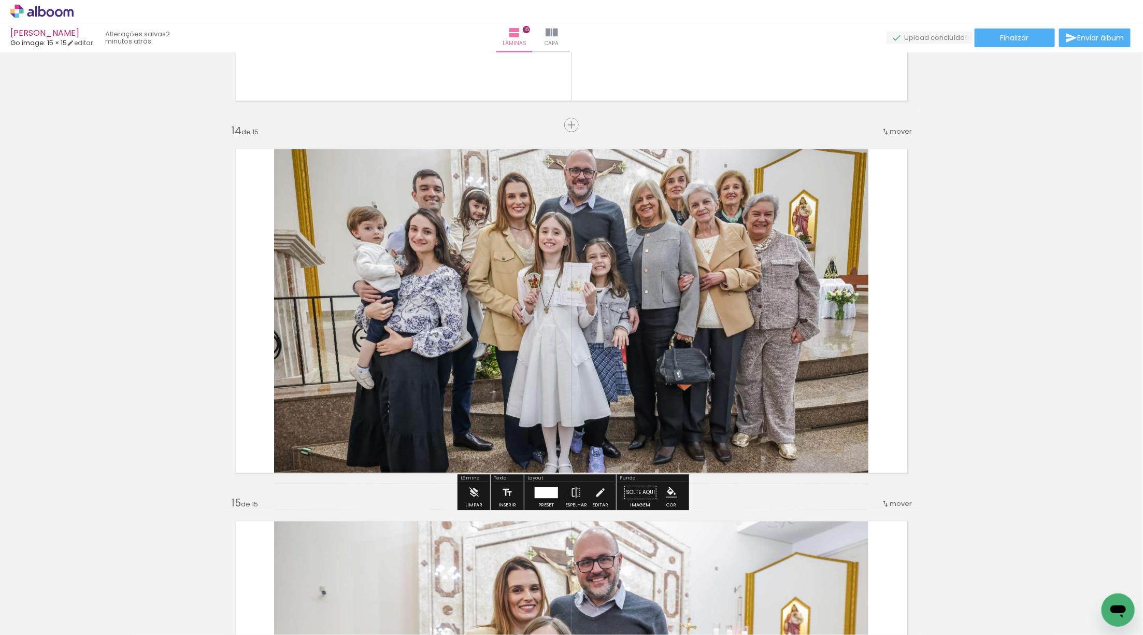
drag, startPoint x: 550, startPoint y: 488, endPoint x: 553, endPoint y: 484, distance: 5.6
click at [550, 488] on div at bounding box center [545, 491] width 23 height 11
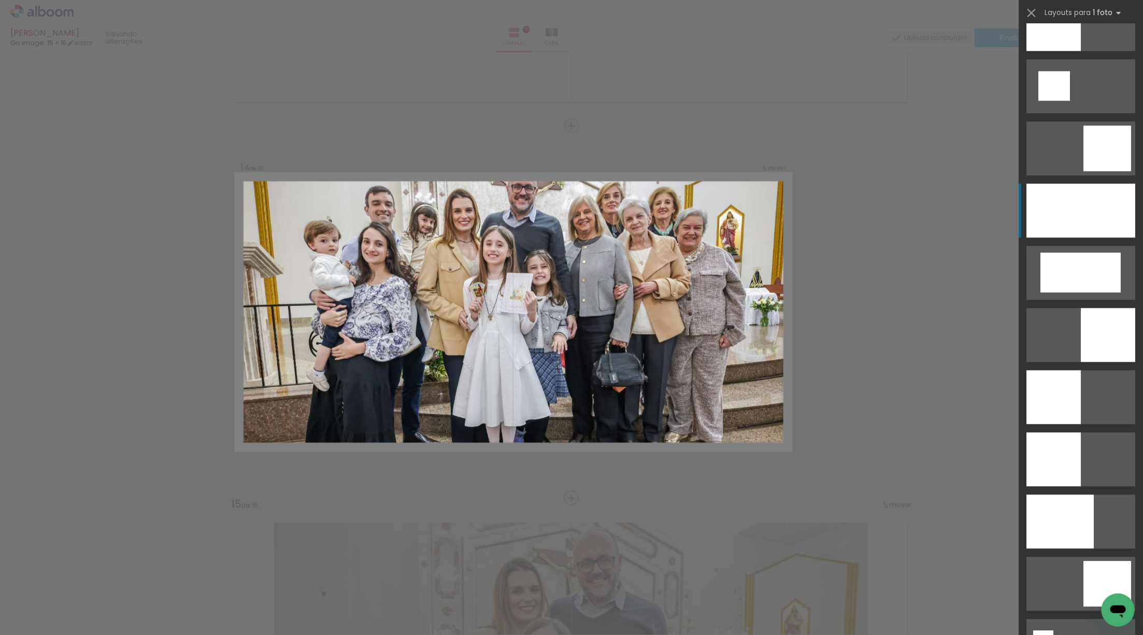
scroll to position [1399, 0]
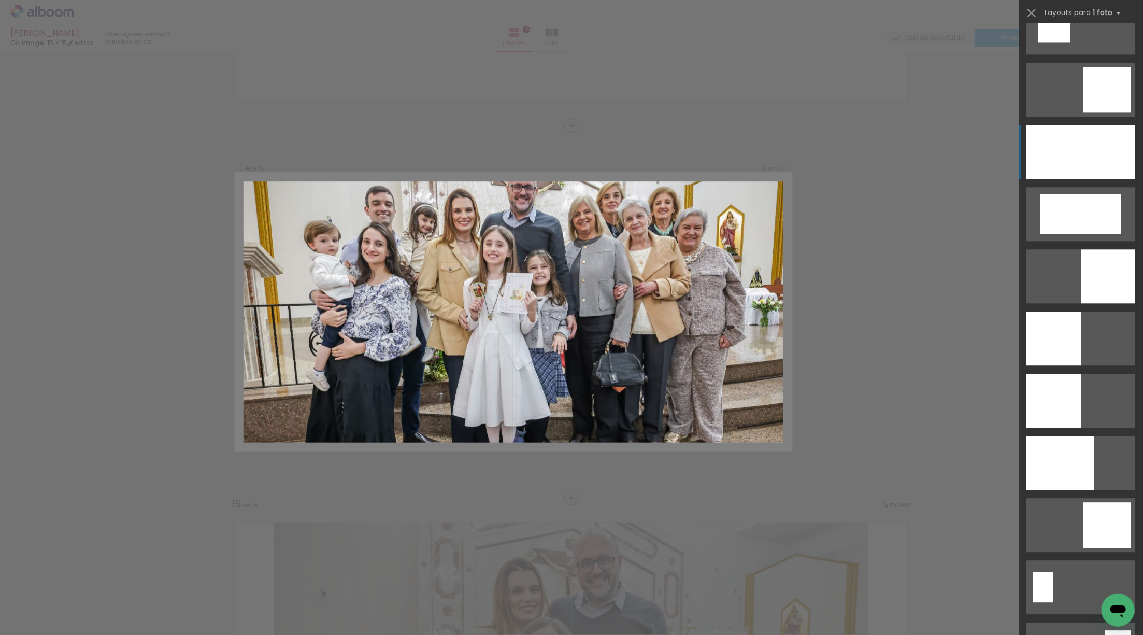
click at [1066, 149] on div at bounding box center [1080, 152] width 109 height 54
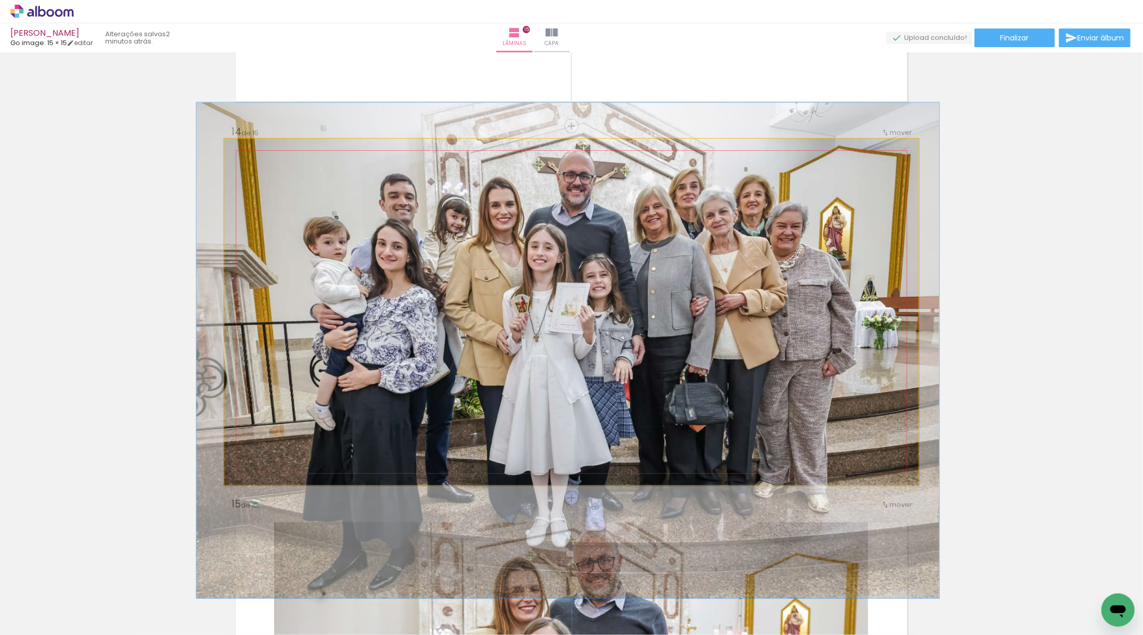
drag, startPoint x: 736, startPoint y: 252, endPoint x: 736, endPoint y: 262, distance: 10.4
click at [730, 269] on div at bounding box center [567, 351] width 743 height 496
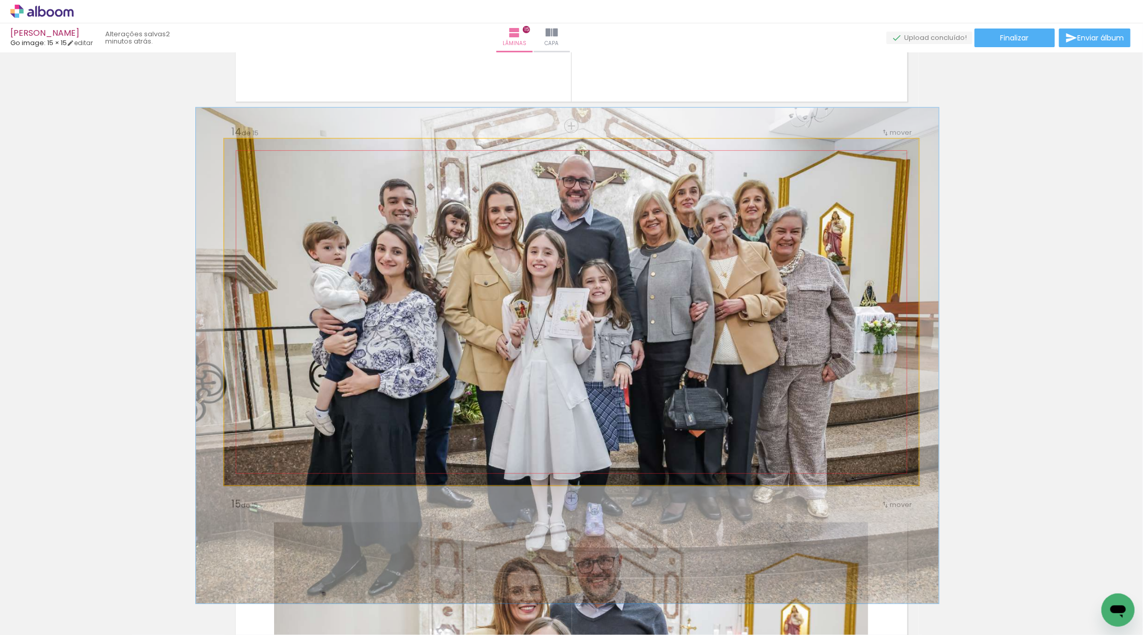
drag, startPoint x: 754, startPoint y: 247, endPoint x: 754, endPoint y: 252, distance: 5.2
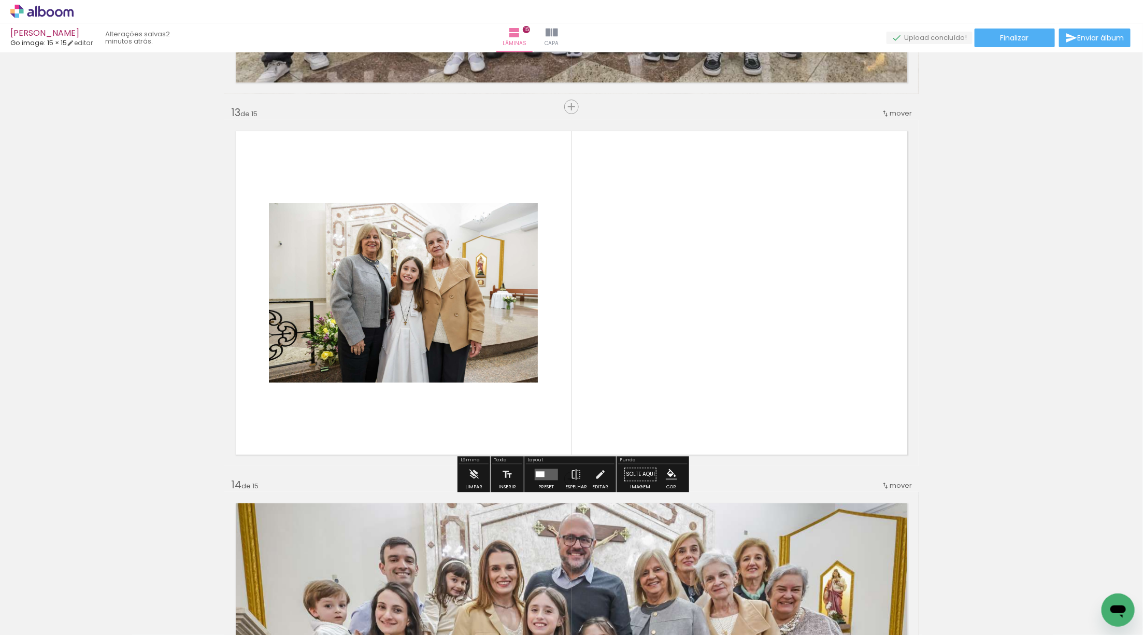
scroll to position [4397, 0]
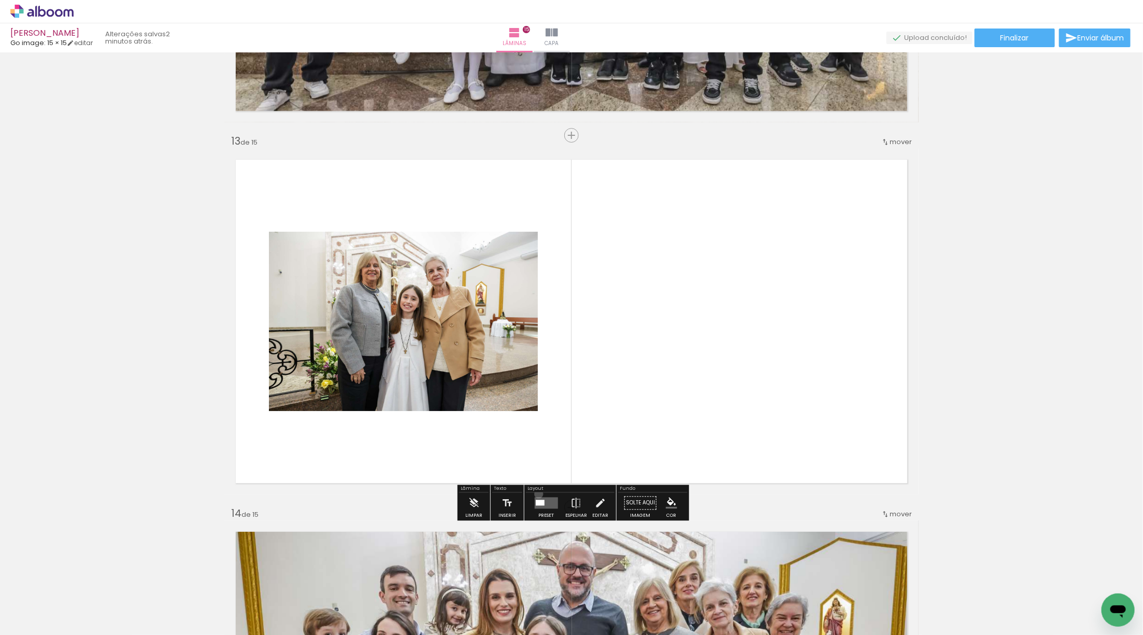
drag, startPoint x: 536, startPoint y: 493, endPoint x: 549, endPoint y: 486, distance: 14.1
click at [536, 494] on div at bounding box center [546, 502] width 28 height 21
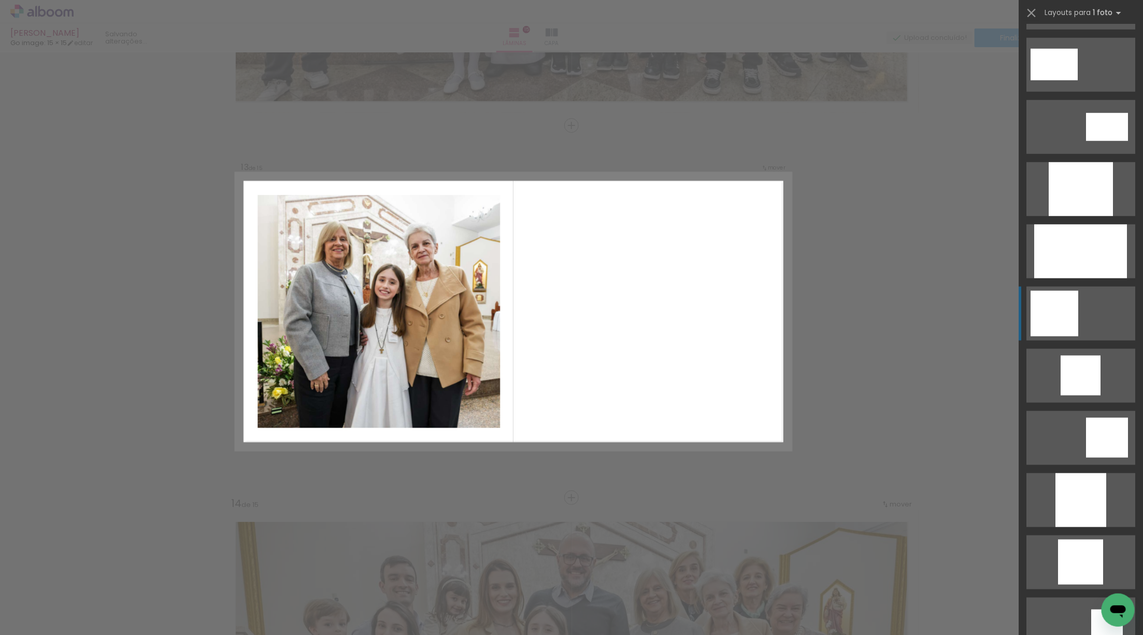
scroll to position [521, 0]
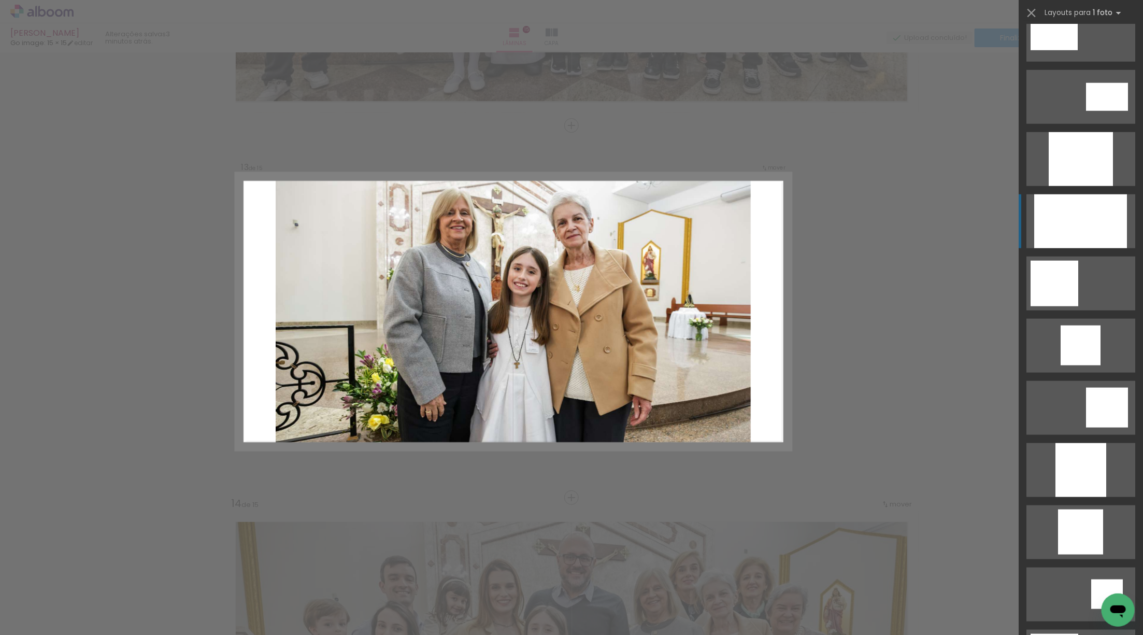
click at [1066, 186] on div at bounding box center [1080, 159] width 64 height 54
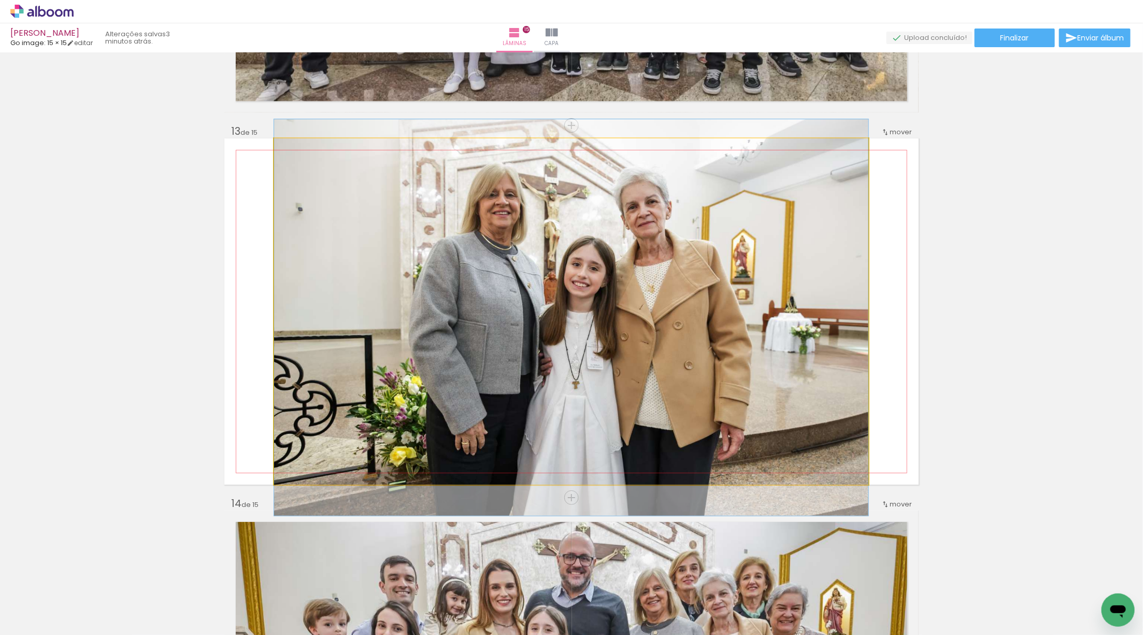
drag, startPoint x: 688, startPoint y: 363, endPoint x: 686, endPoint y: 369, distance: 6.1
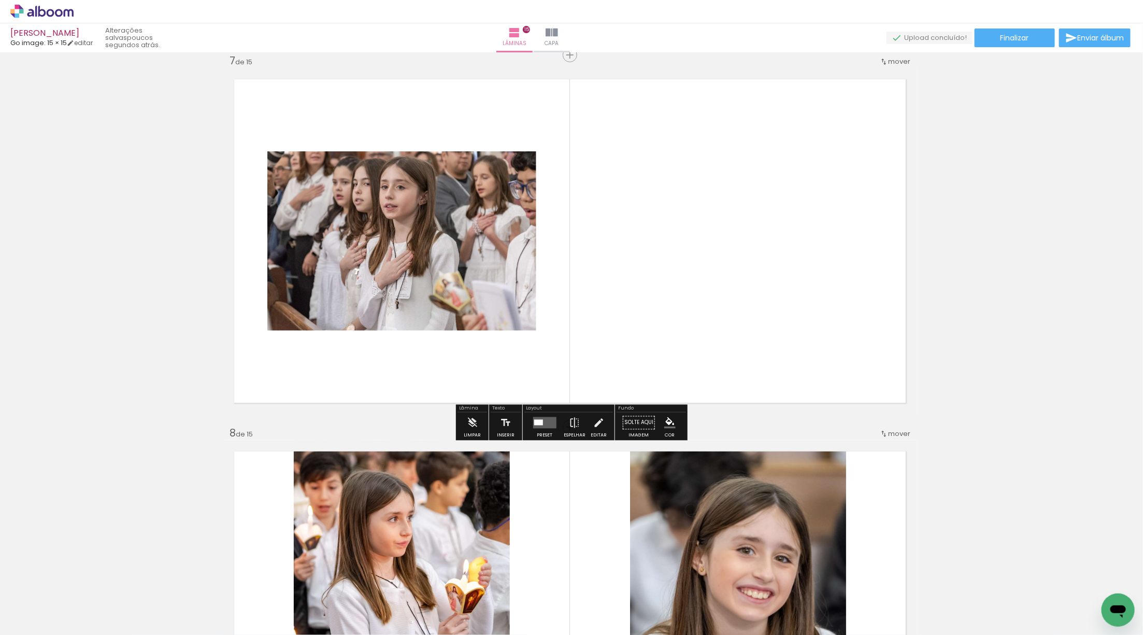
scroll to position [2246, 3]
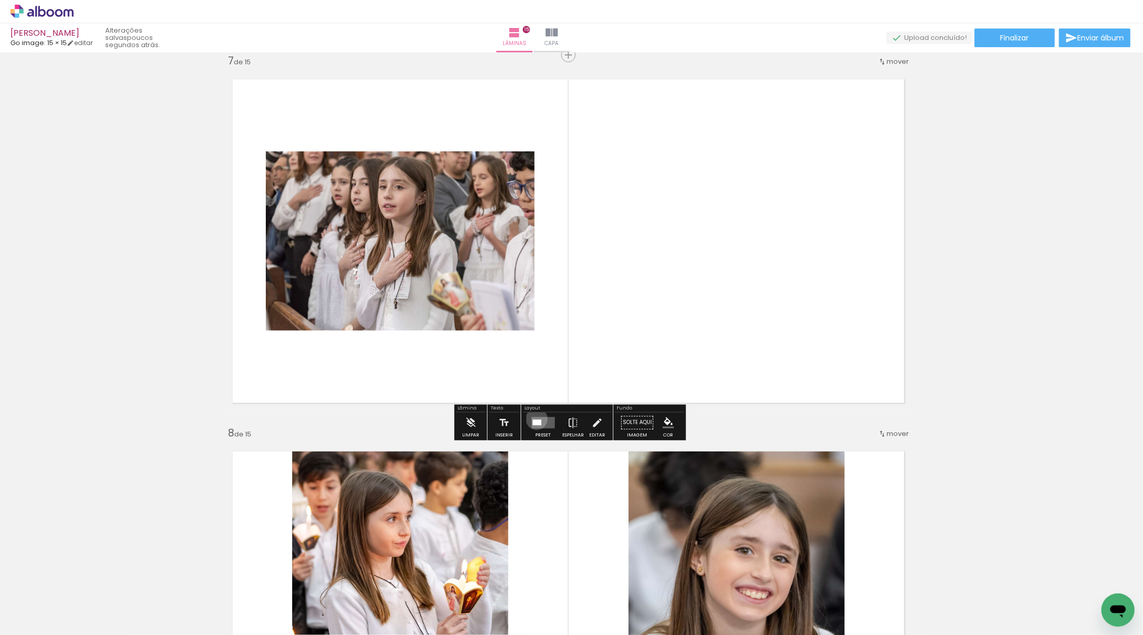
drag, startPoint x: 534, startPoint y: 418, endPoint x: 658, endPoint y: 410, distance: 124.6
click at [540, 420] on quentale-layouter at bounding box center [542, 422] width 23 height 11
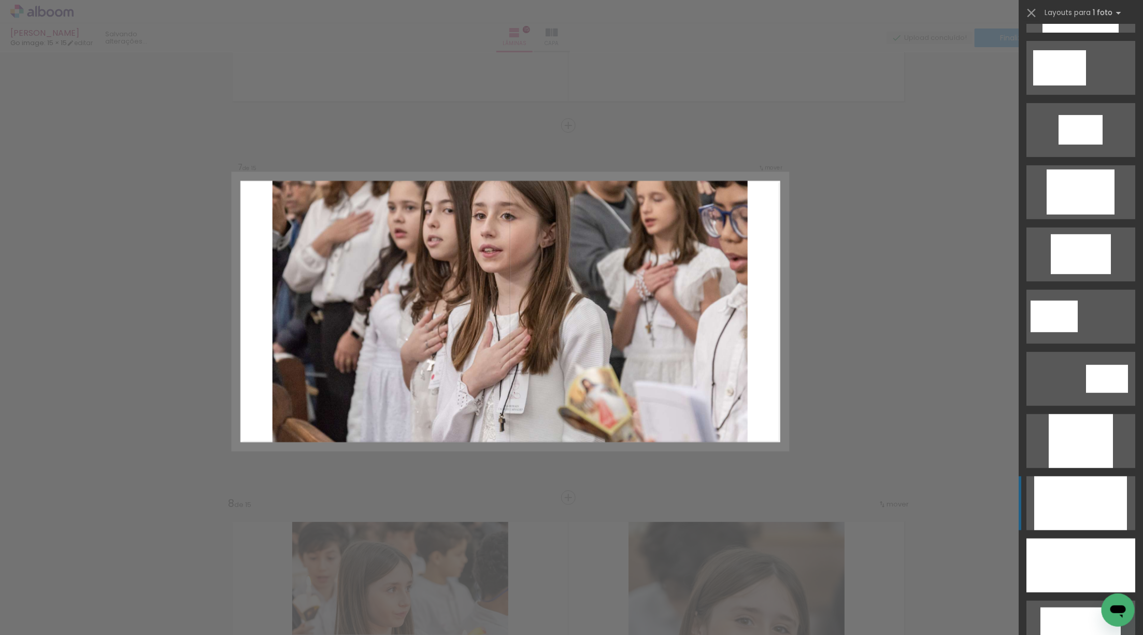
scroll to position [240, 0]
click at [1096, 32] on div at bounding box center [1080, 5] width 76 height 54
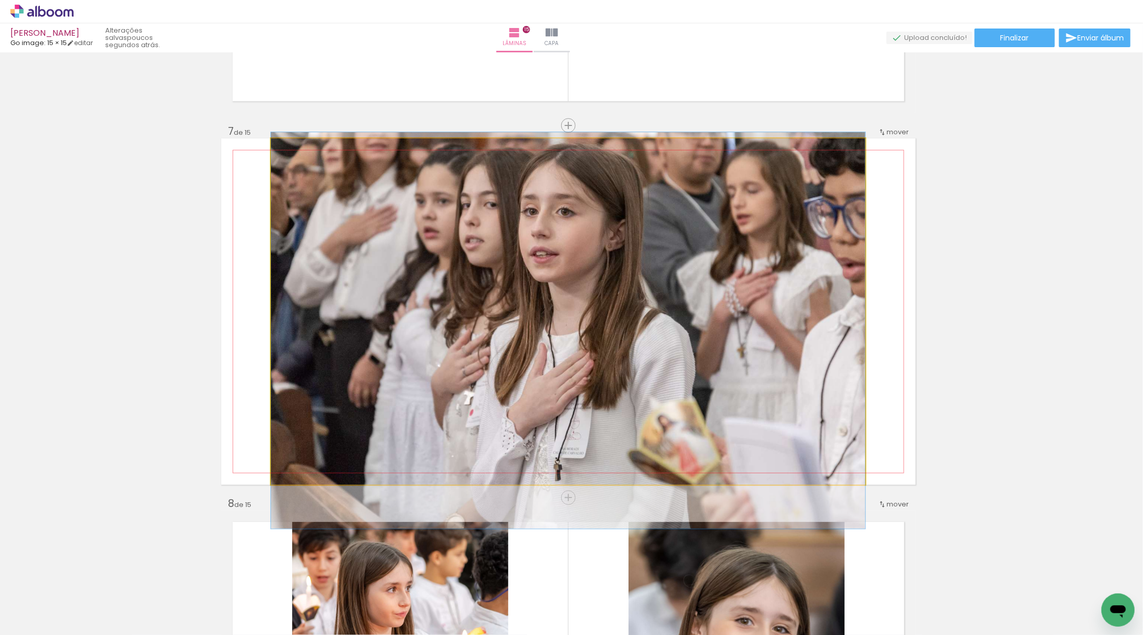
drag, startPoint x: 676, startPoint y: 418, endPoint x: 677, endPoint y: 437, distance: 19.2
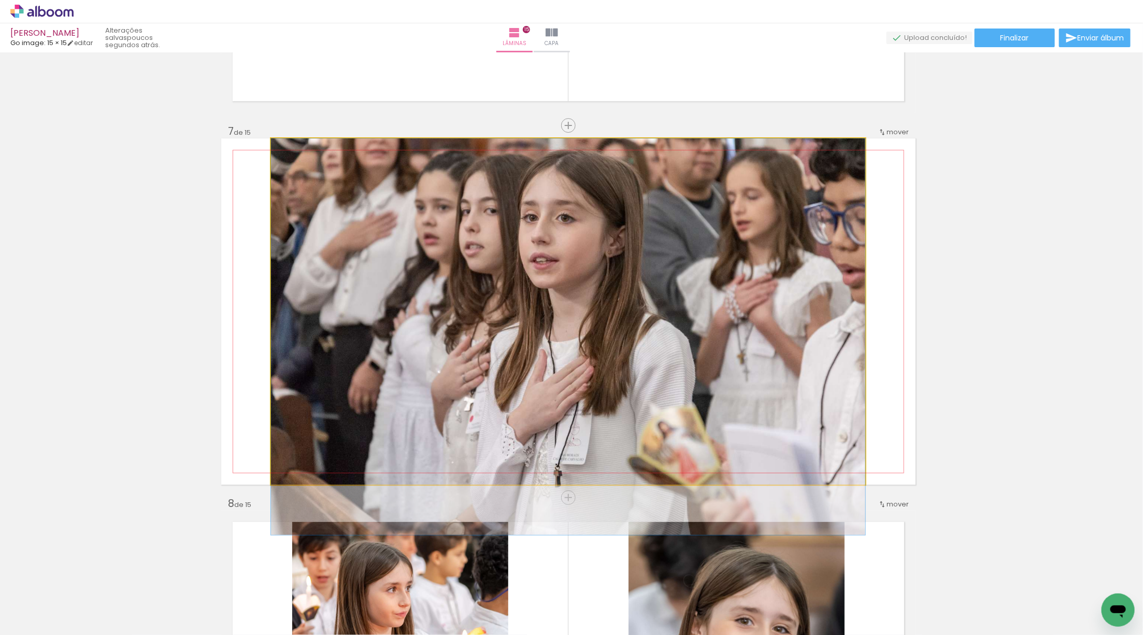
drag, startPoint x: 642, startPoint y: 380, endPoint x: 638, endPoint y: 390, distance: 11.2
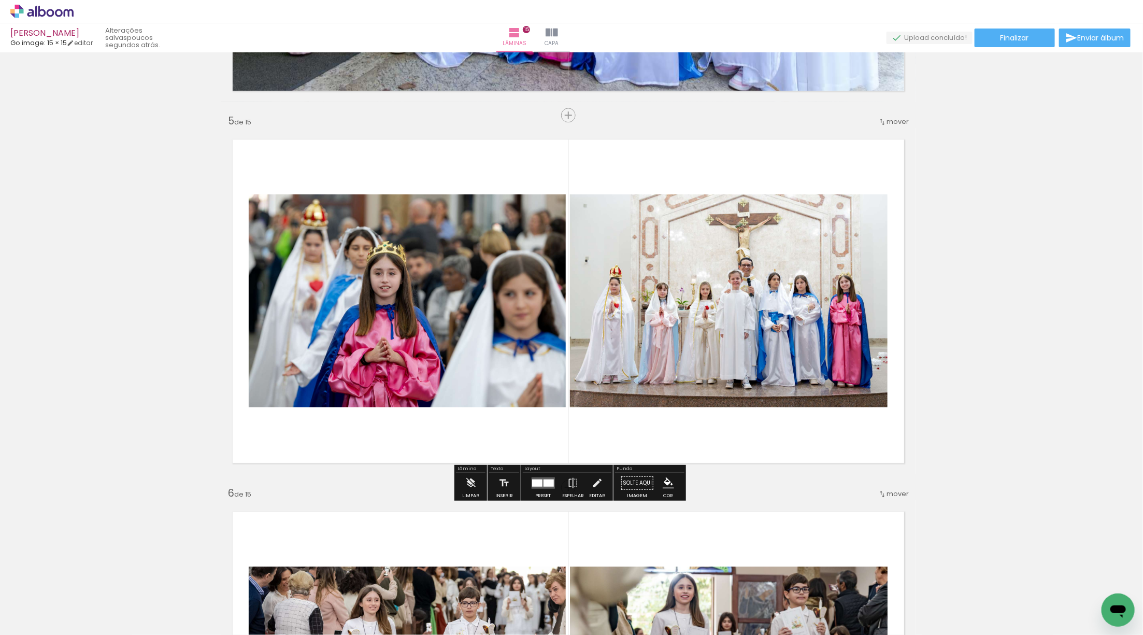
scroll to position [1444, 3]
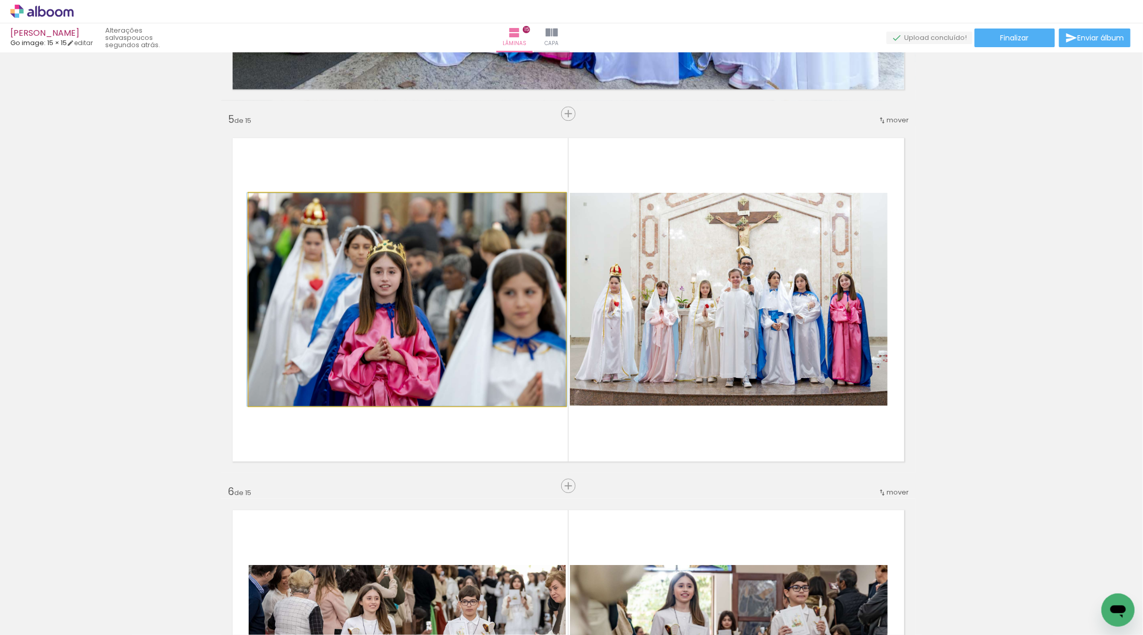
click at [390, 308] on quentale-photo at bounding box center [407, 299] width 317 height 213
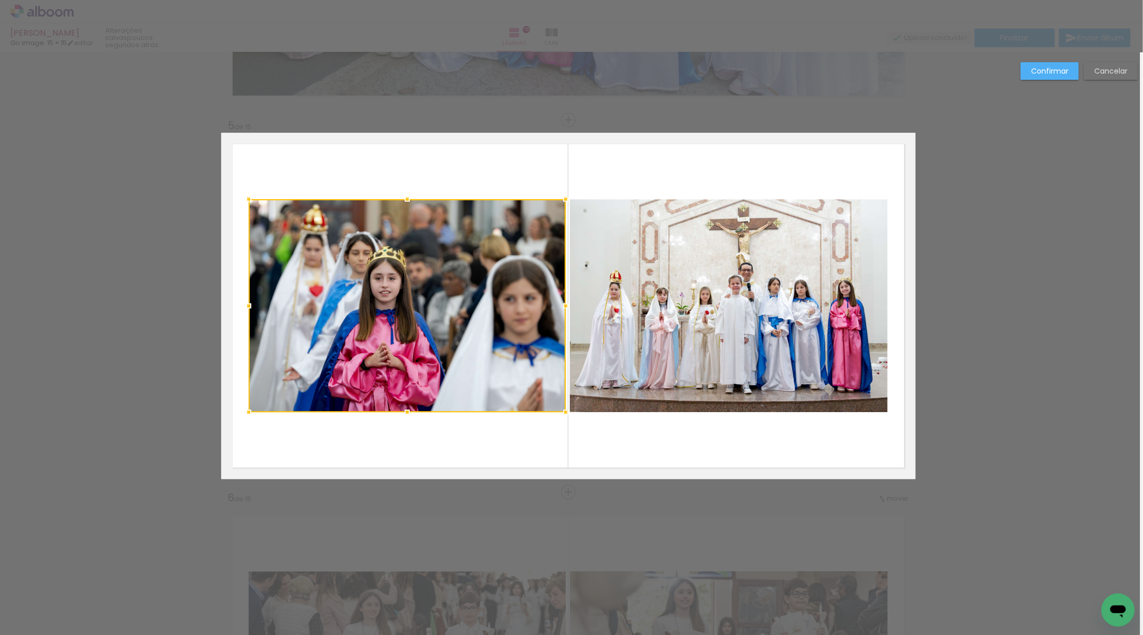
scroll to position [1432, 3]
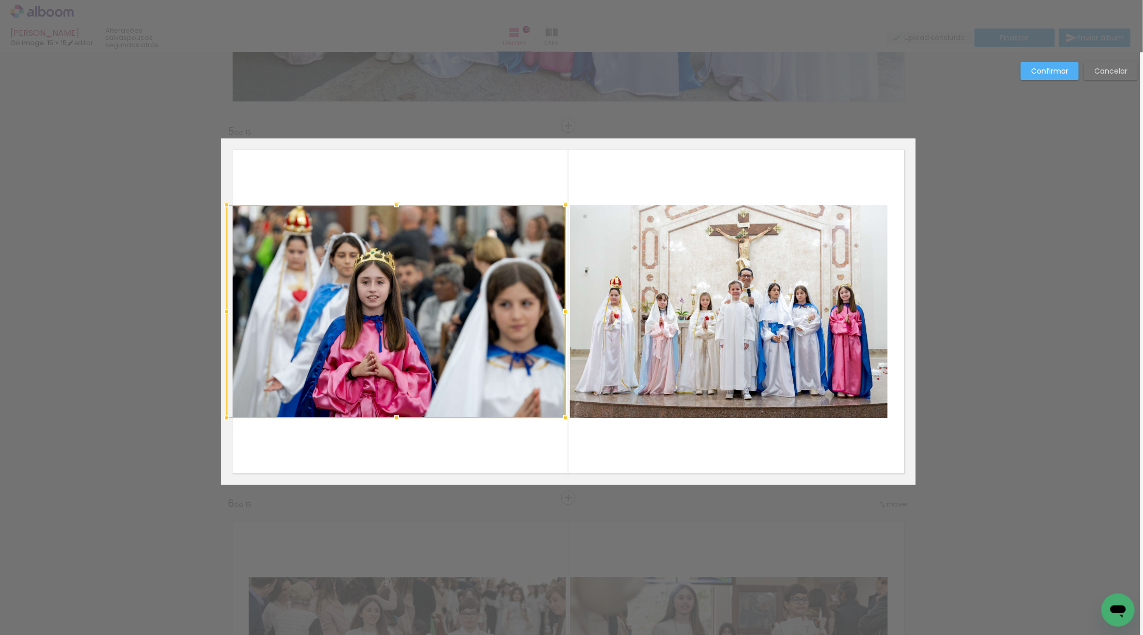
drag, startPoint x: 239, startPoint y: 315, endPoint x: 225, endPoint y: 316, distance: 14.1
click at [223, 316] on div at bounding box center [226, 311] width 21 height 21
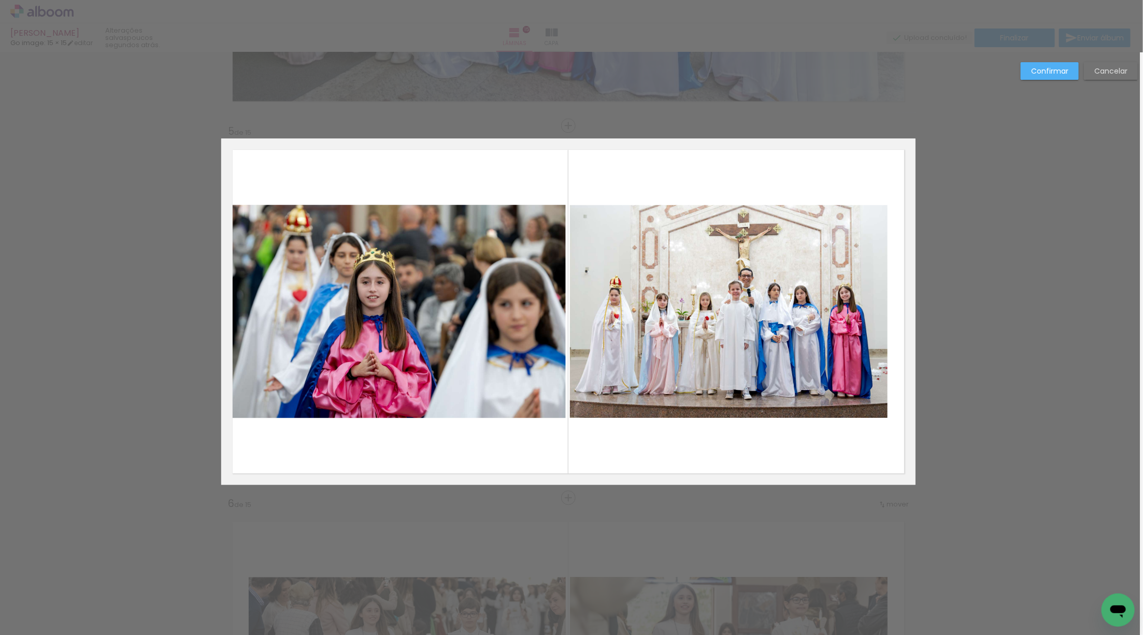
click at [284, 316] on quentale-photo at bounding box center [395, 311] width 339 height 213
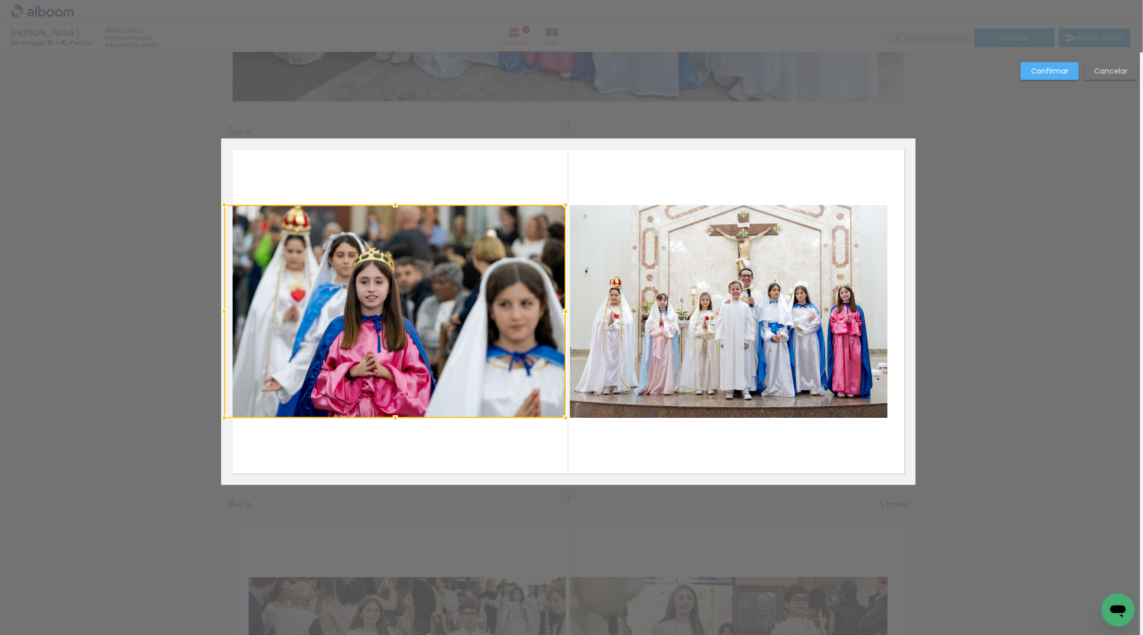
drag, startPoint x: 225, startPoint y: 313, endPoint x: 217, endPoint y: 313, distance: 7.8
click at [217, 313] on div at bounding box center [224, 311] width 21 height 21
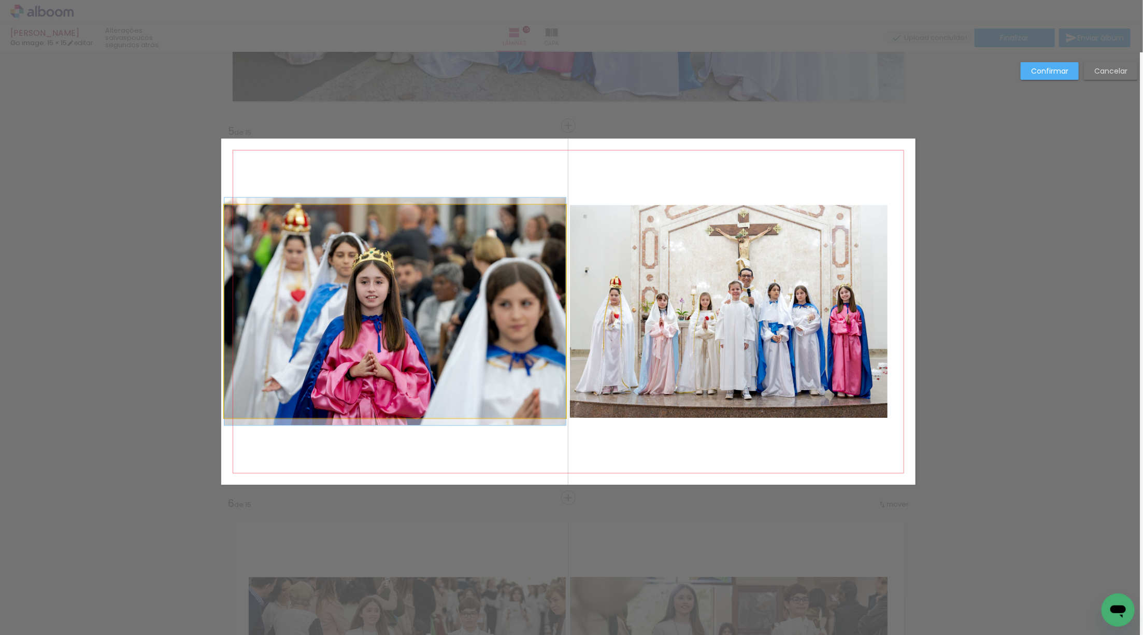
click at [327, 310] on quentale-photo at bounding box center [394, 311] width 341 height 213
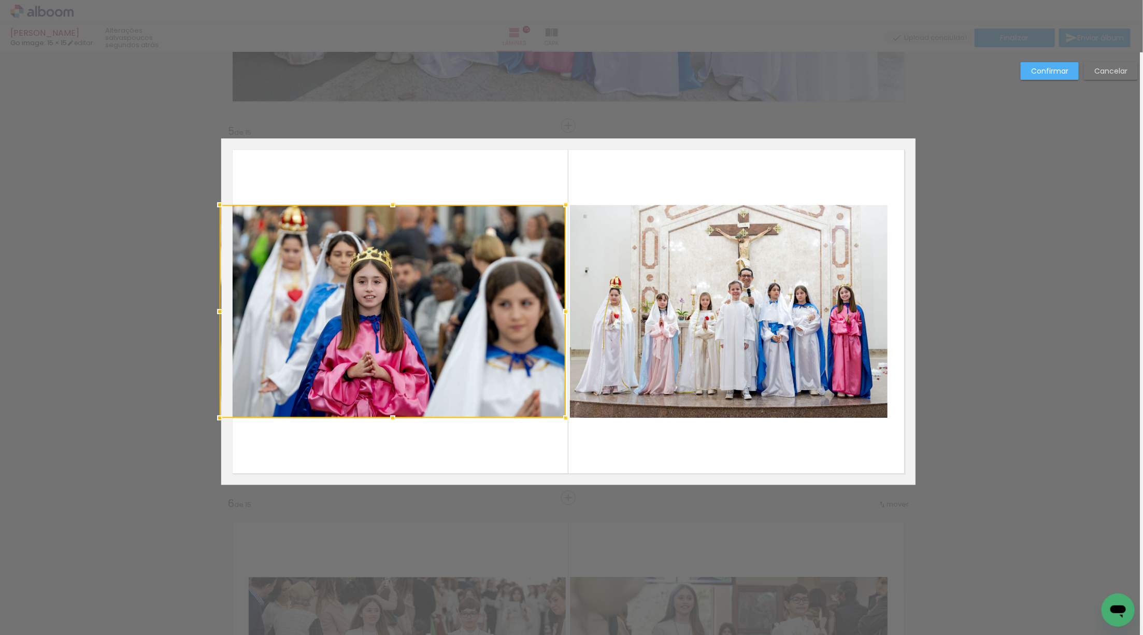
click at [219, 311] on div at bounding box center [219, 311] width 21 height 21
click at [721, 348] on album-spread "5 de 15" at bounding box center [568, 311] width 694 height 346
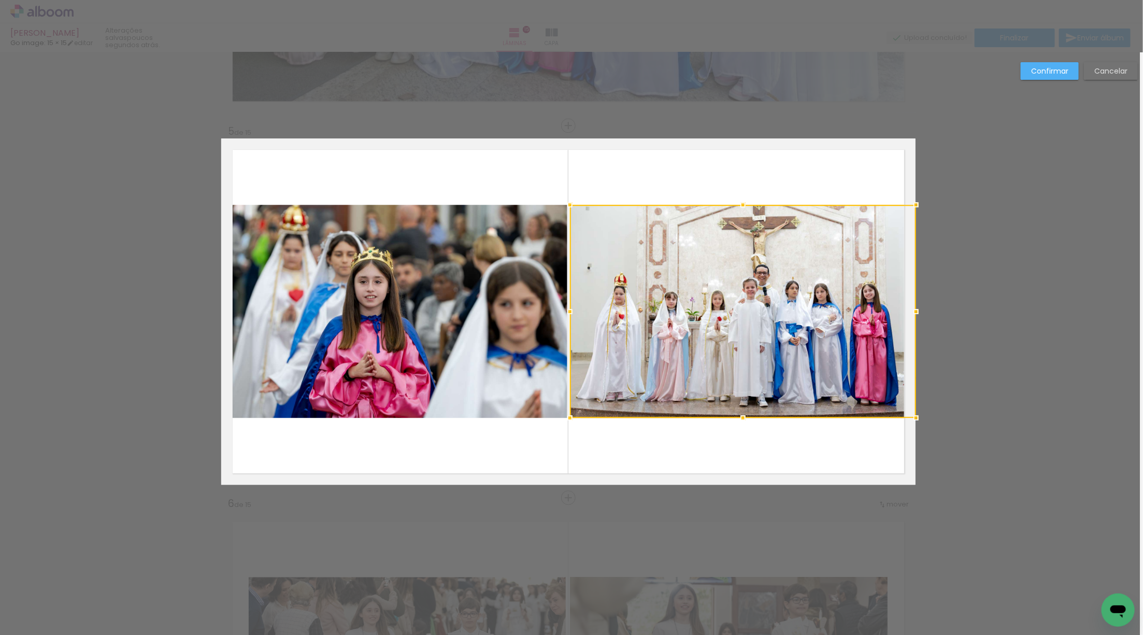
drag, startPoint x: 884, startPoint y: 307, endPoint x: 910, endPoint y: 310, distance: 26.0
click at [910, 310] on div at bounding box center [915, 311] width 21 height 21
click at [0, 0] on slot "Confirmar" at bounding box center [0, 0] width 0 height 0
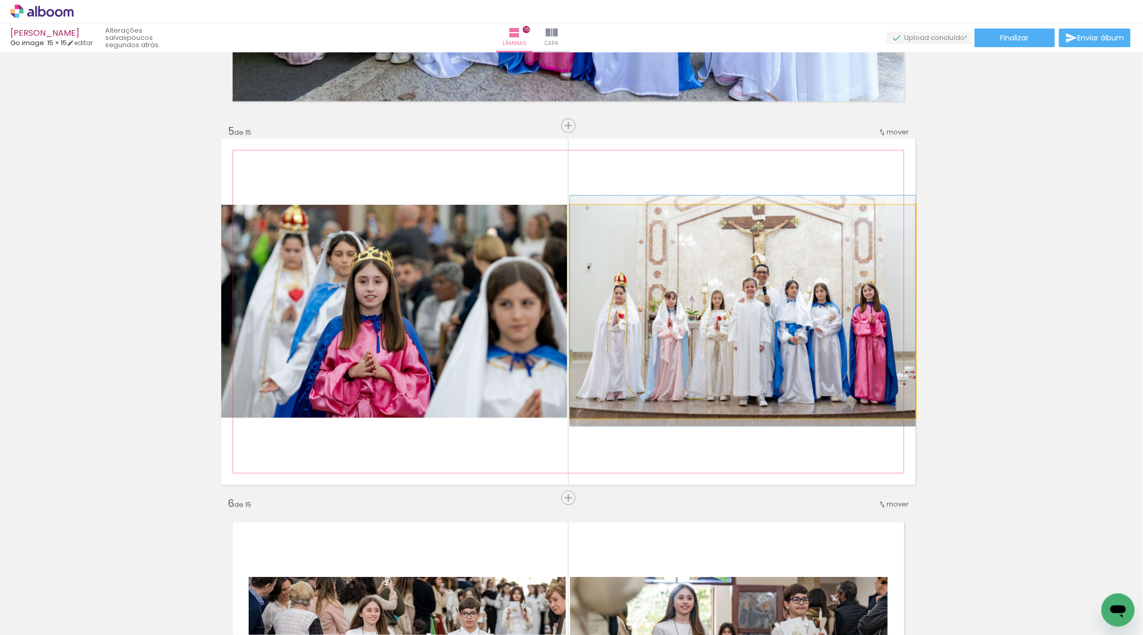
drag, startPoint x: 769, startPoint y: 307, endPoint x: 764, endPoint y: 307, distance: 5.7
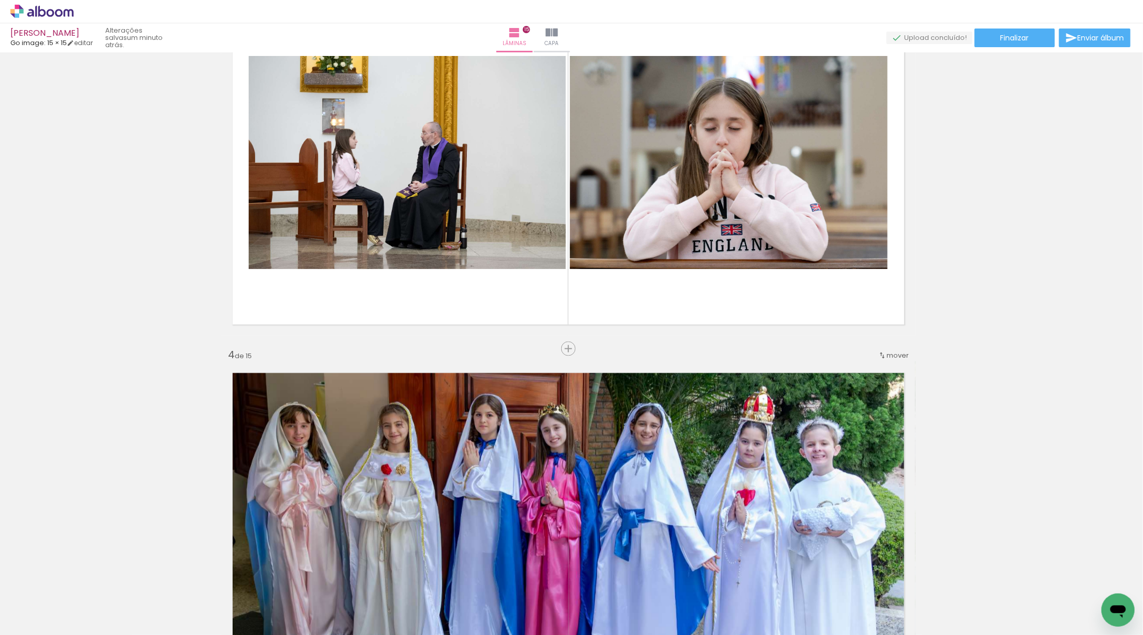
scroll to position [841, 0]
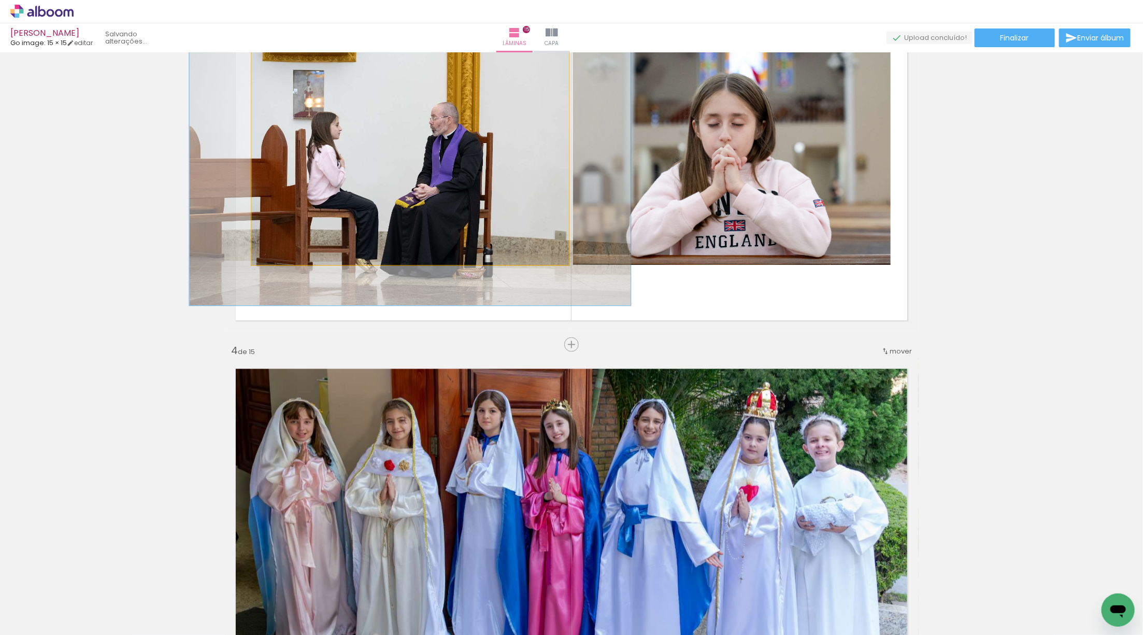
drag, startPoint x: 278, startPoint y: 65, endPoint x: 322, endPoint y: 100, distance: 56.3
type paper-slider "138"
click at [292, 64] on div at bounding box center [289, 62] width 17 height 17
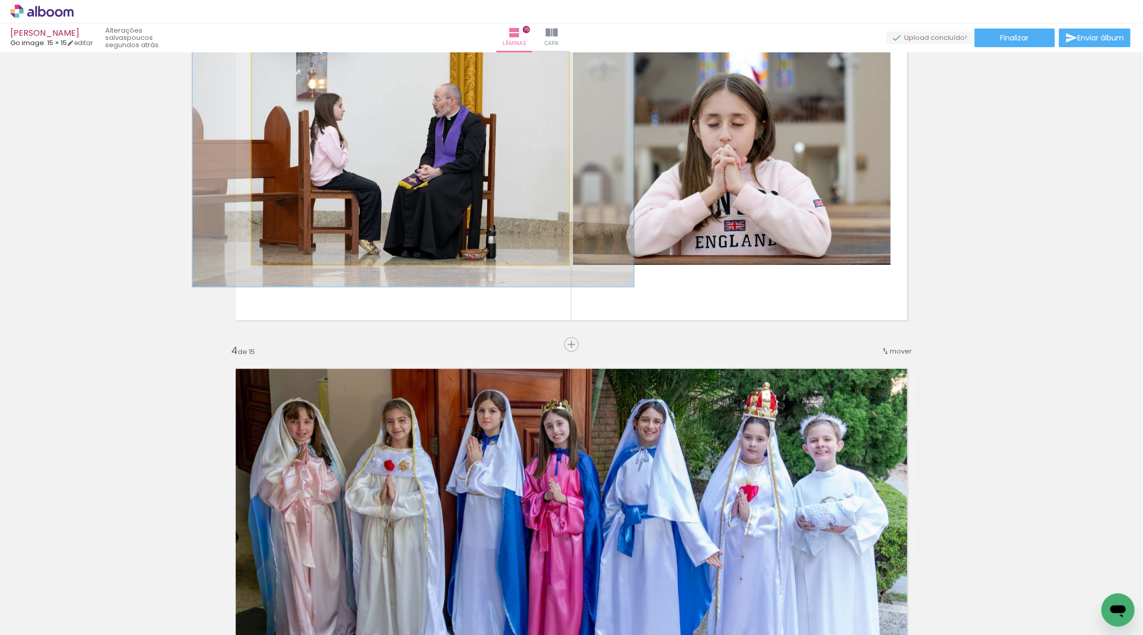
drag, startPoint x: 434, startPoint y: 210, endPoint x: 437, endPoint y: 191, distance: 18.9
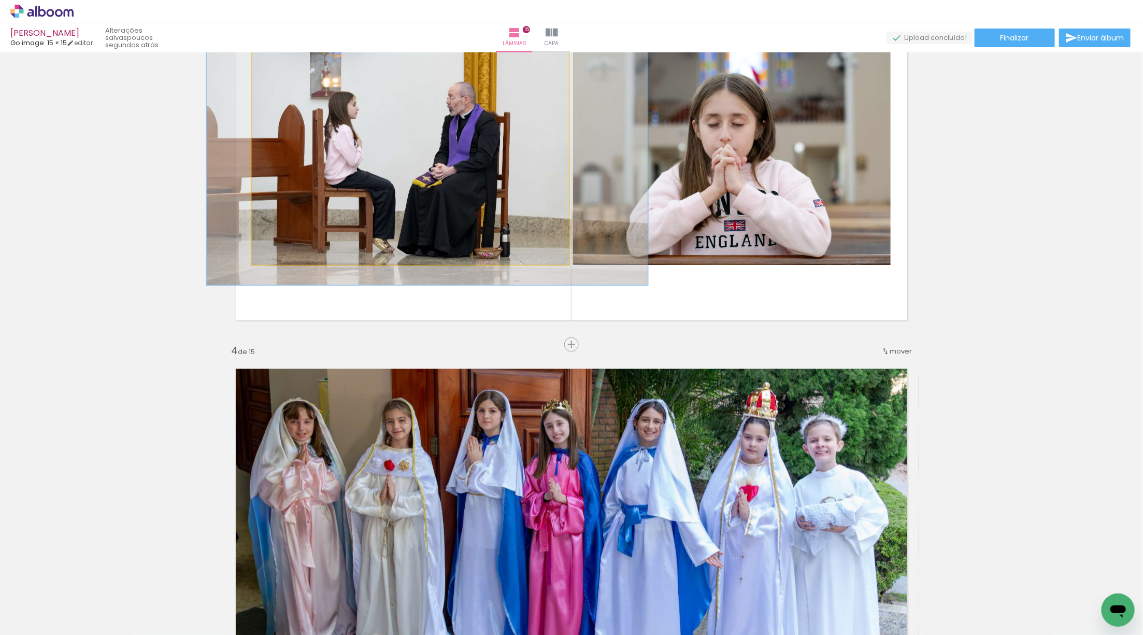
drag, startPoint x: 419, startPoint y: 189, endPoint x: 433, endPoint y: 187, distance: 14.1
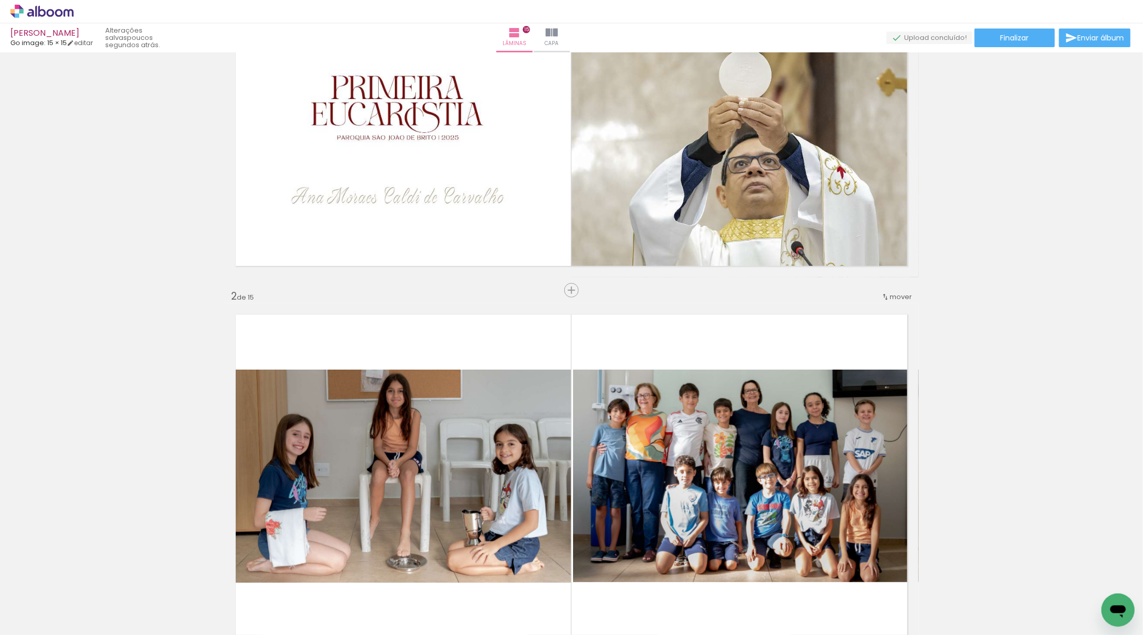
scroll to position [0, 0]
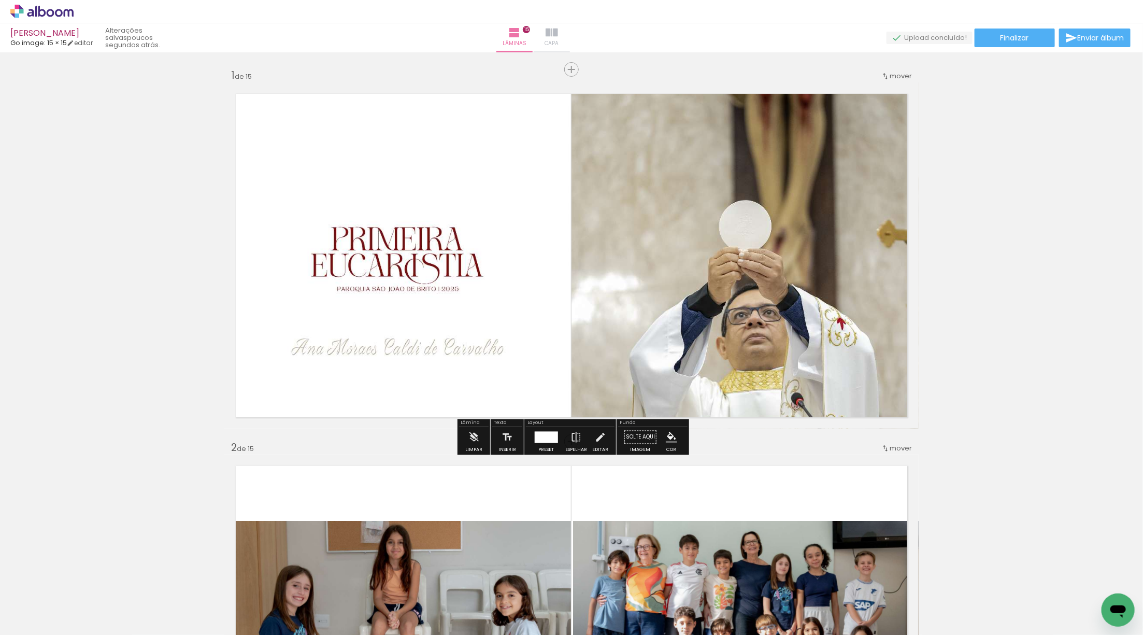
click at [558, 31] on iron-icon at bounding box center [551, 32] width 12 height 12
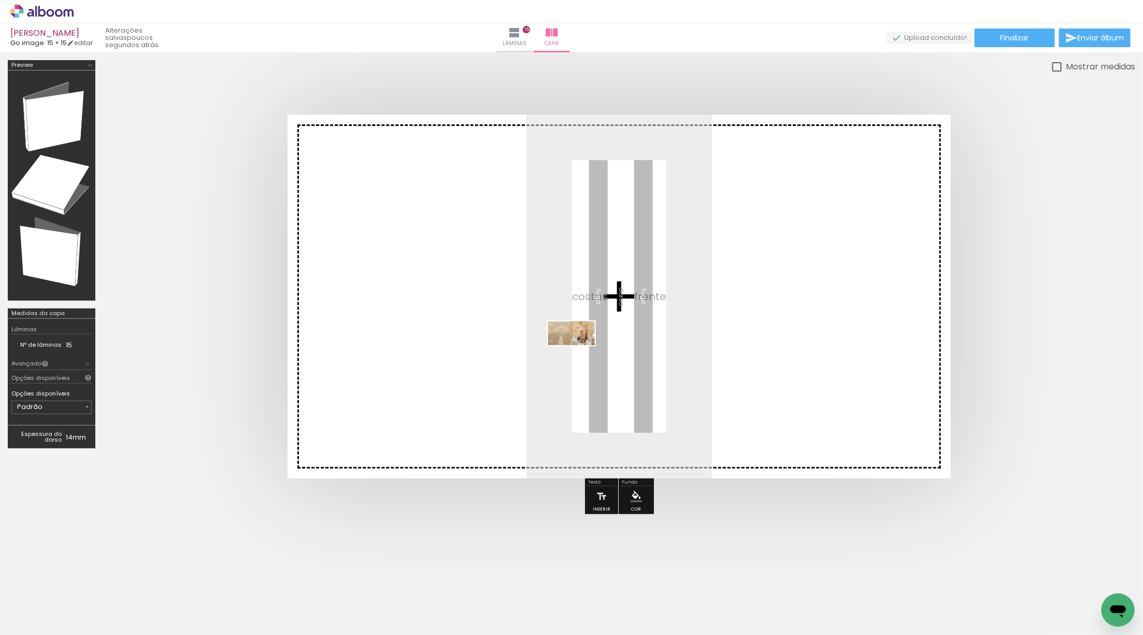
drag, startPoint x: 152, startPoint y: 587, endPoint x: 578, endPoint y: 345, distance: 490.4
click at [578, 345] on quentale-workspace at bounding box center [571, 317] width 1143 height 635
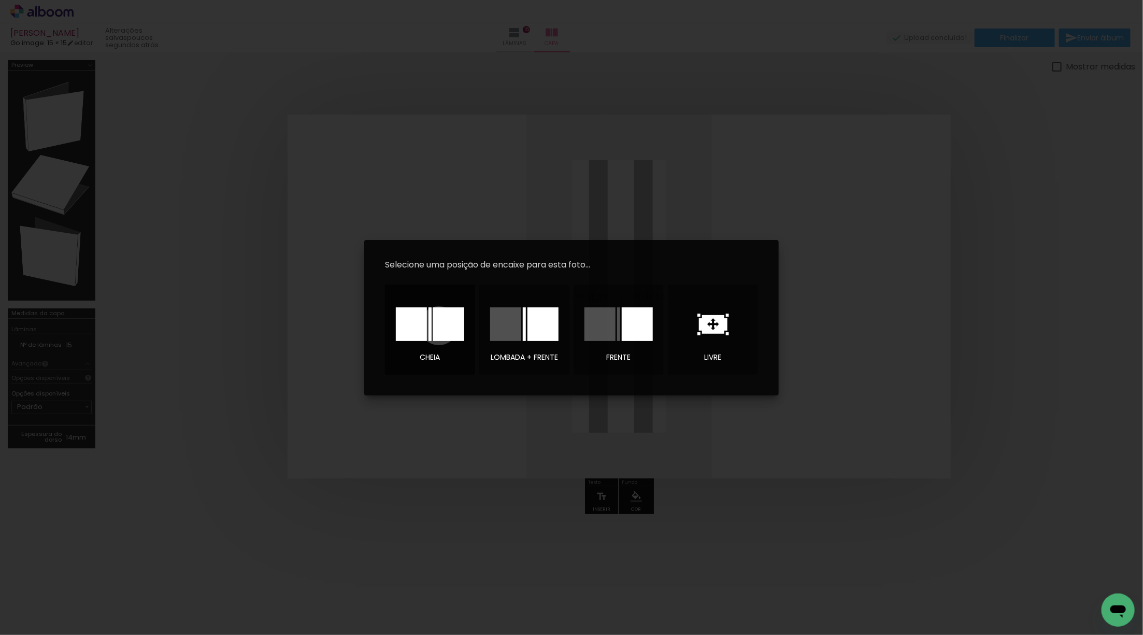
click at [438, 325] on div at bounding box center [448, 324] width 31 height 34
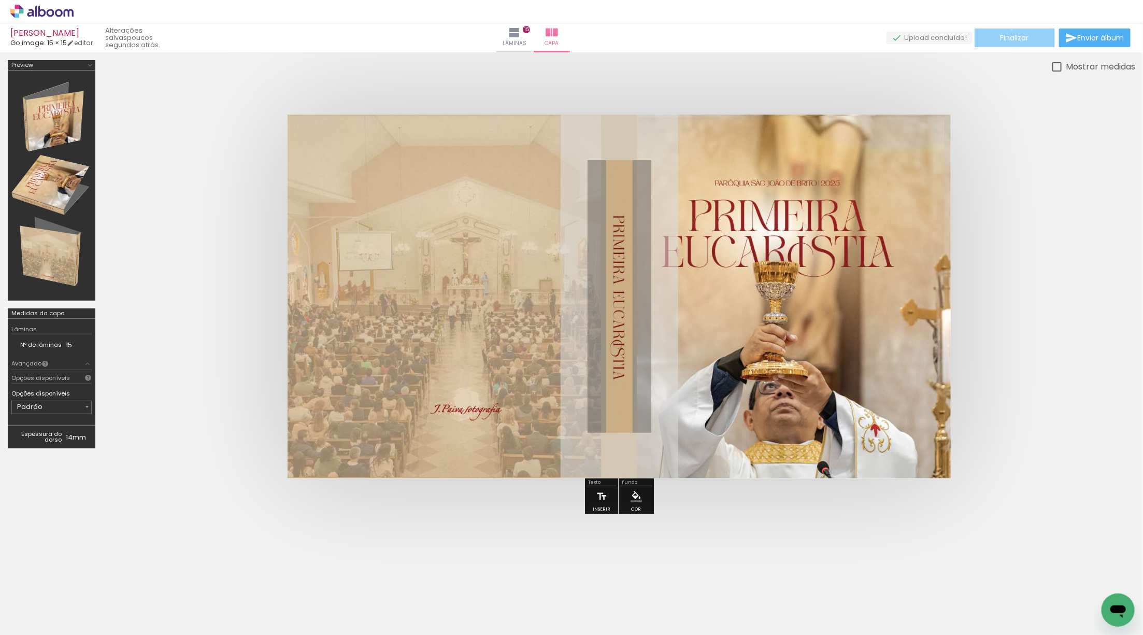
click at [1008, 30] on paper-button "Finalizar" at bounding box center [1014, 37] width 80 height 19
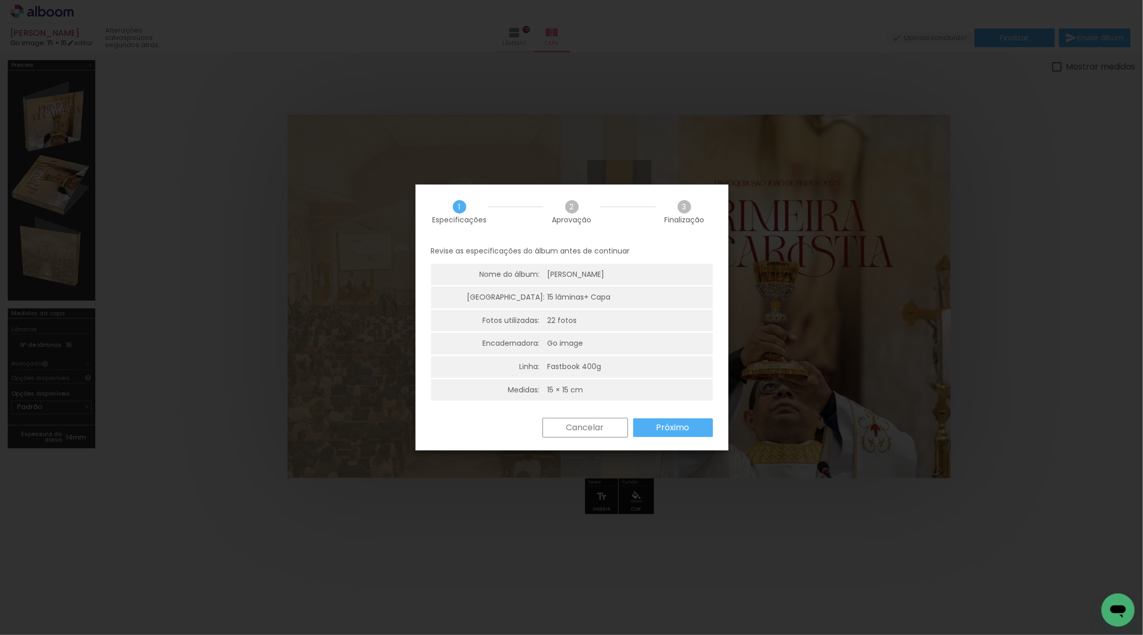
click at [0, 0] on slot "Próximo" at bounding box center [0, 0] width 0 height 0
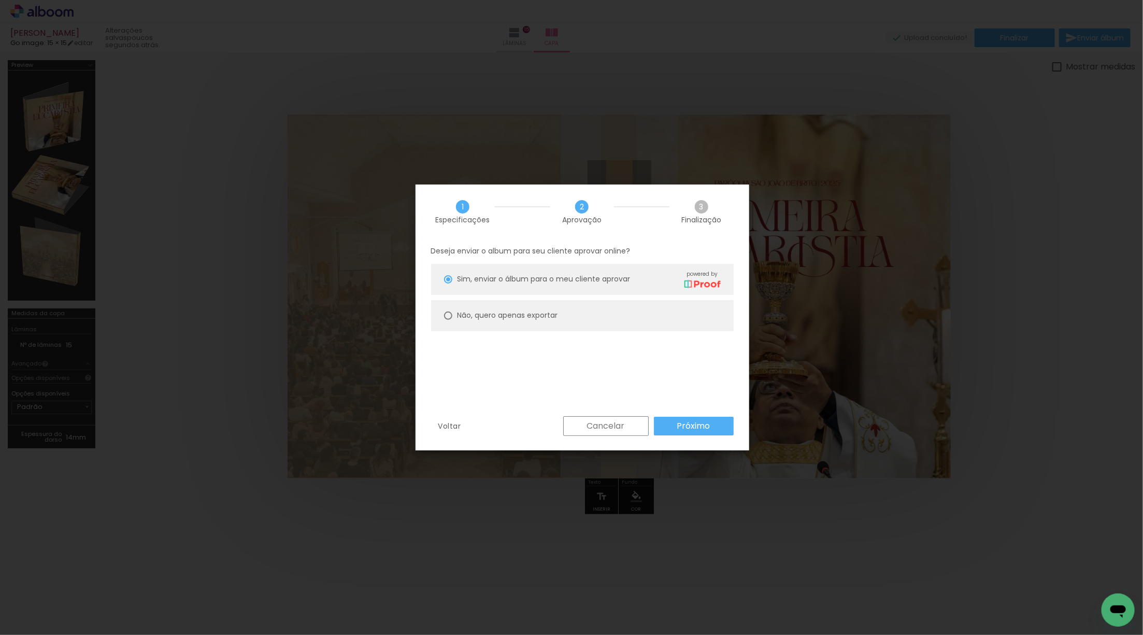
click at [0, 0] on slot "Próximo" at bounding box center [0, 0] width 0 height 0
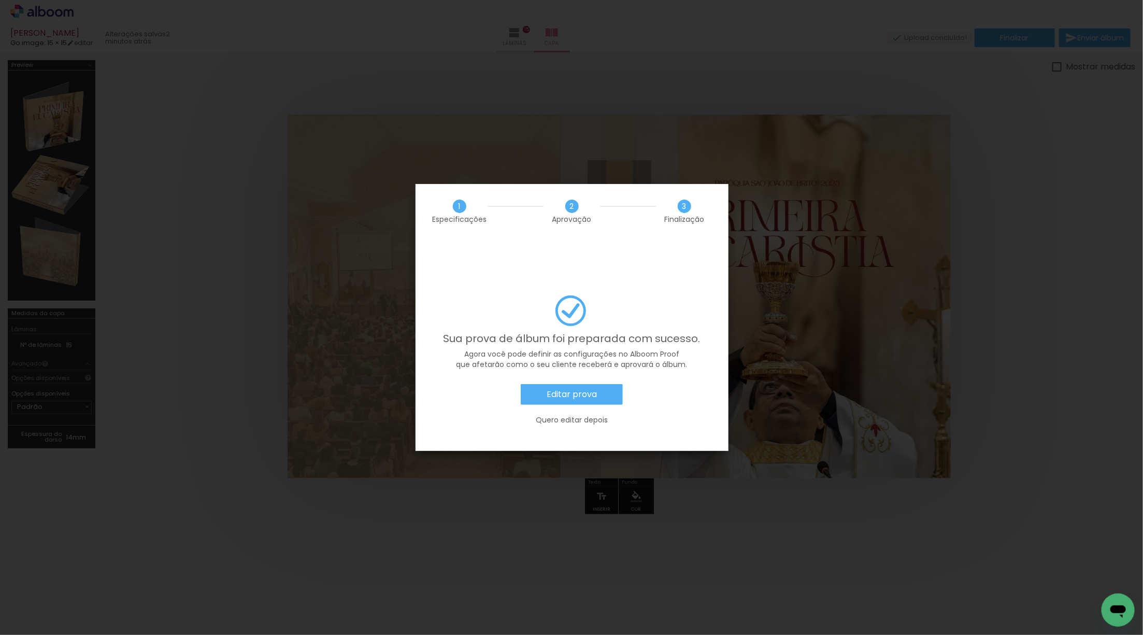
click at [0, 0] on slot "Editar prova" at bounding box center [0, 0] width 0 height 0
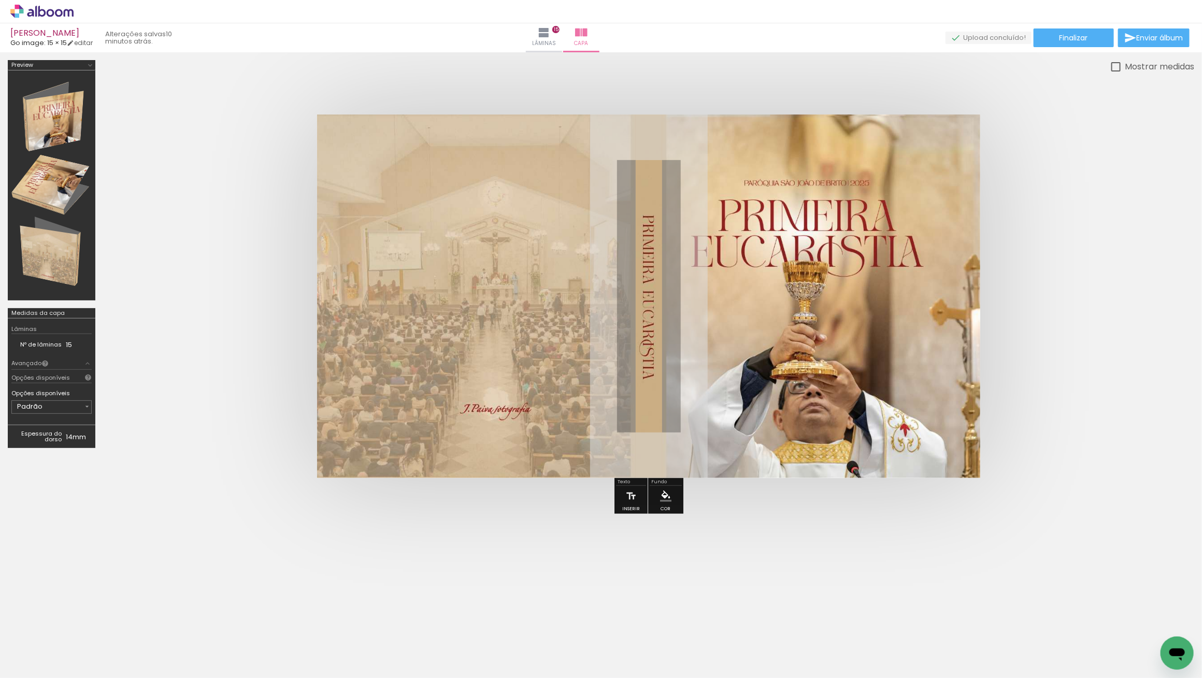
scroll to position [240, 0]
click at [60, 2] on div "› Editor de álbum" at bounding box center [601, 11] width 1202 height 23
click at [55, 14] on icon at bounding box center [59, 13] width 8 height 8
